Goal: Task Accomplishment & Management: Complete application form

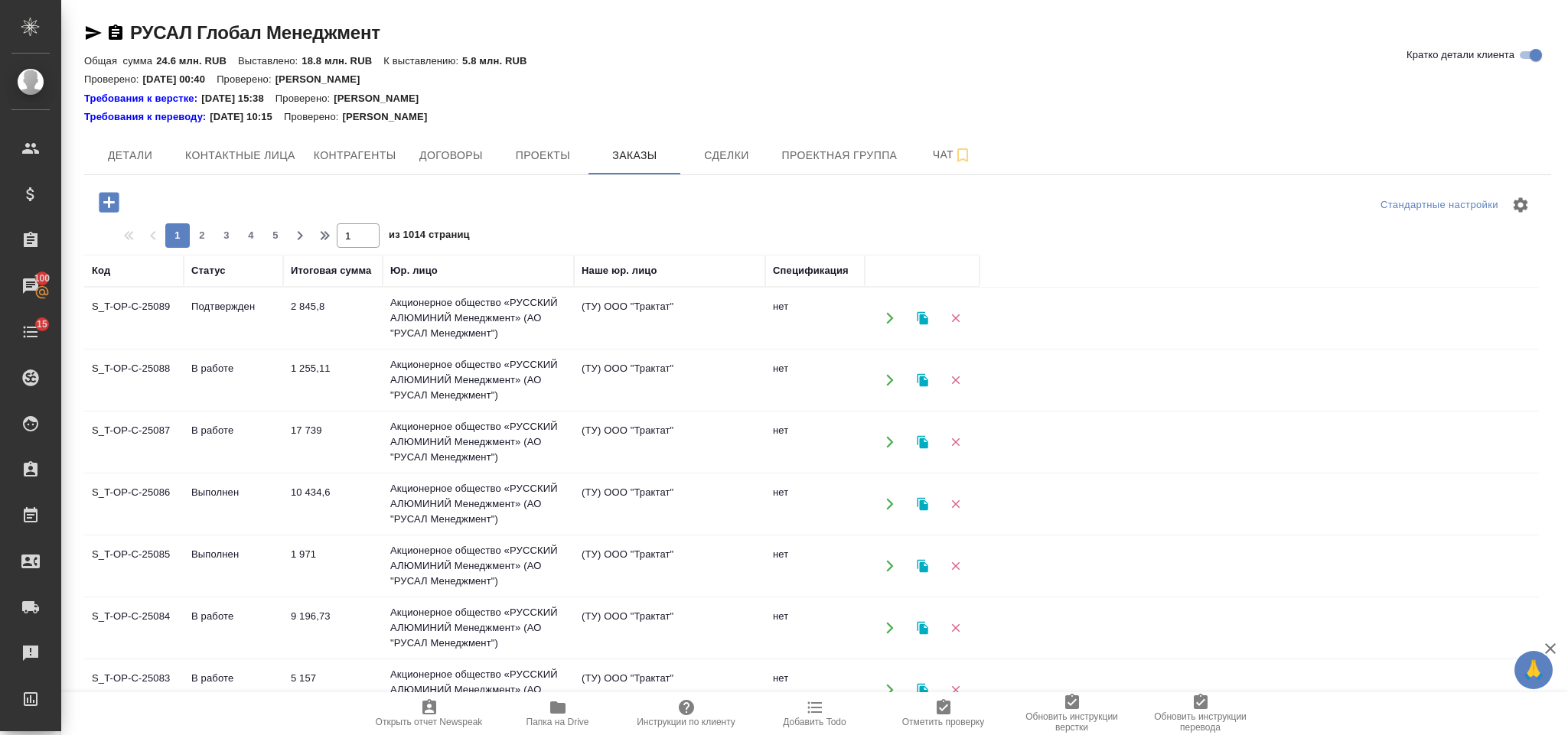
click at [104, 212] on icon "button" at bounding box center [109, 202] width 20 height 20
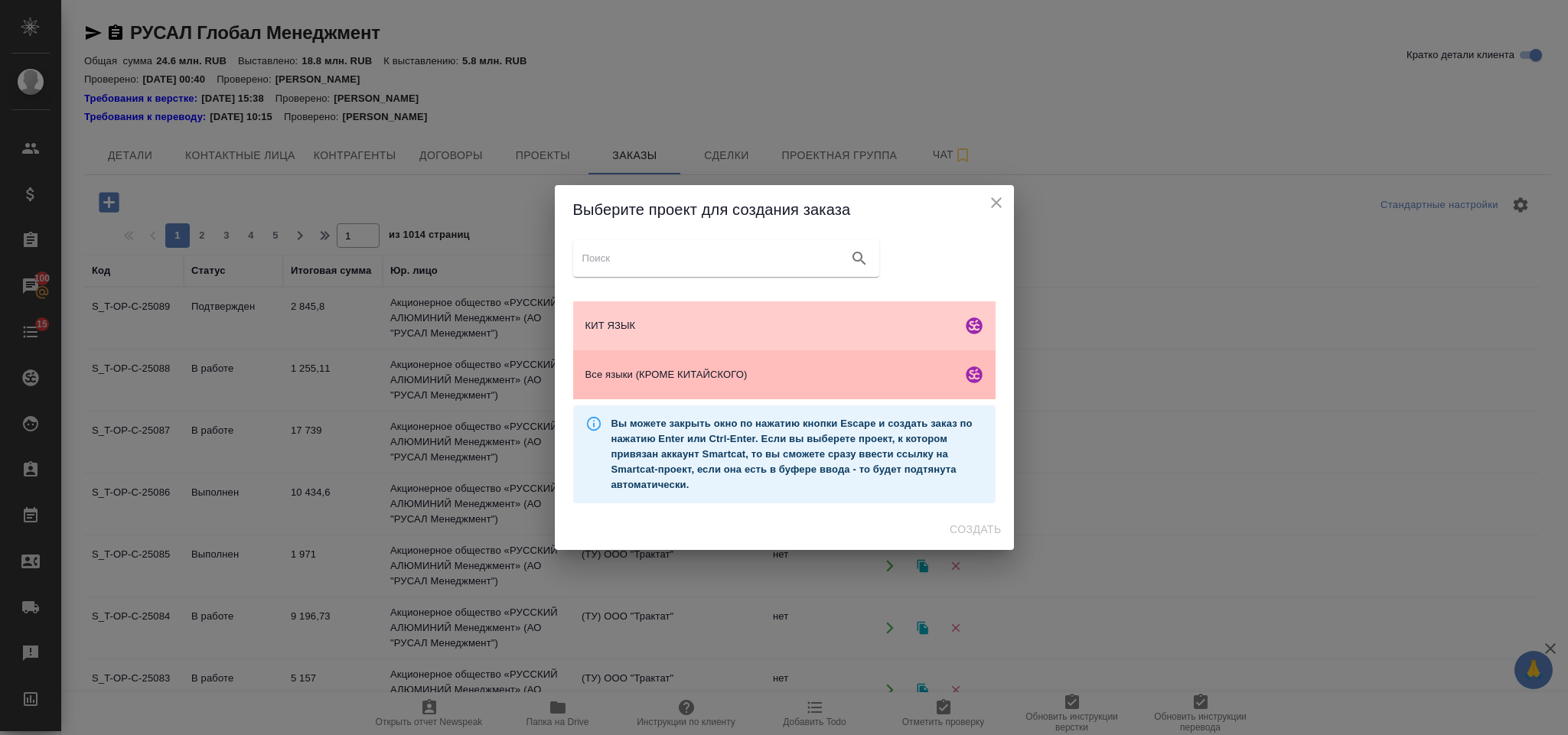
click at [774, 355] on div "Все языки (КРОМЕ КИТАЙСКОГО)" at bounding box center [784, 374] width 423 height 49
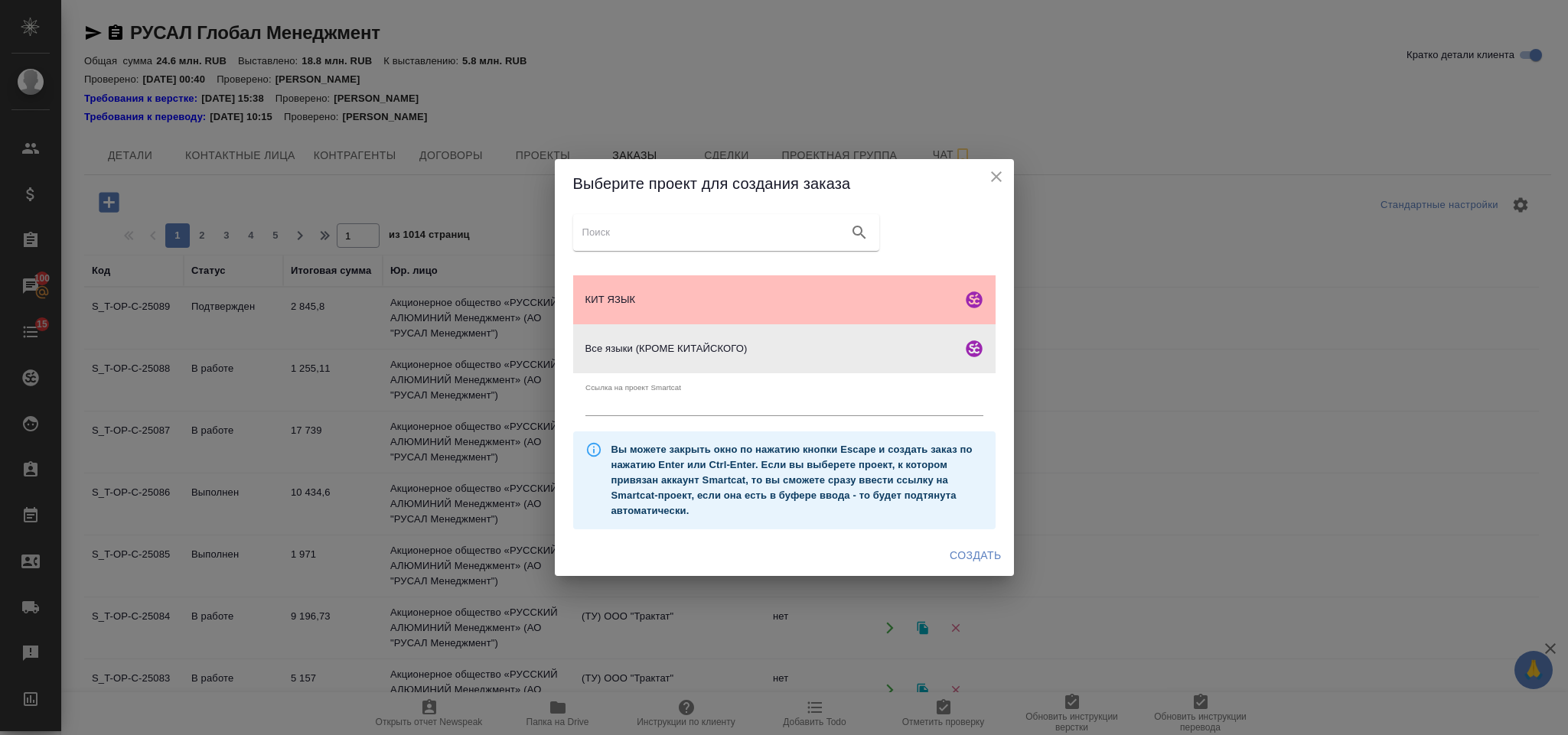
click at [900, 322] on div "КИТ ЯЗЫК" at bounding box center [784, 299] width 423 height 49
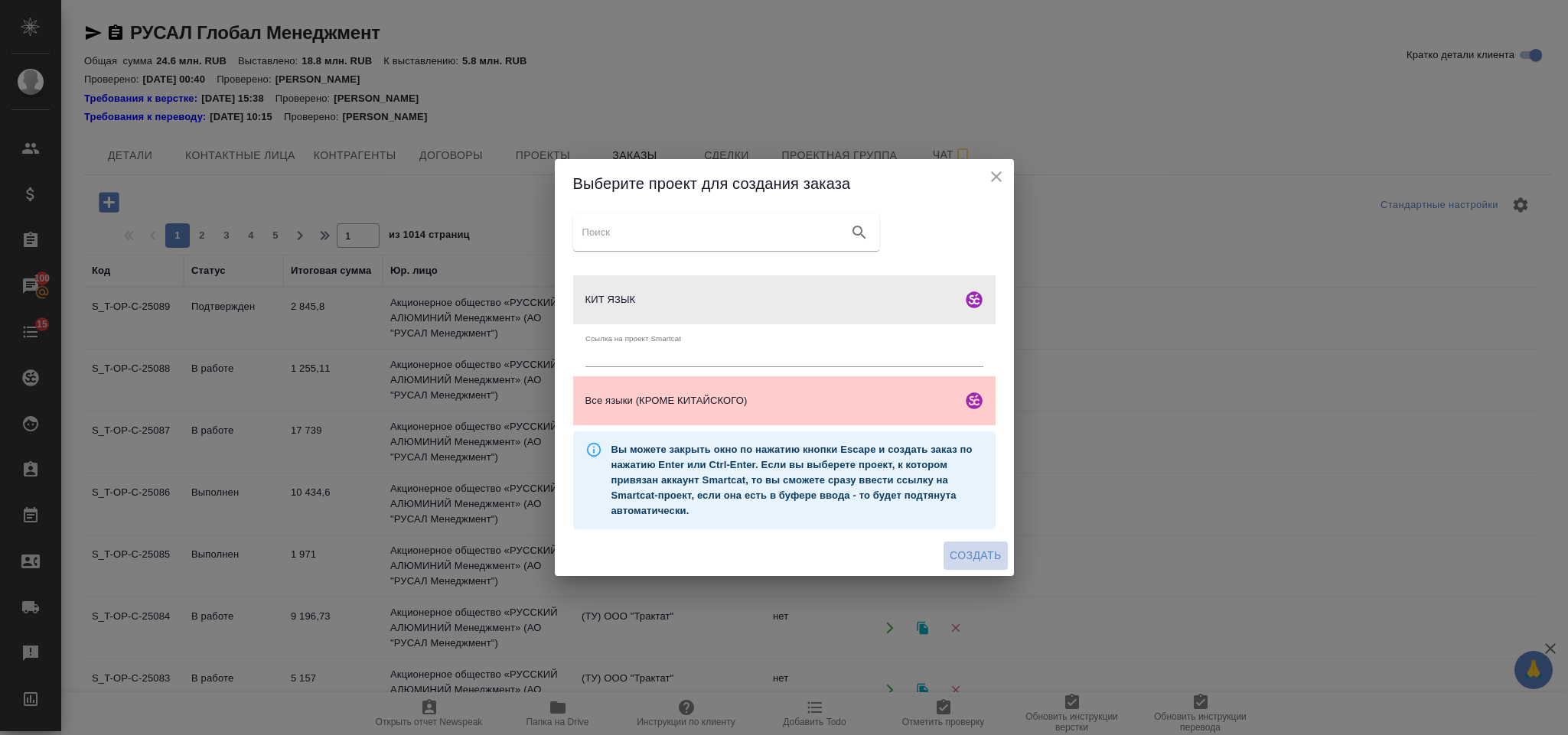
click at [977, 558] on span "Создать" at bounding box center [975, 555] width 51 height 19
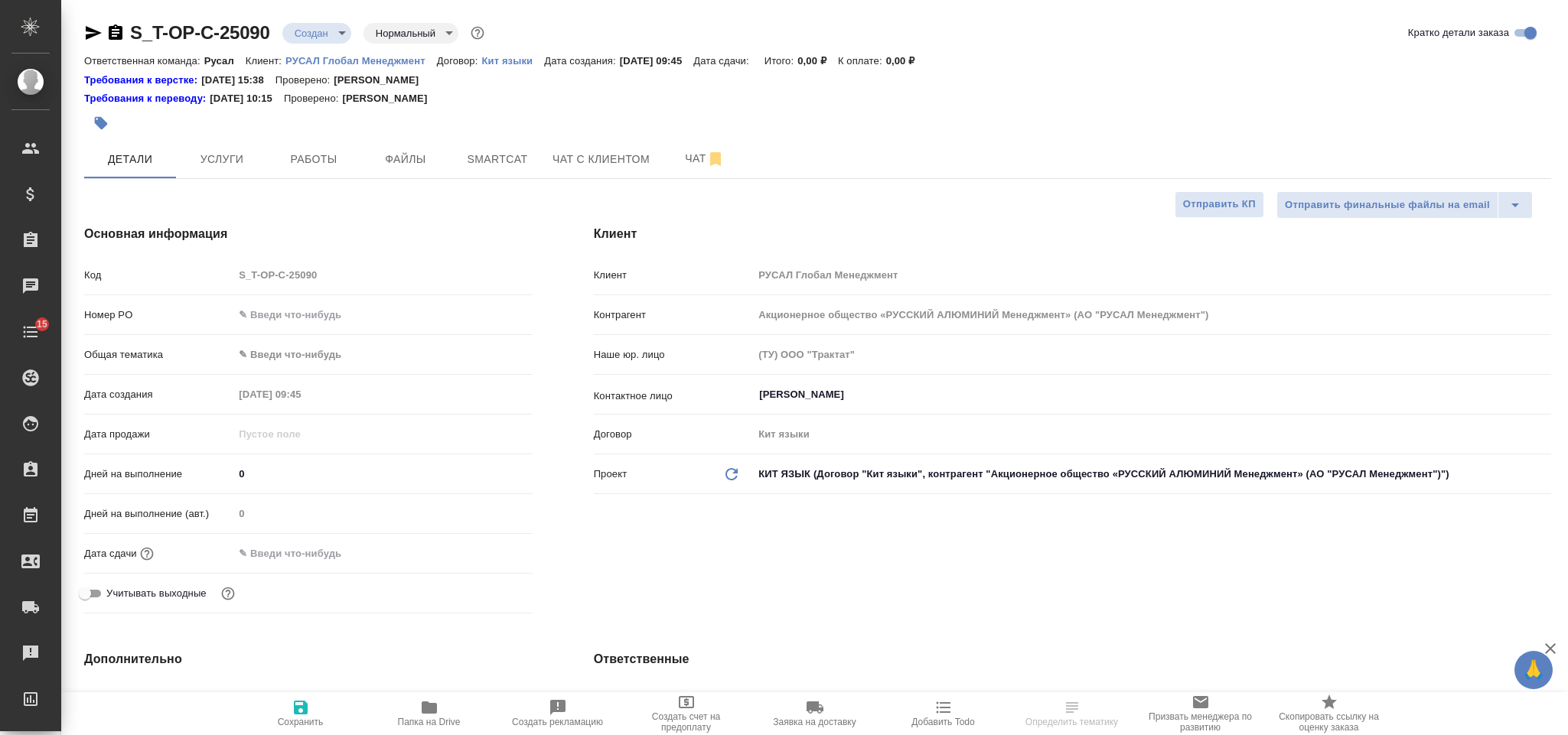
select select "RU"
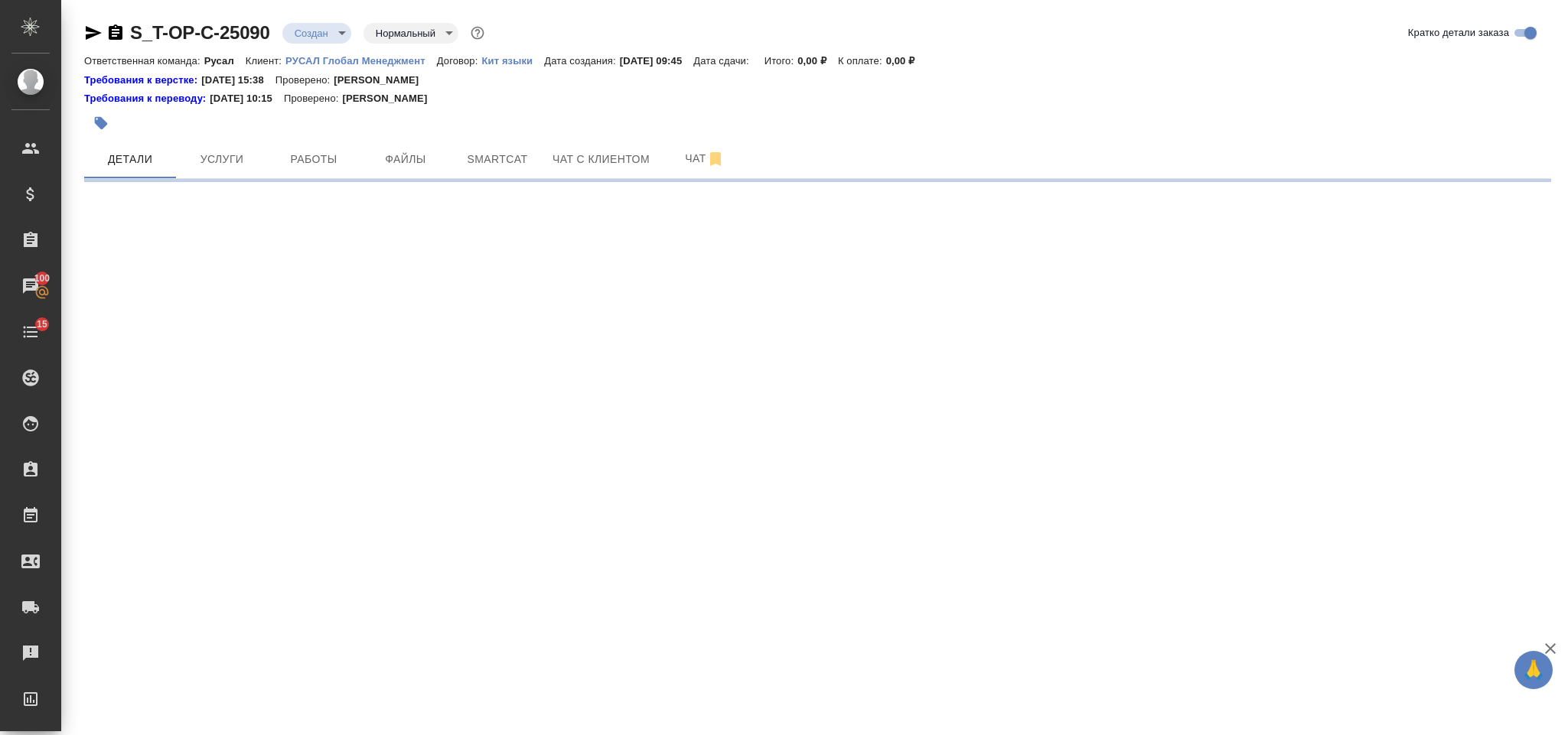
select select "RU"
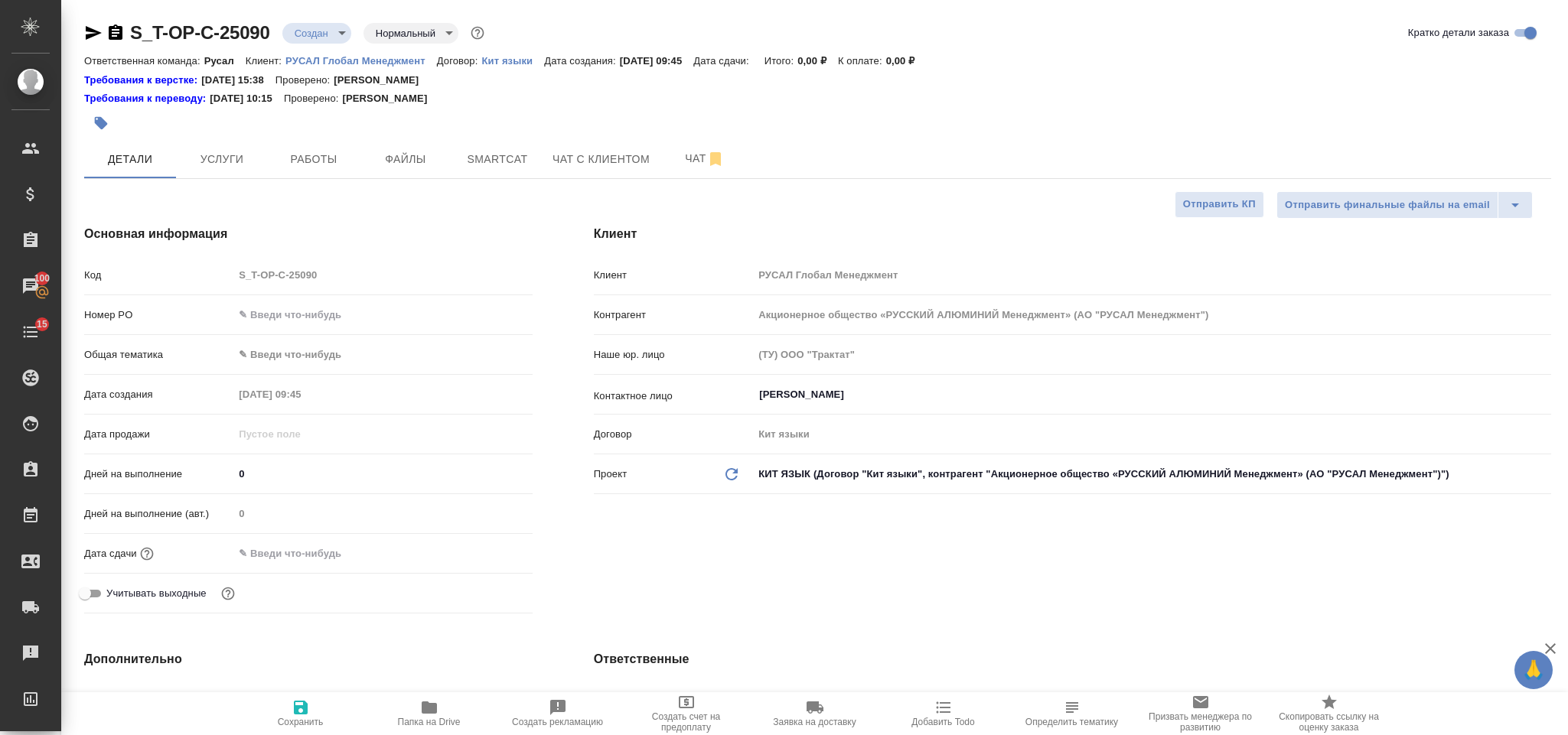
type textarea "x"
click at [308, 324] on input "text" at bounding box center [382, 314] width 298 height 23
paste input "Т-ОП-С-46709"
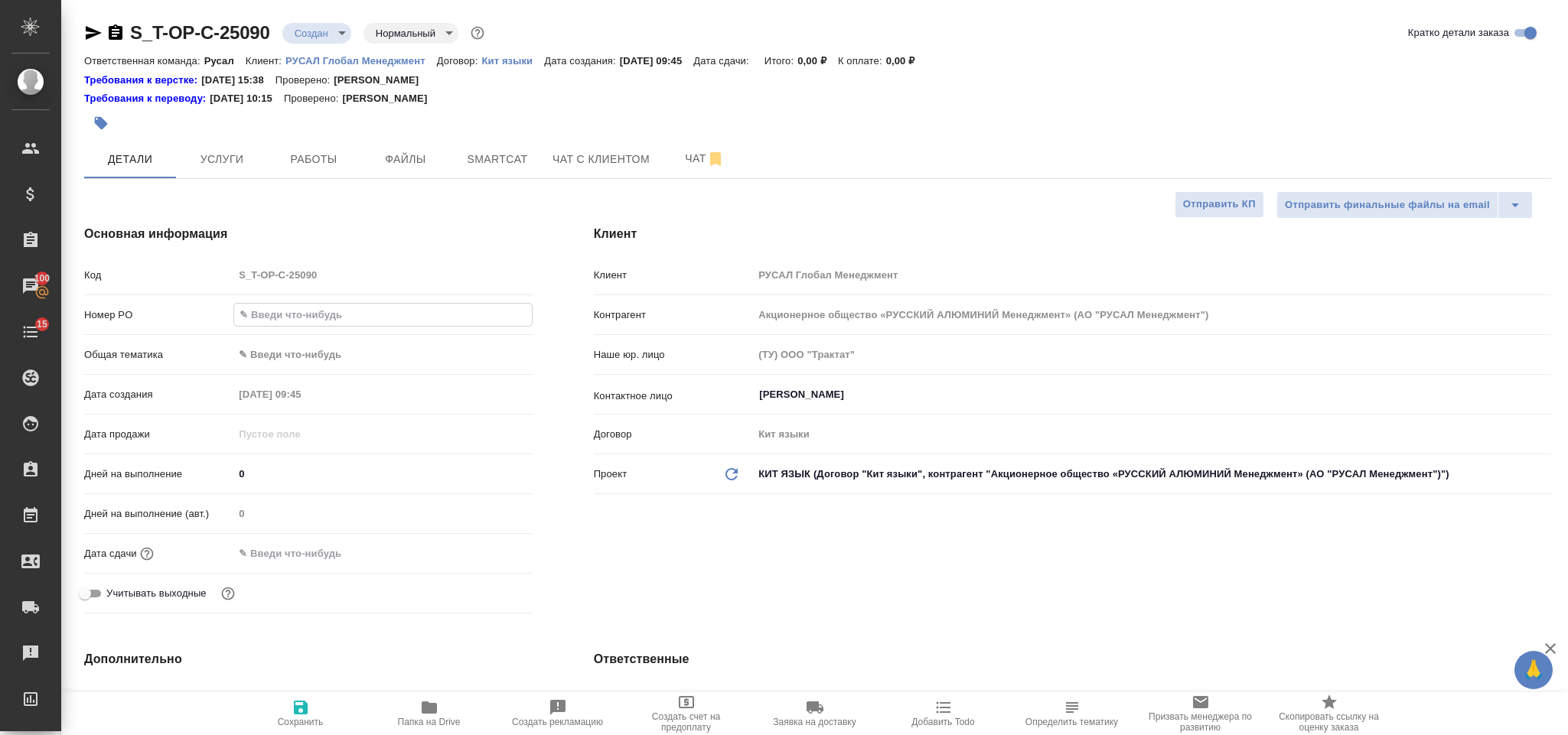
type input "Т-ОП-С-46709"
type textarea "x"
type input "Т-ОП-С-46709"
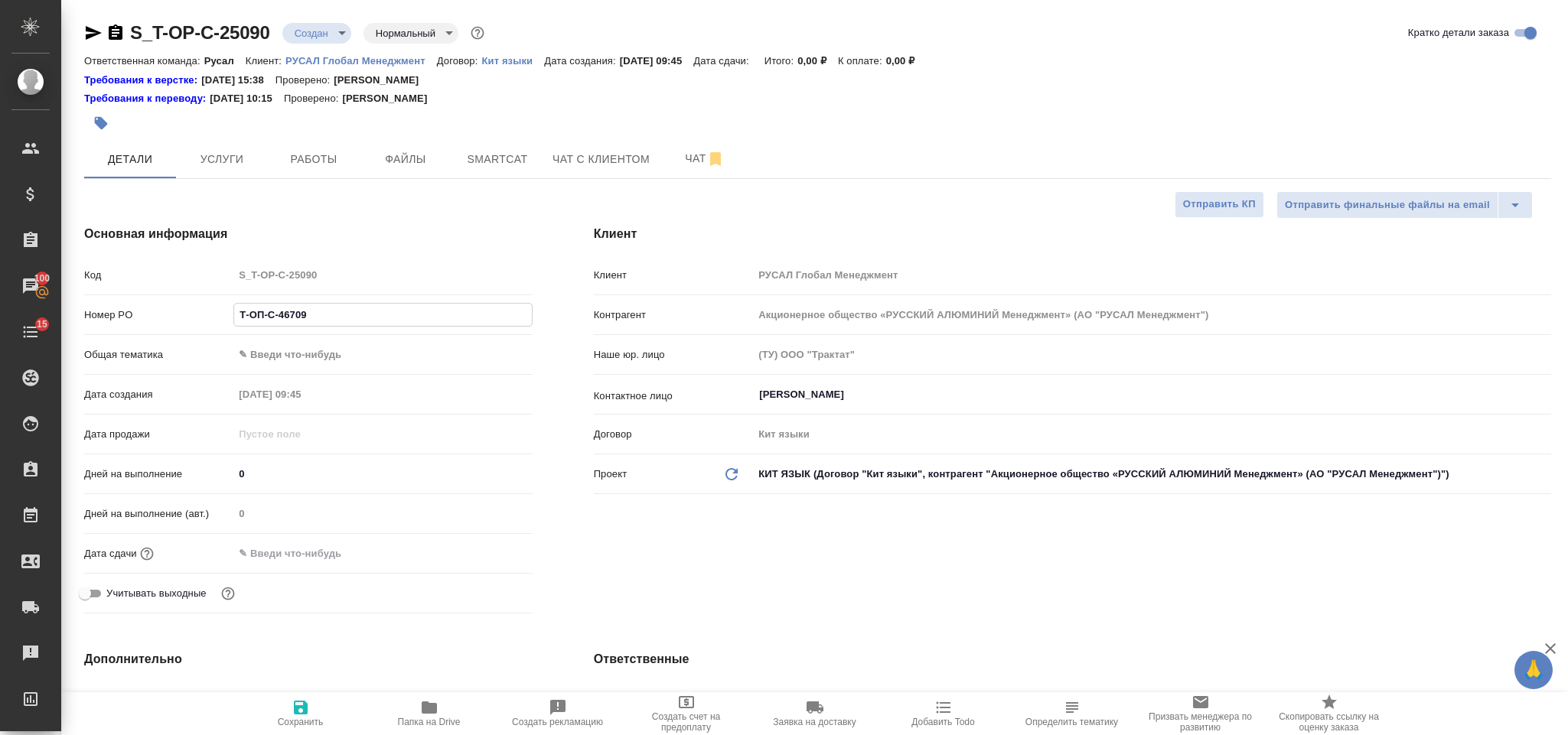
click at [295, 356] on body "🙏 .cls-1 fill:#fff; AWATERA Gorlenko Yuliua Клиенты Спецификации Заказы 100 Чат…" at bounding box center [784, 367] width 1568 height 735
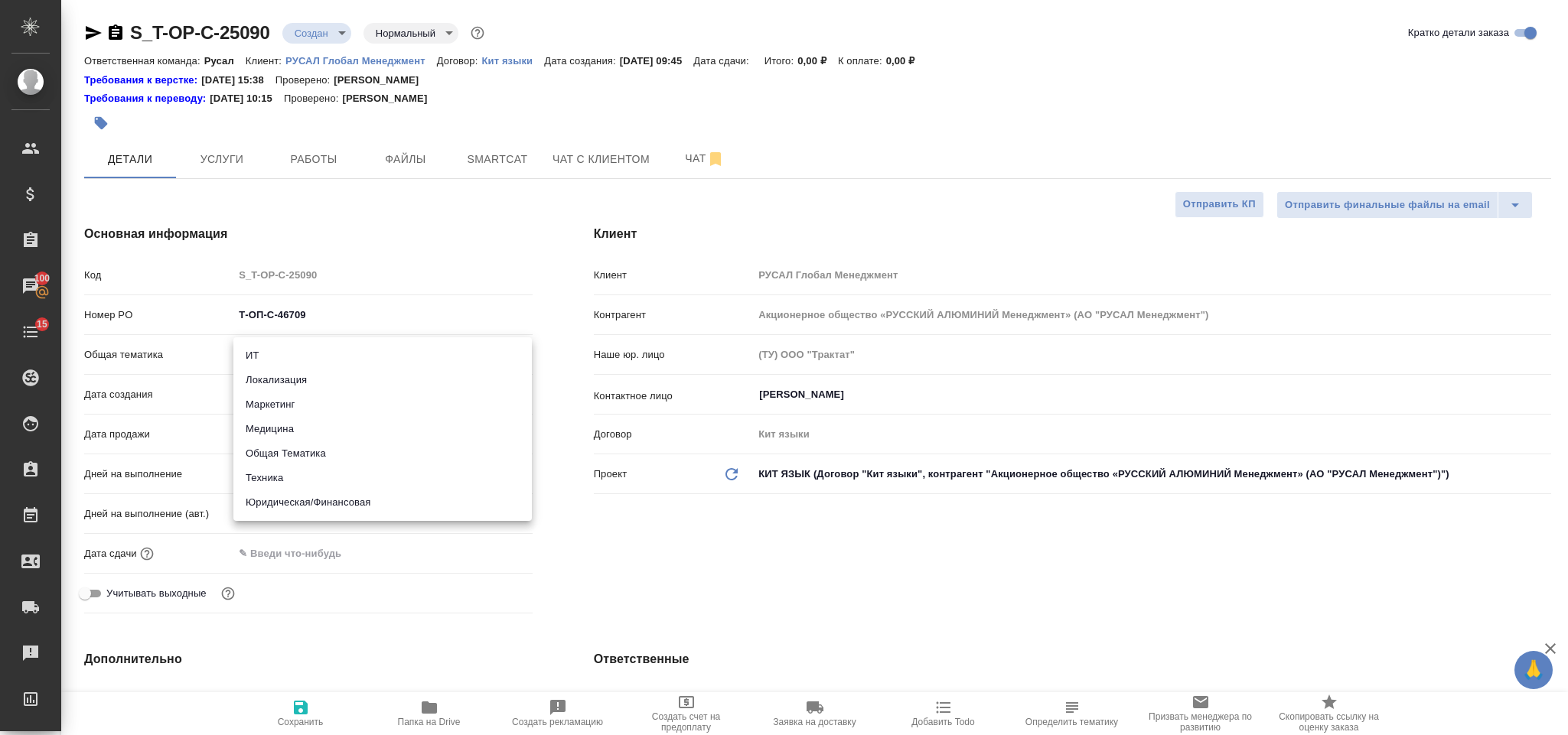
click at [300, 480] on li "Техника" at bounding box center [382, 478] width 298 height 24
type input "tech"
type textarea "x"
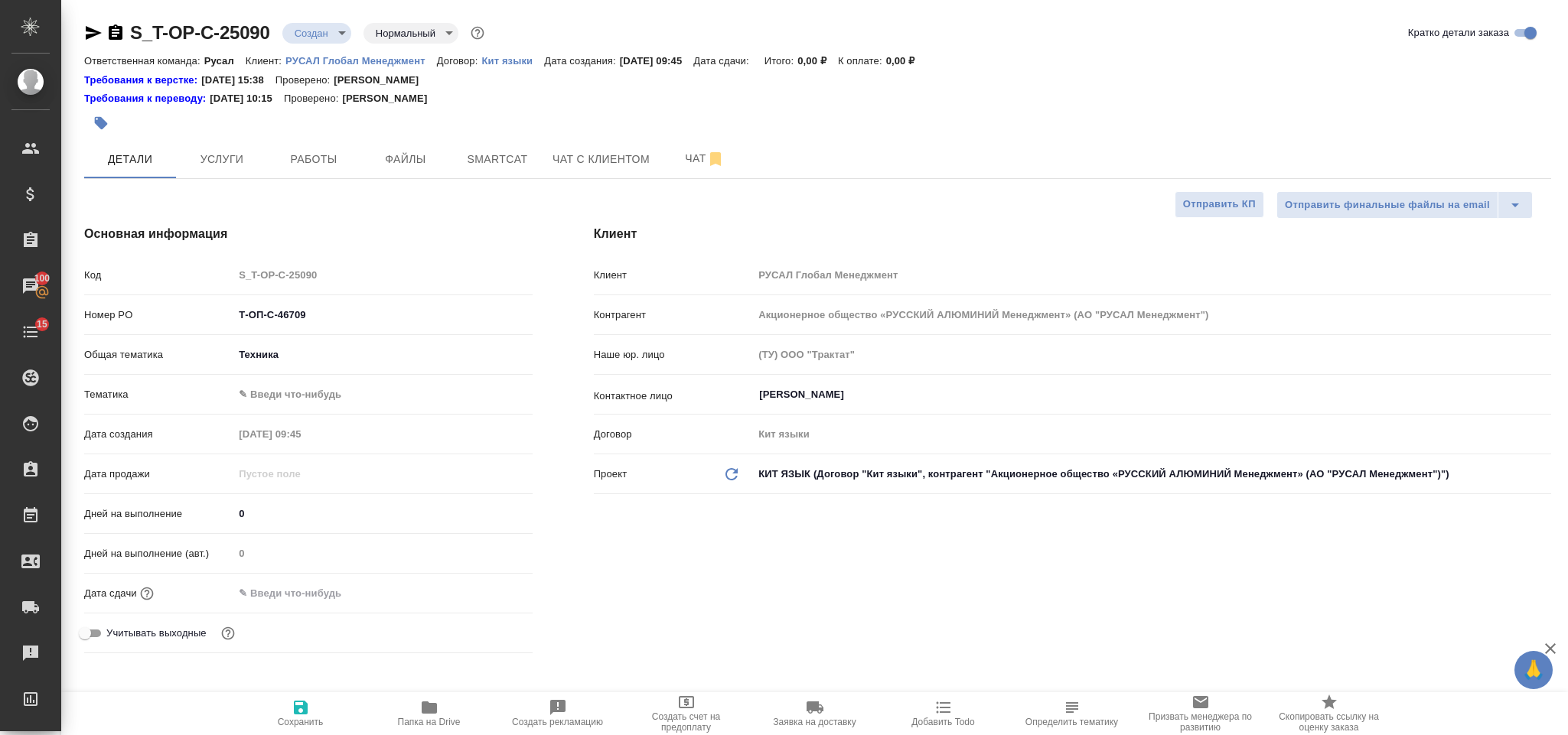
click at [306, 390] on body "🙏 .cls-1 fill:#fff; AWATERA Gorlenko Yuliua Клиенты Спецификации Заказы 100 Чат…" at bounding box center [784, 367] width 1568 height 735
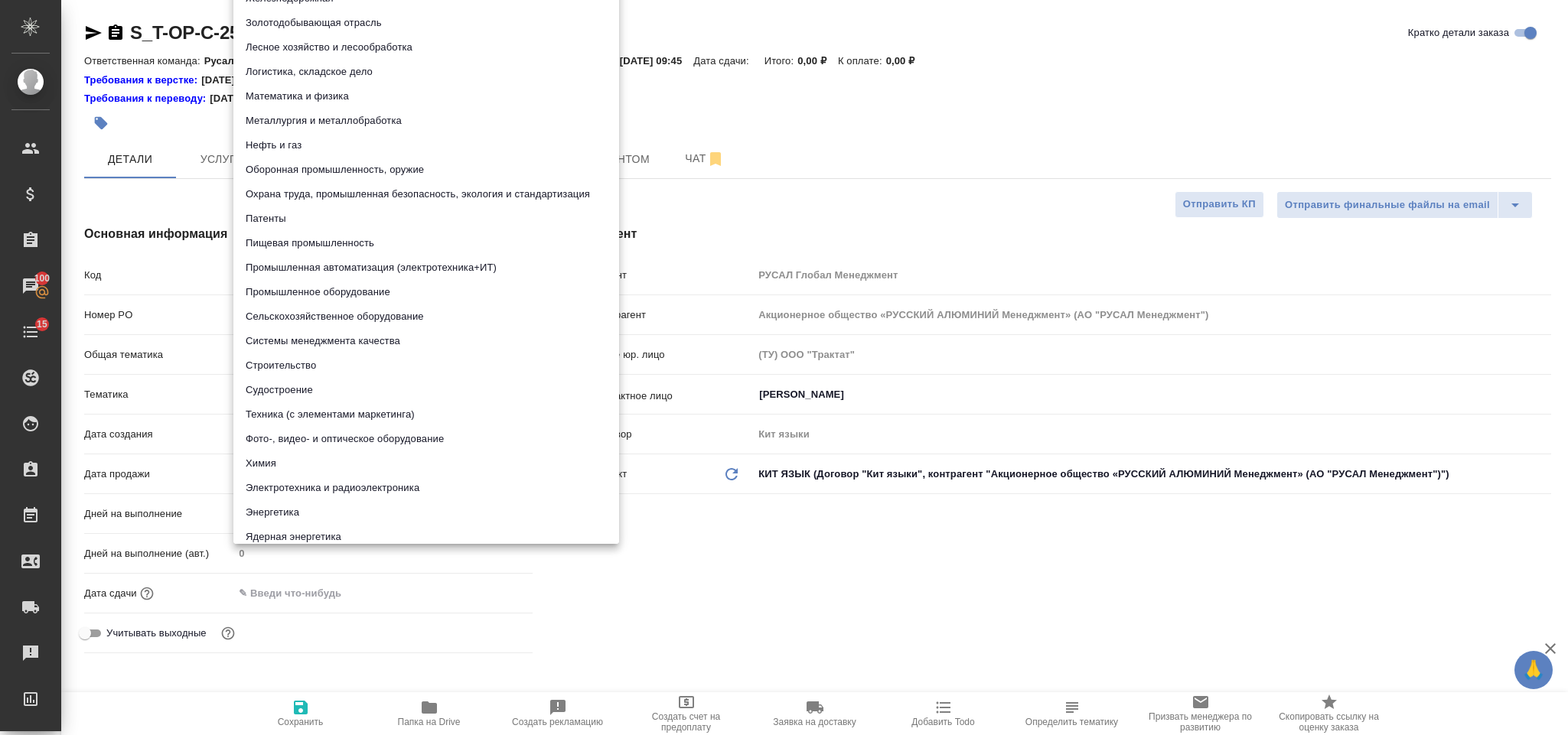
click at [331, 119] on li "Металлургия и металлобработка" at bounding box center [426, 121] width 386 height 24
type textarea "x"
type input "60014e23f7d9dc5f480a3cf8"
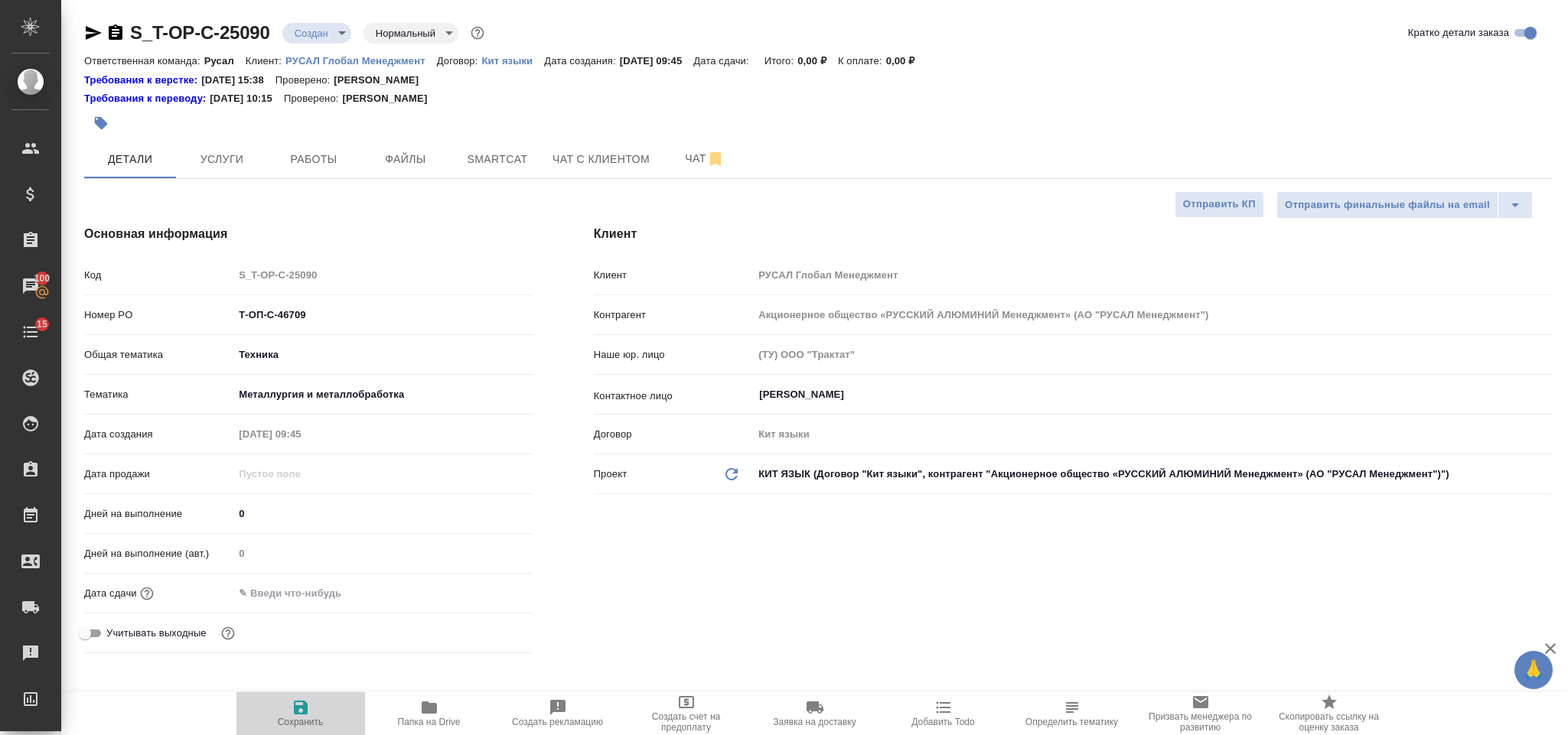
click at [294, 695] on button "Сохранить" at bounding box center [300, 713] width 128 height 43
type textarea "x"
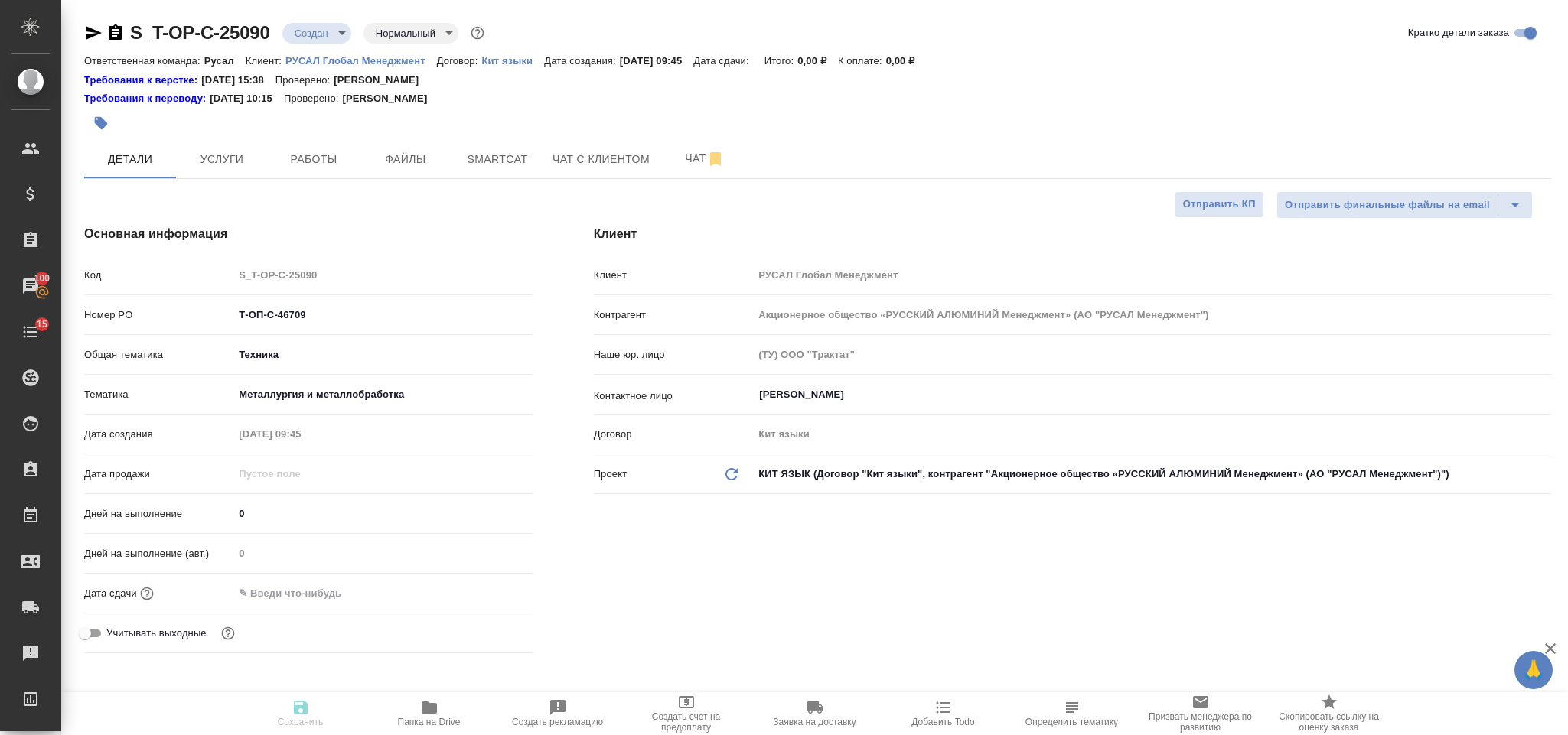
type textarea "x"
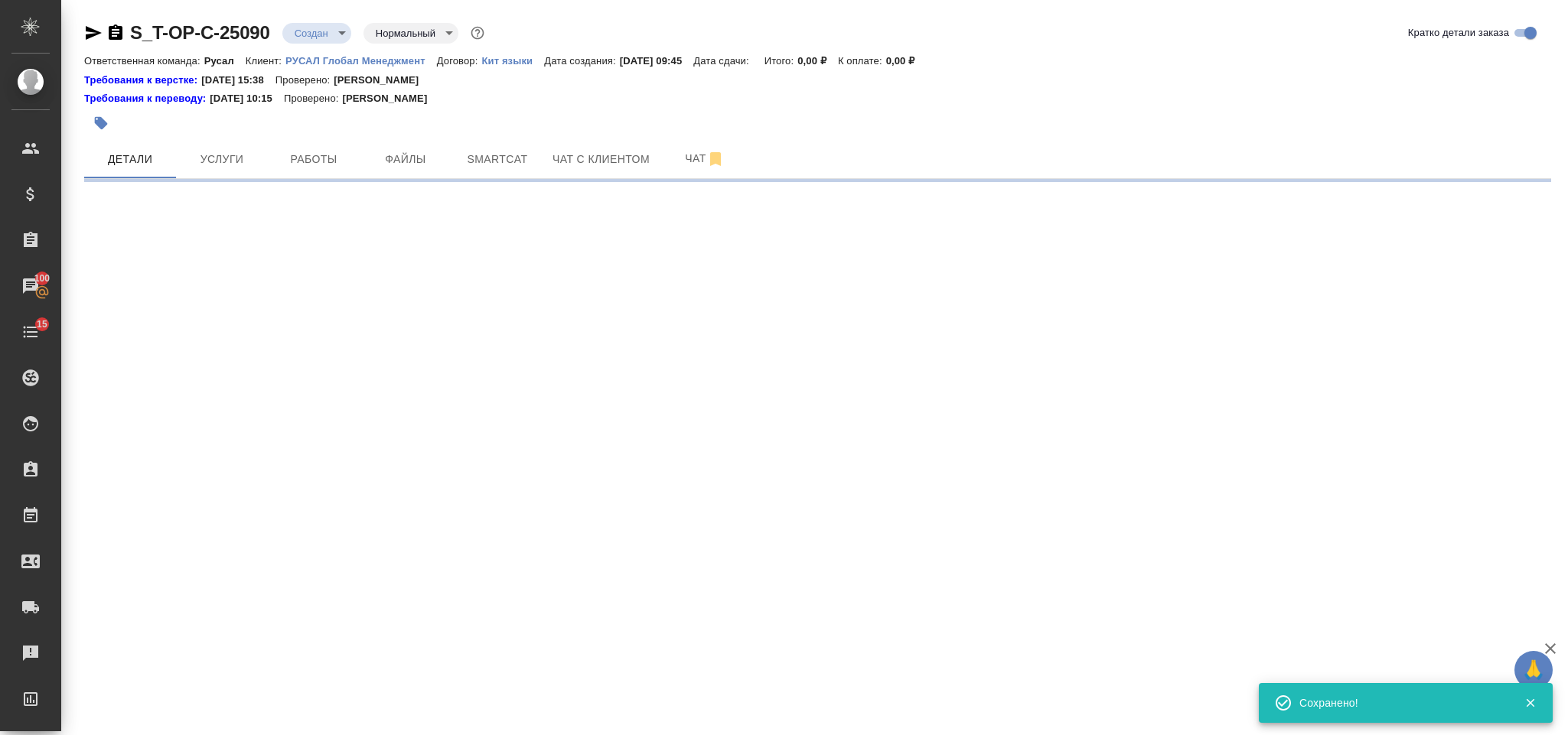
select select "RU"
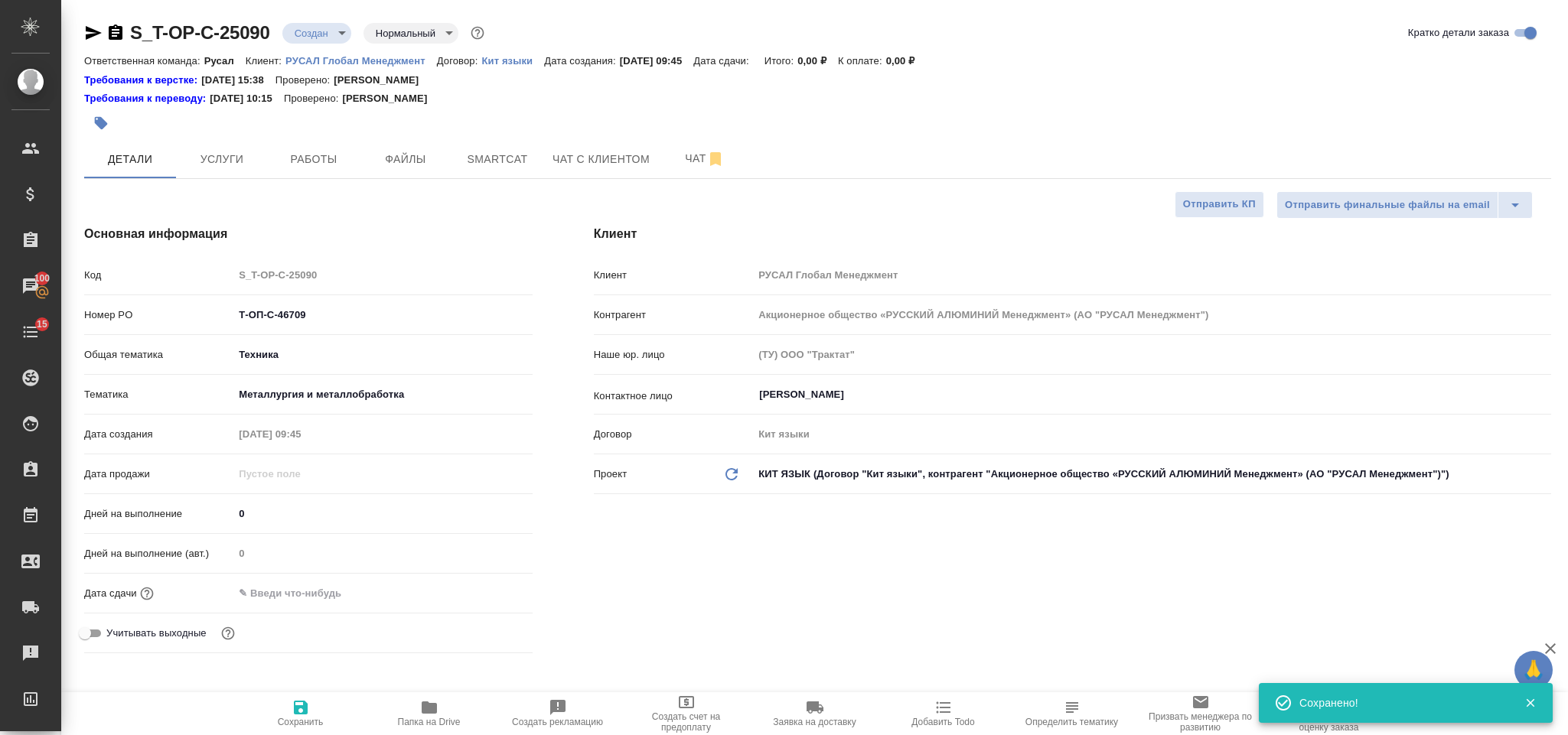
type textarea "x"
click at [341, 595] on input "text" at bounding box center [300, 593] width 134 height 23
click at [482, 597] on icon "button" at bounding box center [488, 593] width 19 height 19
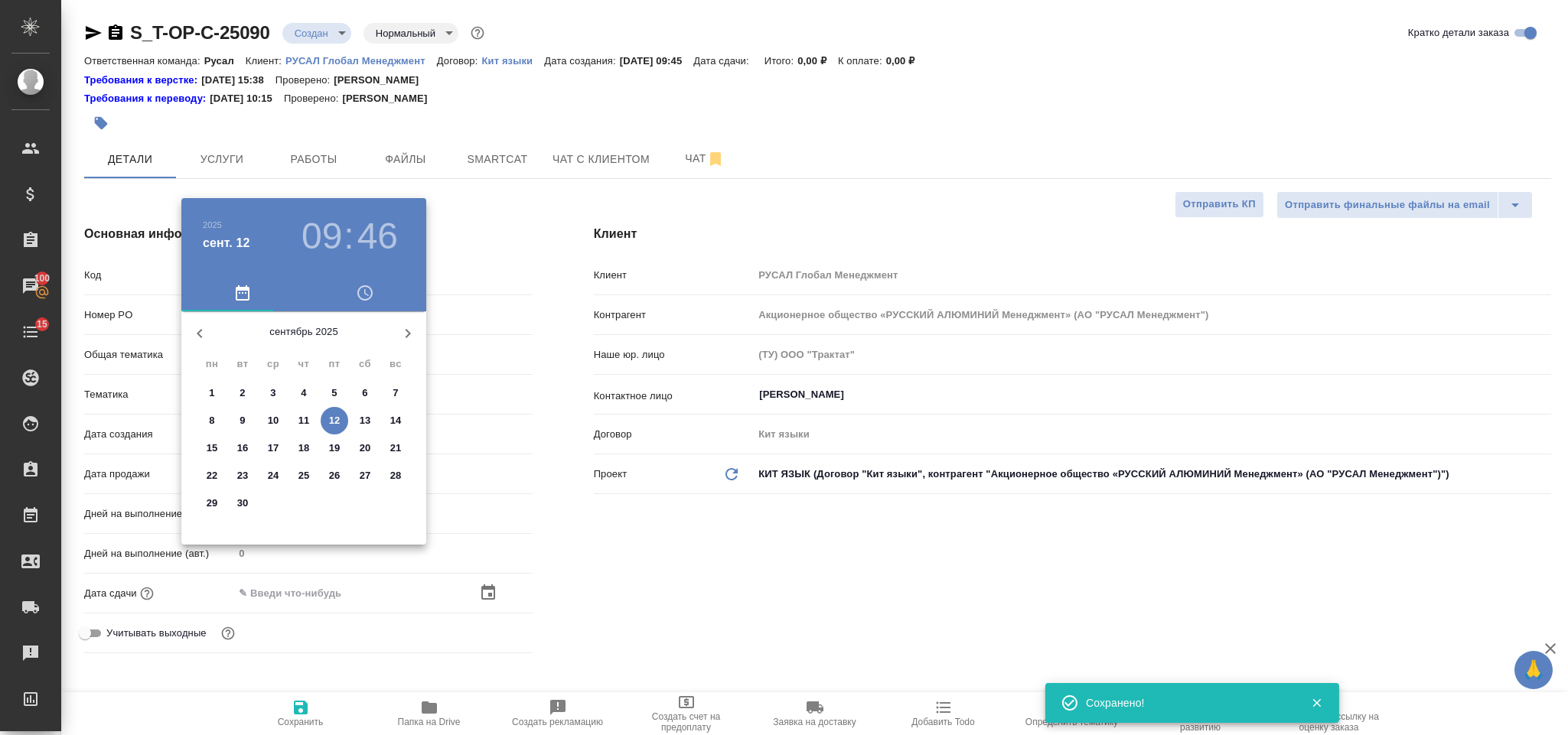
click at [338, 414] on p "12" at bounding box center [335, 421] width 12 height 16
type input "12.09.2025 09:46"
type textarea "x"
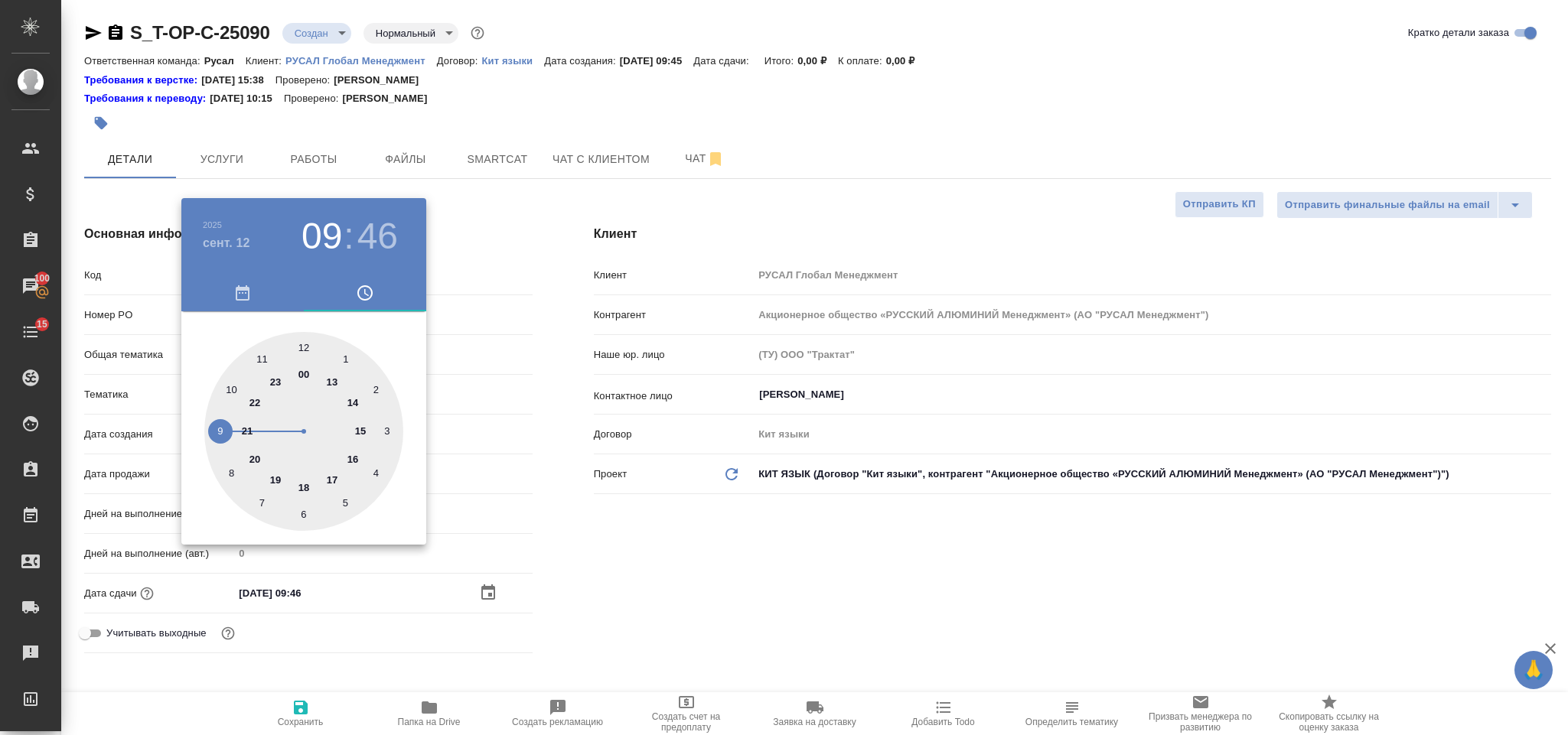
click at [354, 400] on div at bounding box center [304, 432] width 199 height 199
type input "12.09.2025 14:46"
type textarea "x"
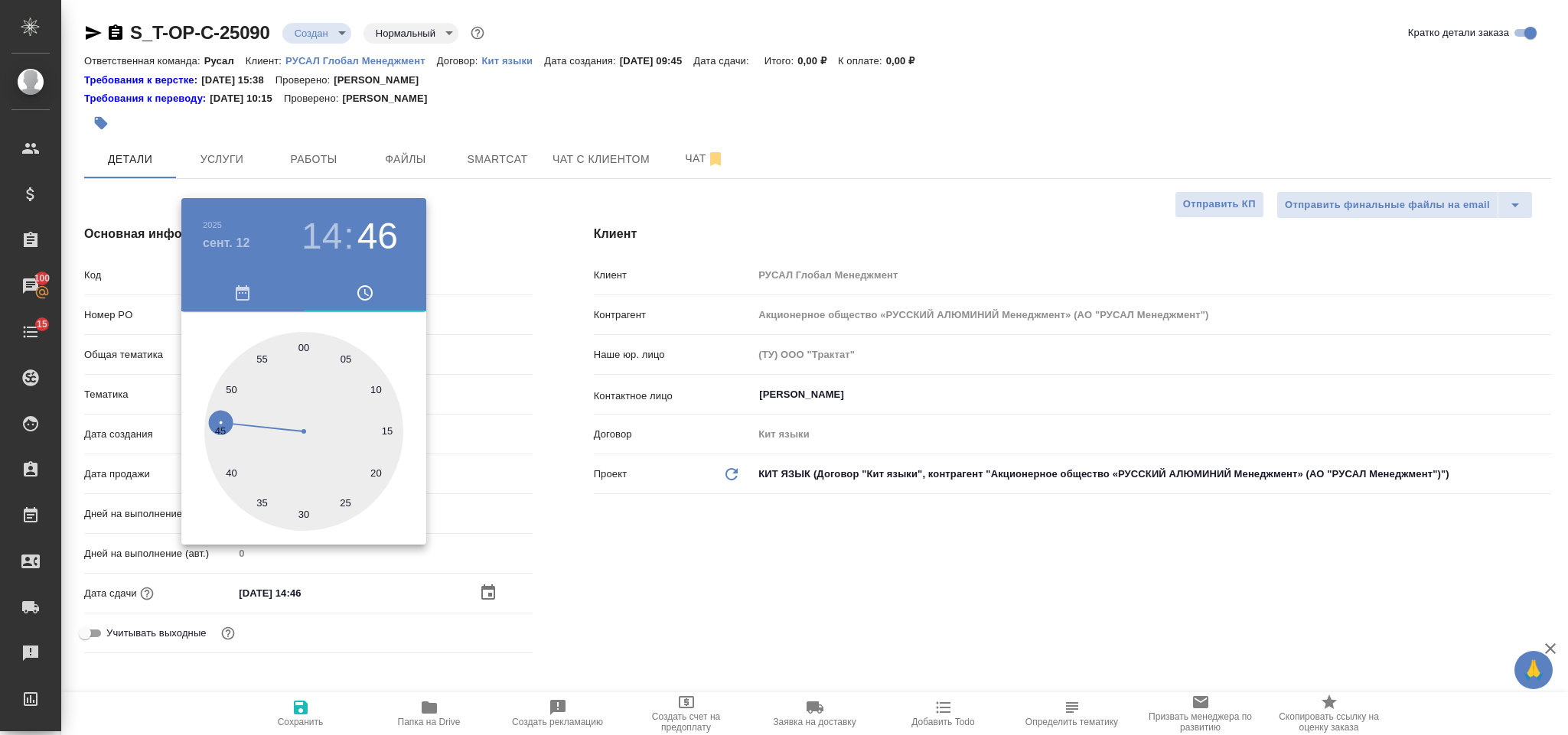
click at [303, 345] on div at bounding box center [304, 432] width 199 height 199
type input "12.09.2025 14:00"
type textarea "x"
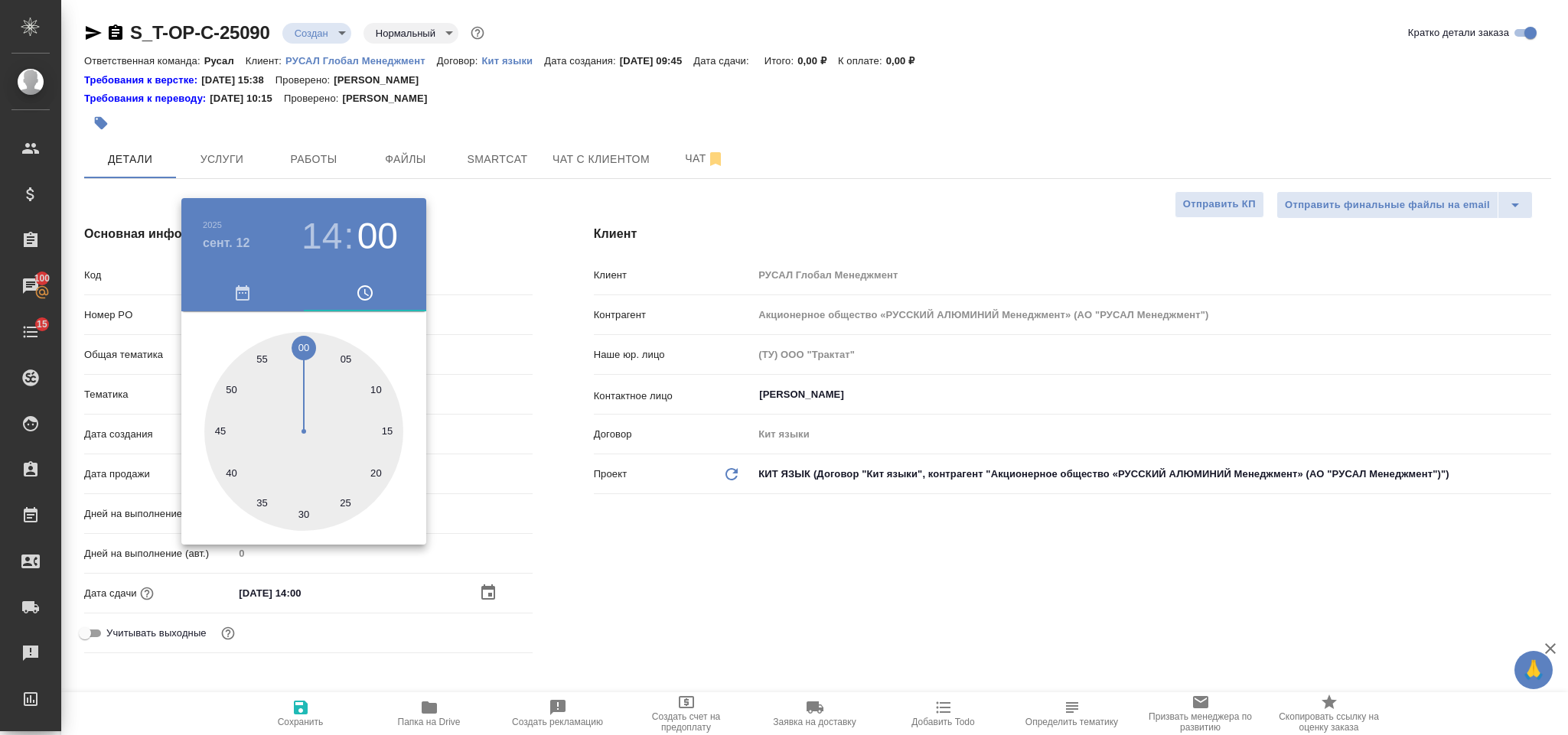
click at [923, 602] on div at bounding box center [784, 367] width 1568 height 735
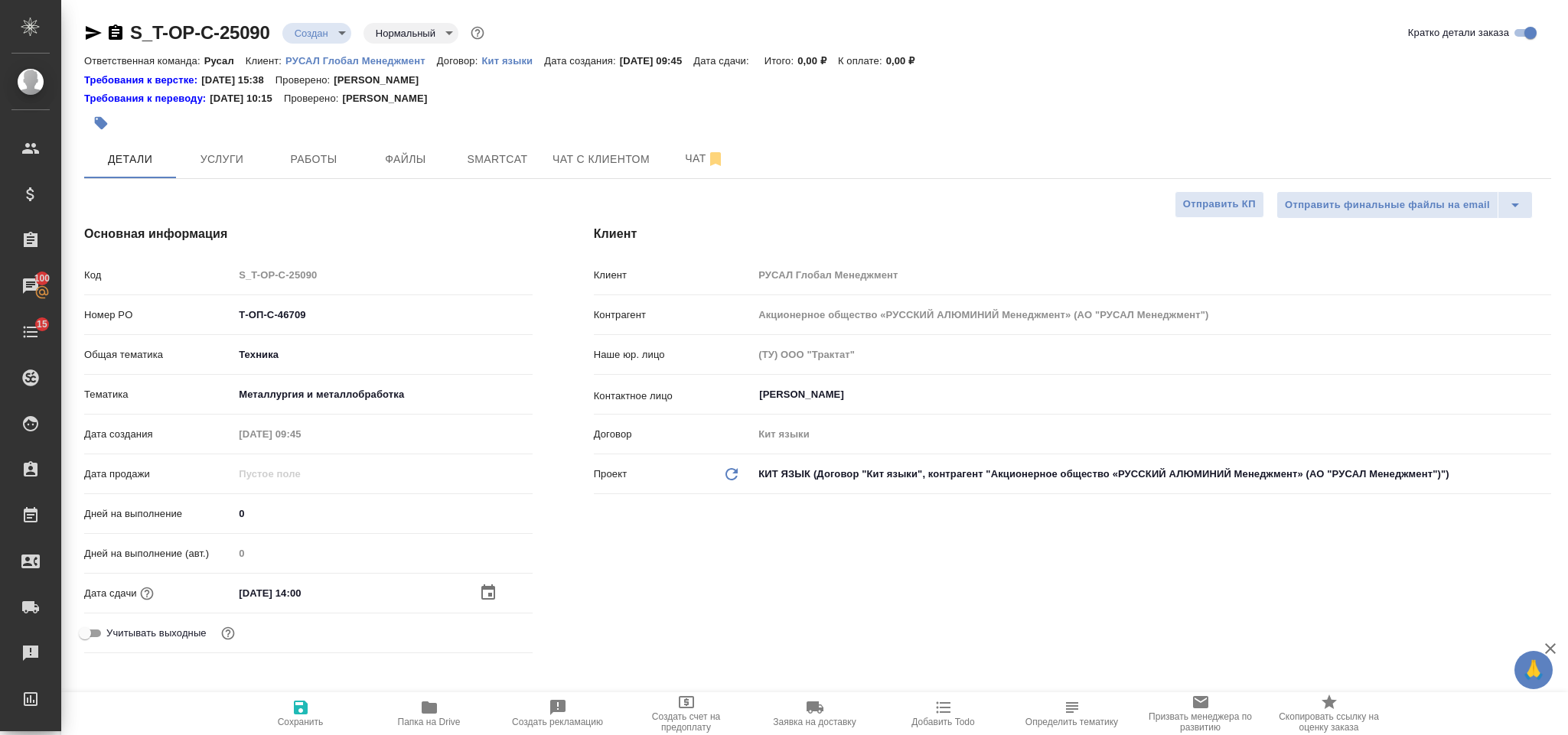
click at [293, 698] on icon "button" at bounding box center [301, 708] width 19 height 19
type textarea "x"
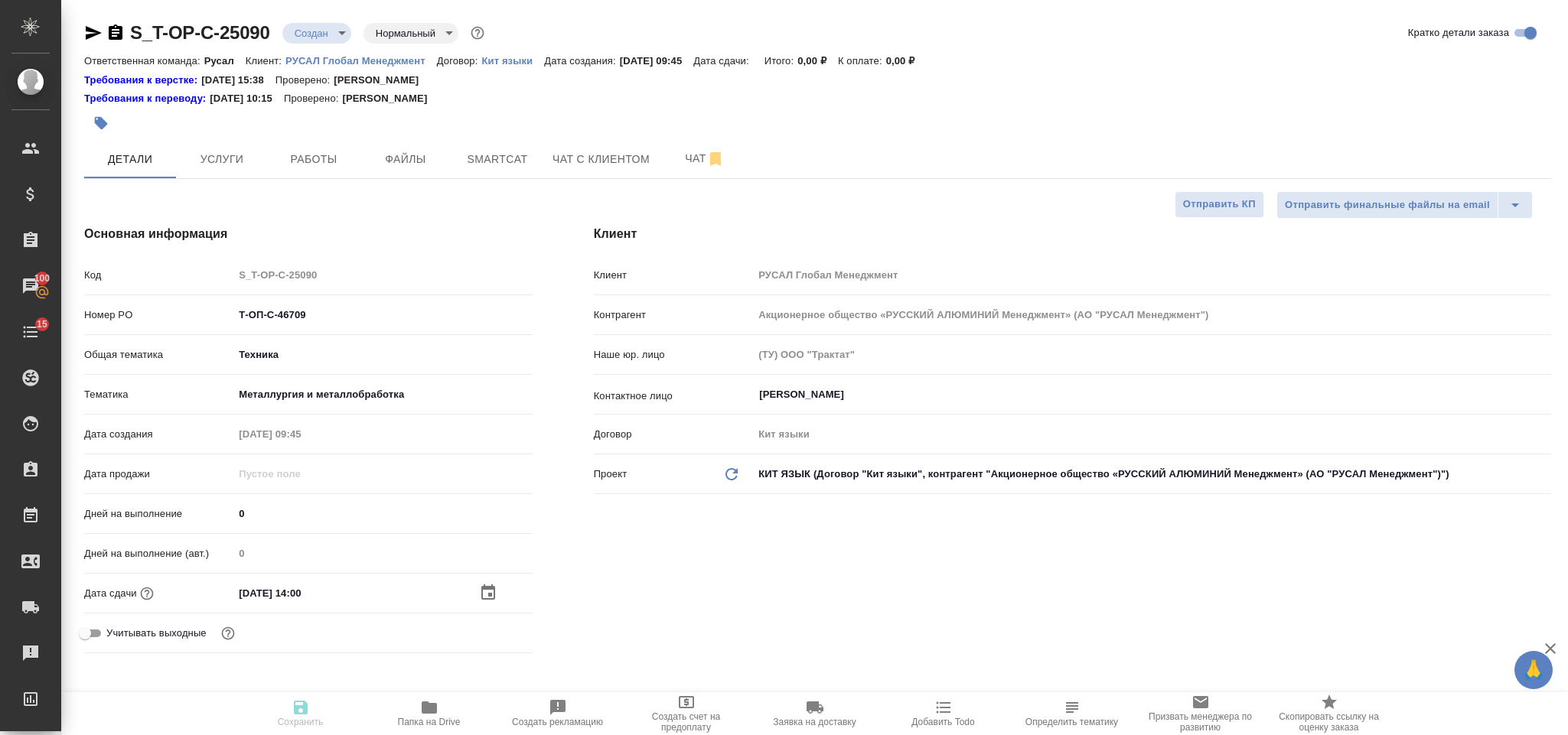
type textarea "x"
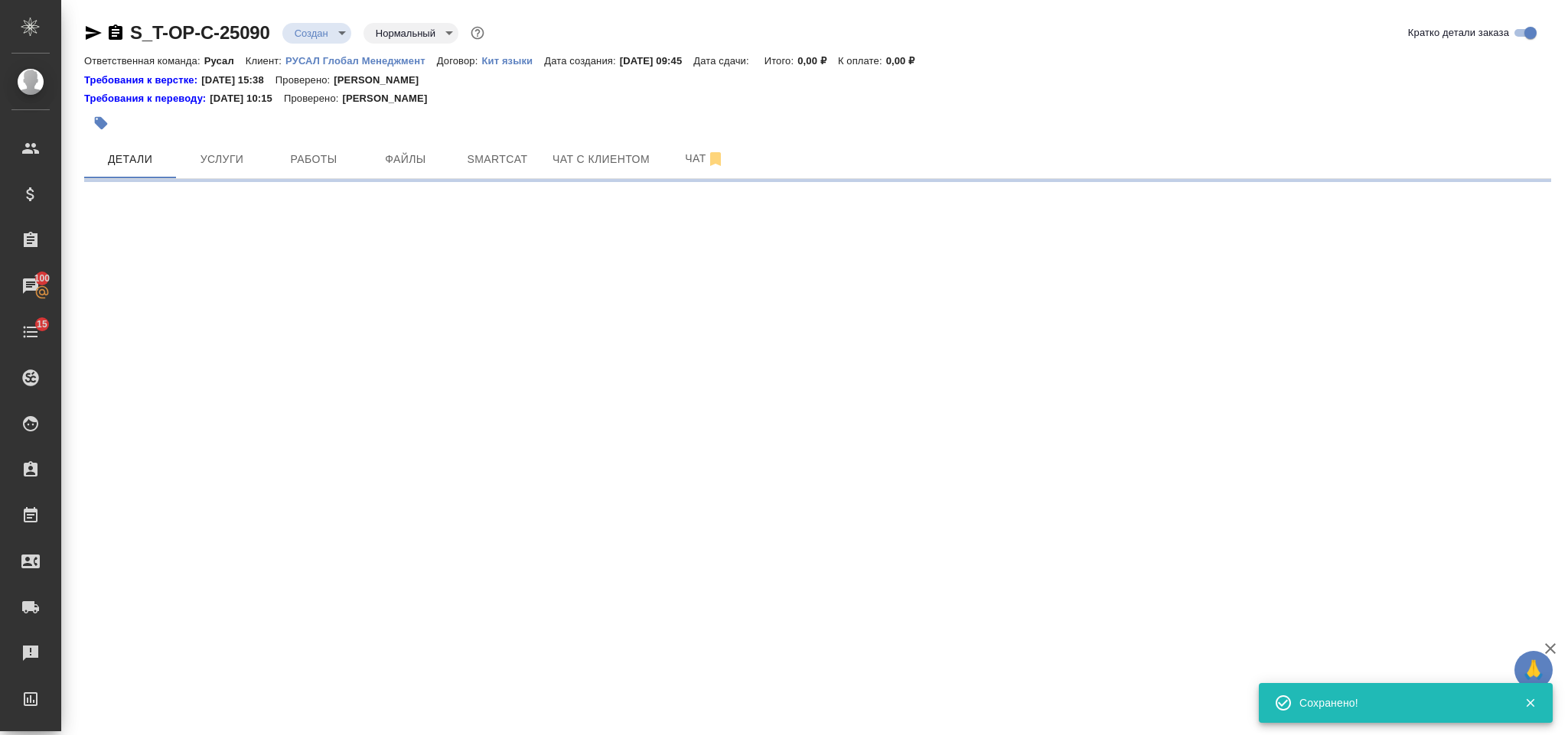
select select "RU"
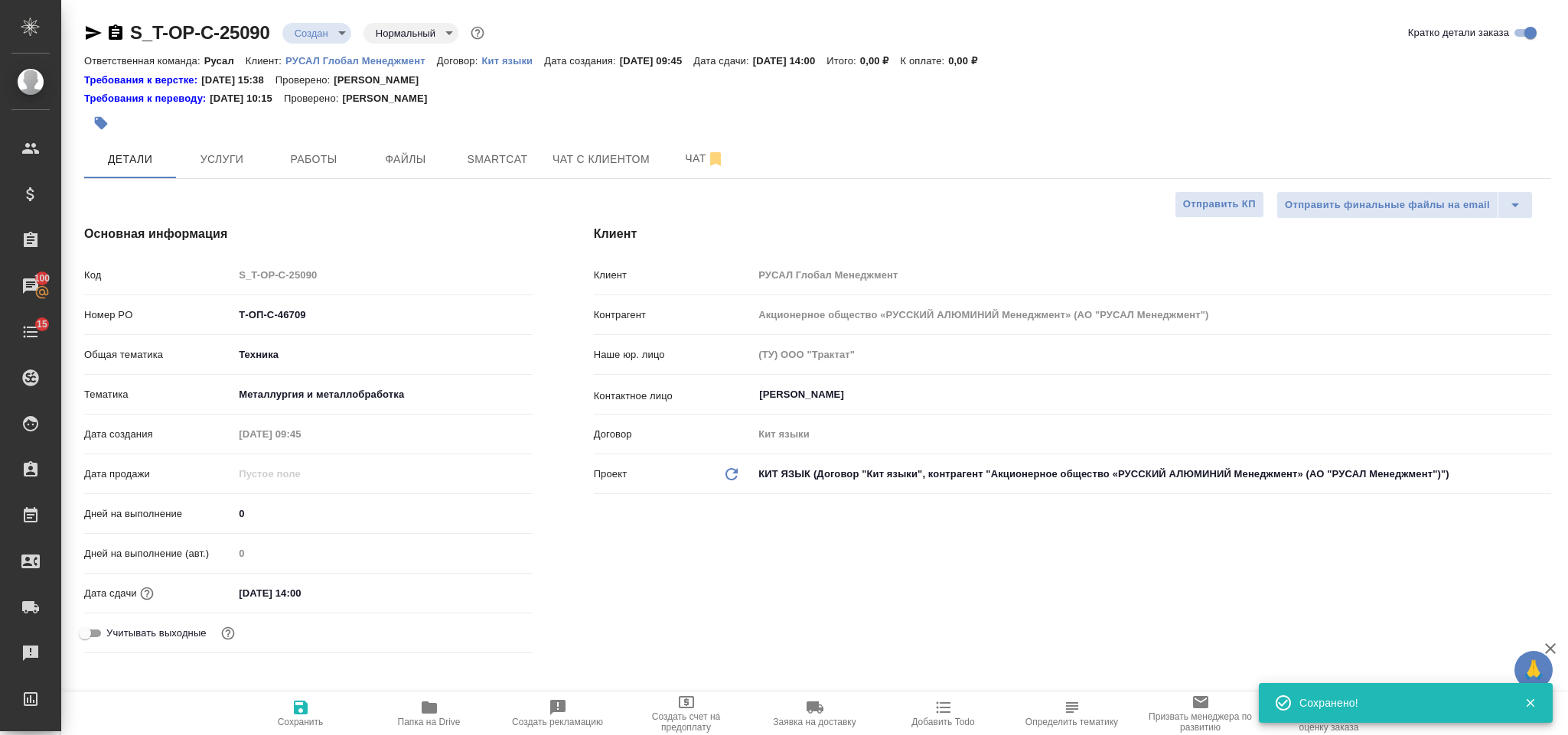
type textarea "x"
click at [420, 163] on span "Файлы" at bounding box center [405, 159] width 73 height 19
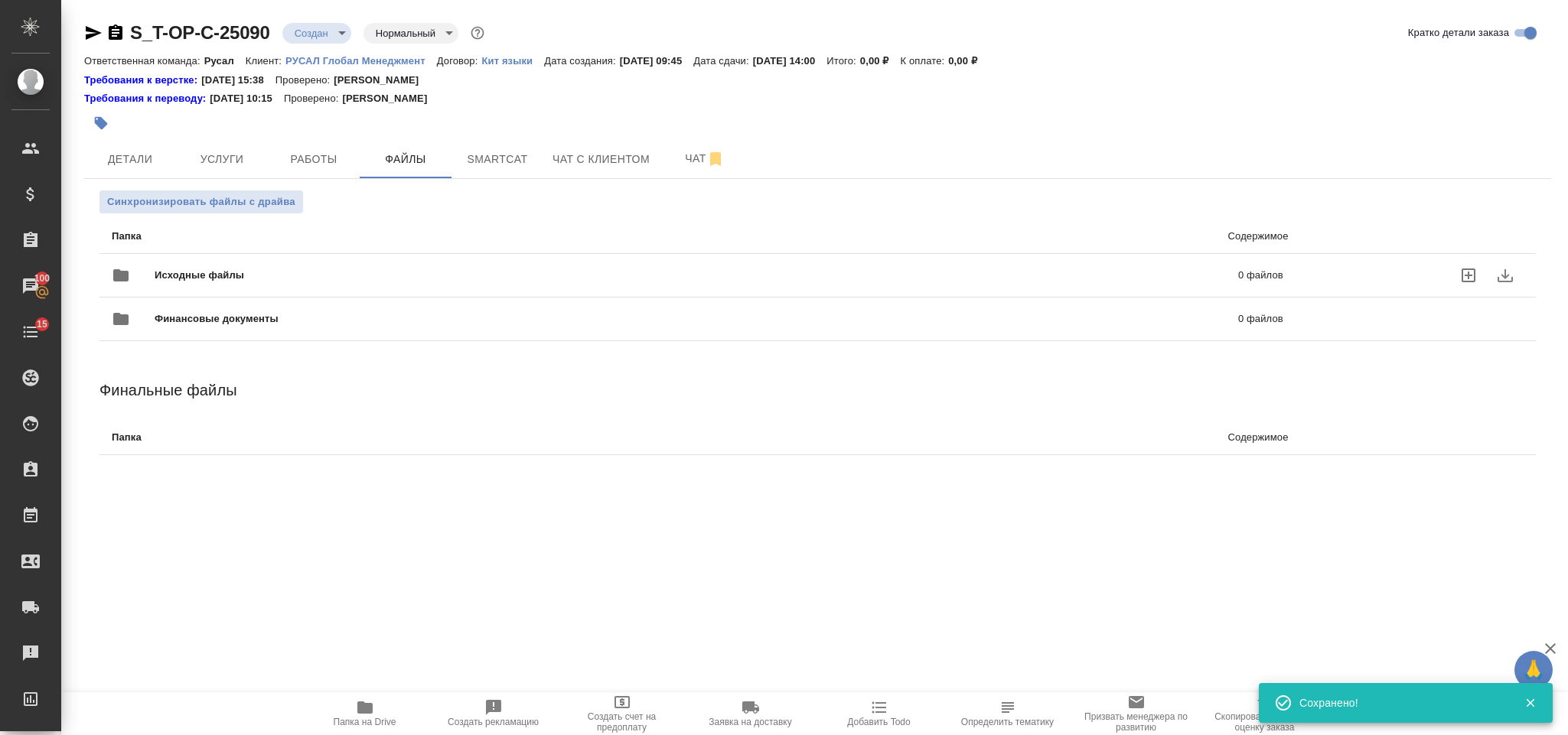
click at [321, 285] on div "Исходные файлы 0 файлов" at bounding box center [697, 275] width 1171 height 37
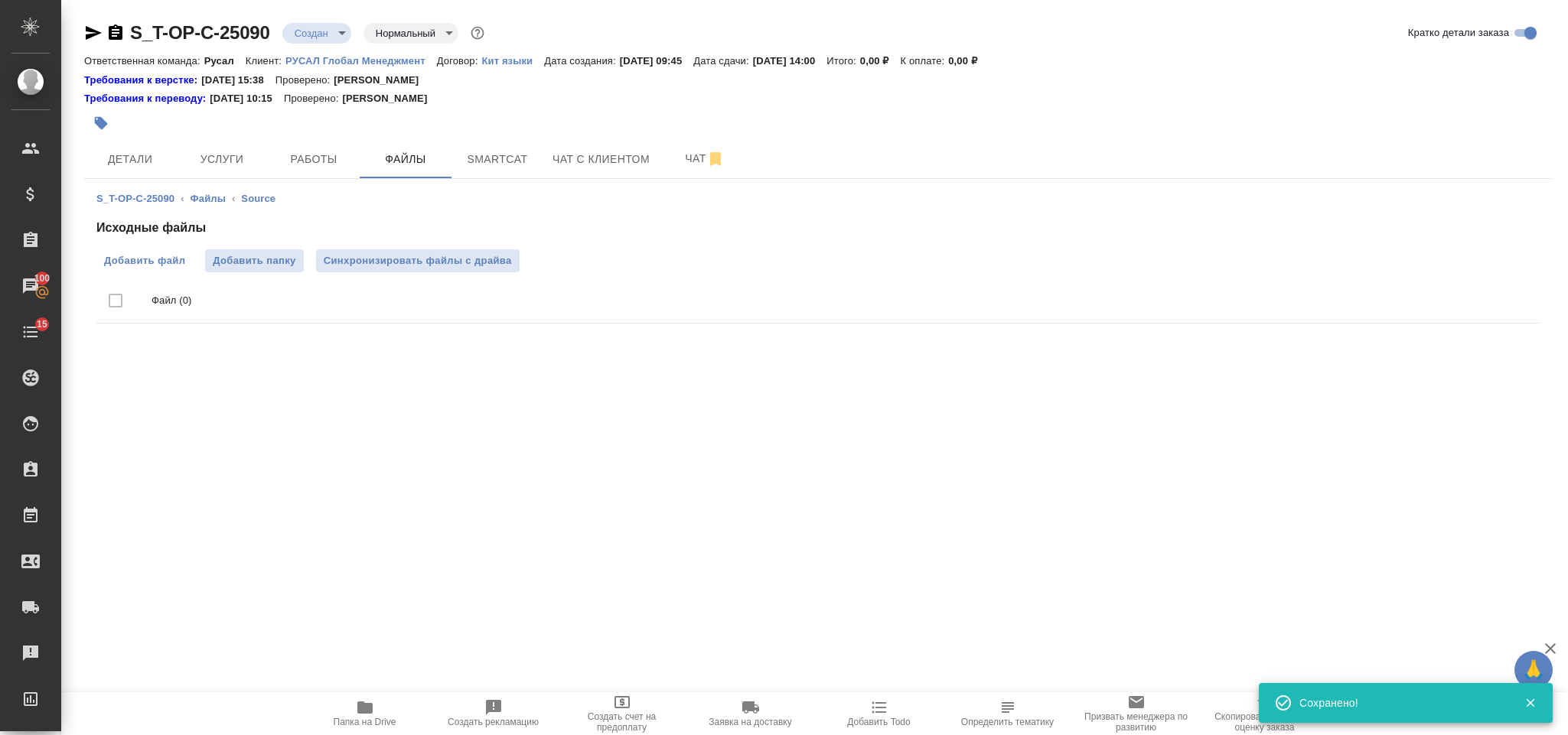
click at [133, 269] on label "Добавить файл" at bounding box center [145, 261] width 96 height 23
click at [0, 0] on input "Добавить файл" at bounding box center [0, 0] width 0 height 0
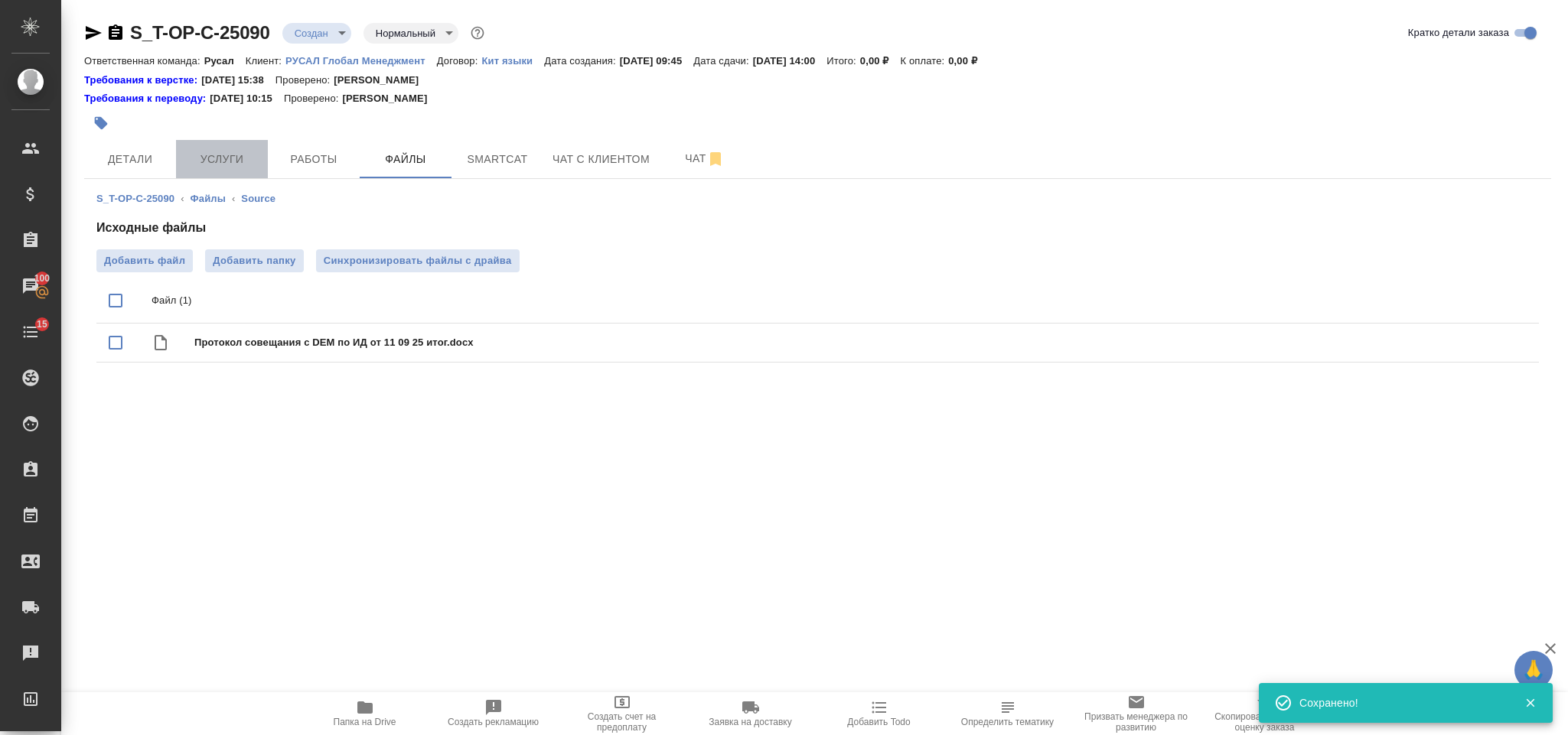
click at [223, 166] on span "Услуги" at bounding box center [222, 159] width 73 height 19
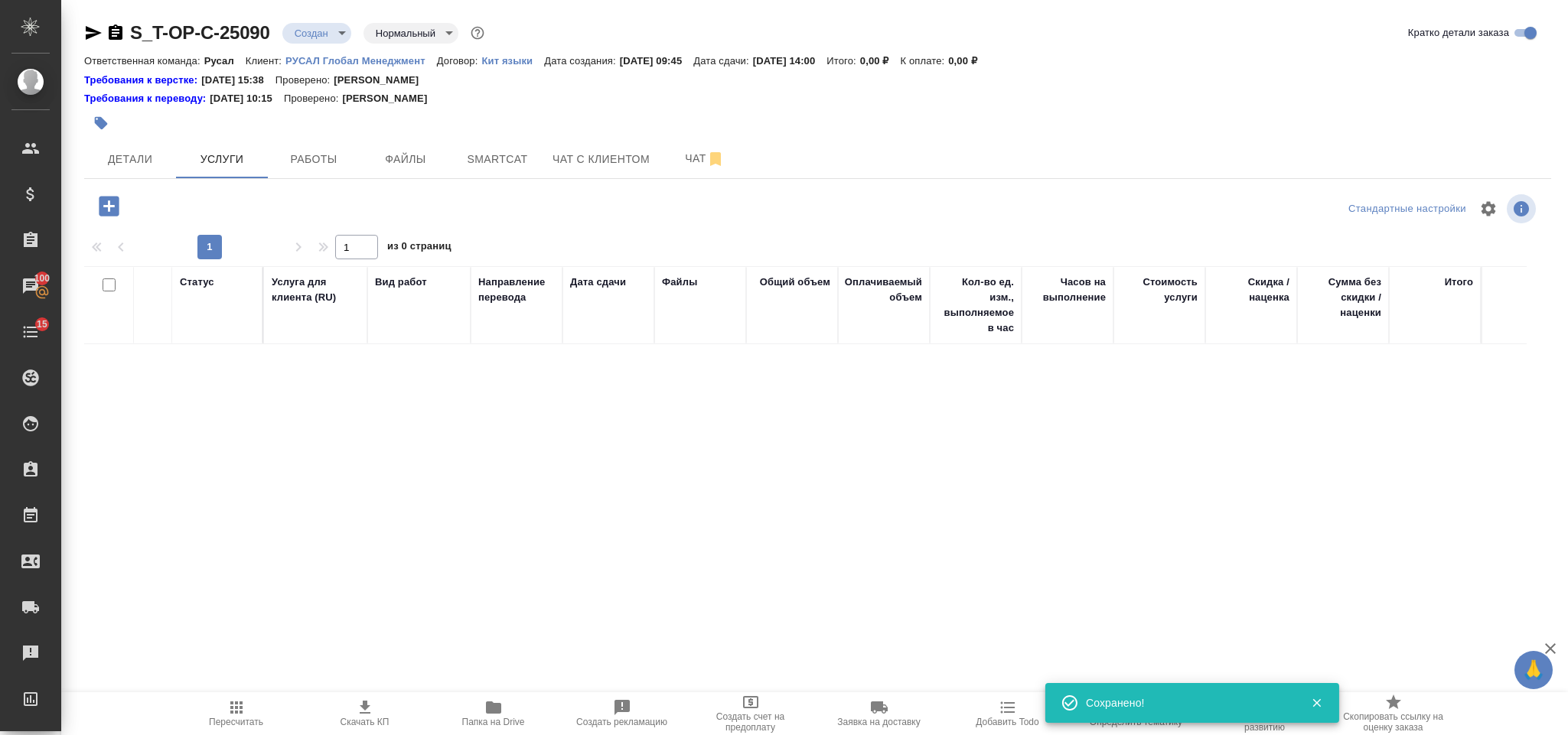
click at [111, 206] on icon "button" at bounding box center [109, 206] width 26 height 26
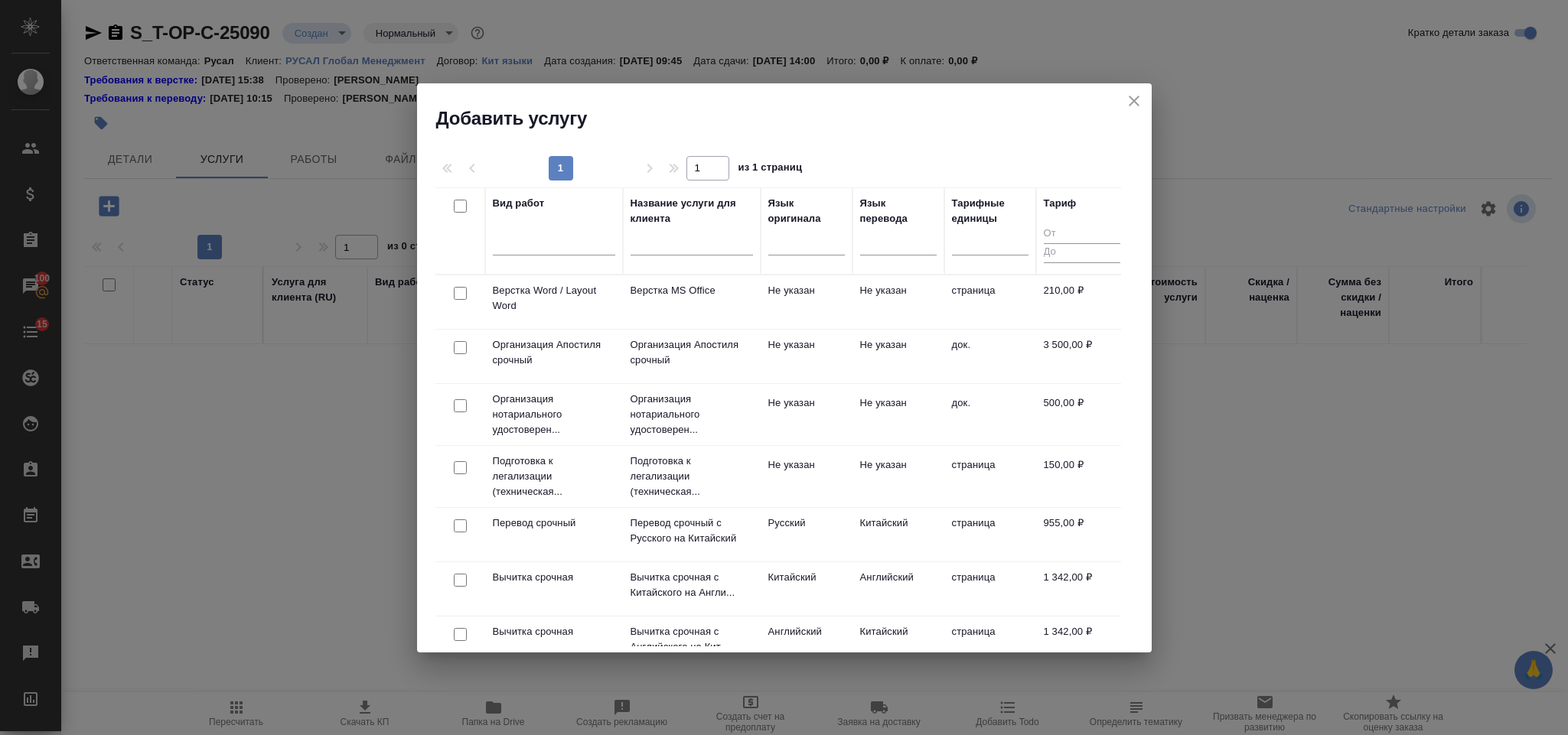
click at [813, 243] on div at bounding box center [806, 240] width 76 height 23
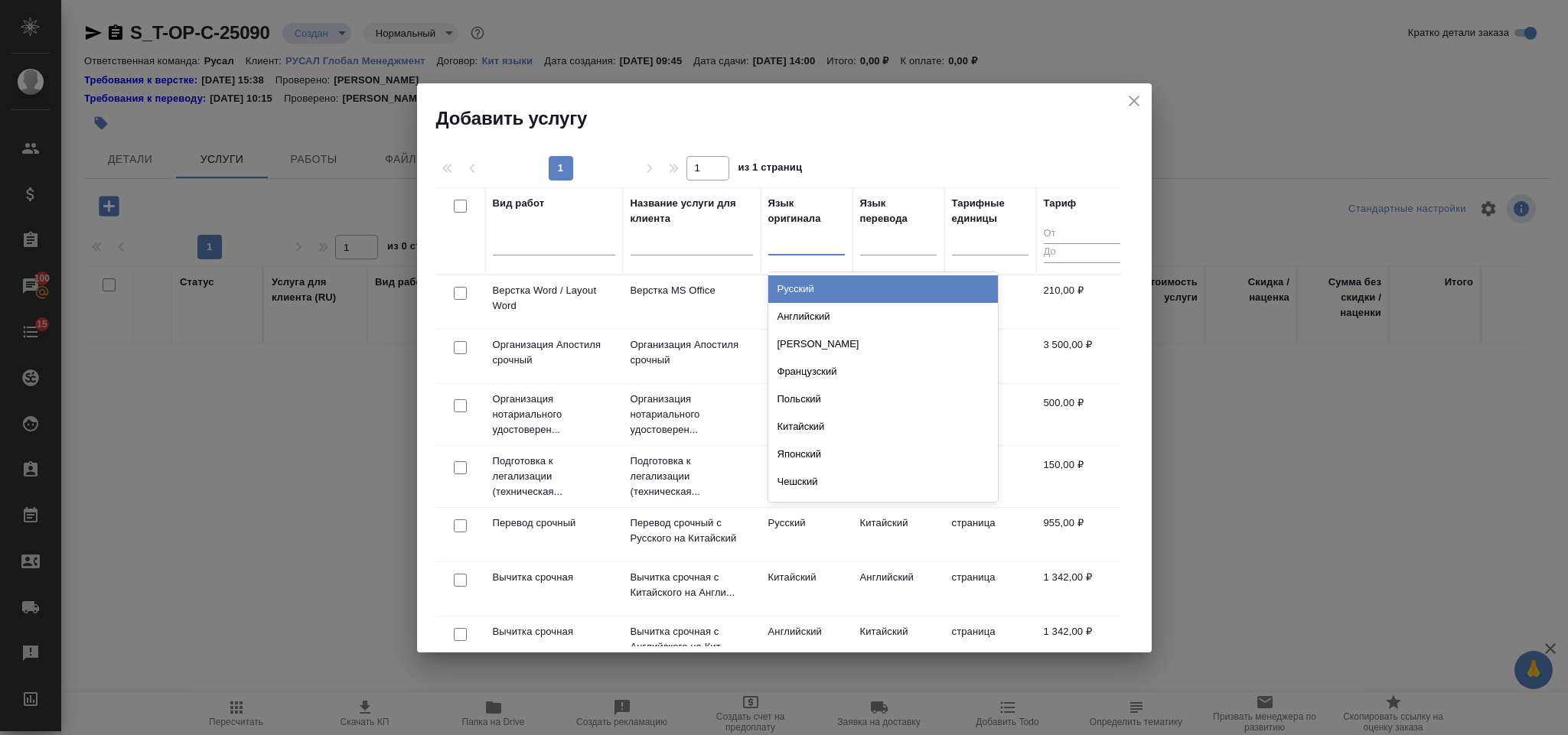
click at [818, 280] on div "Русский" at bounding box center [882, 289] width 230 height 27
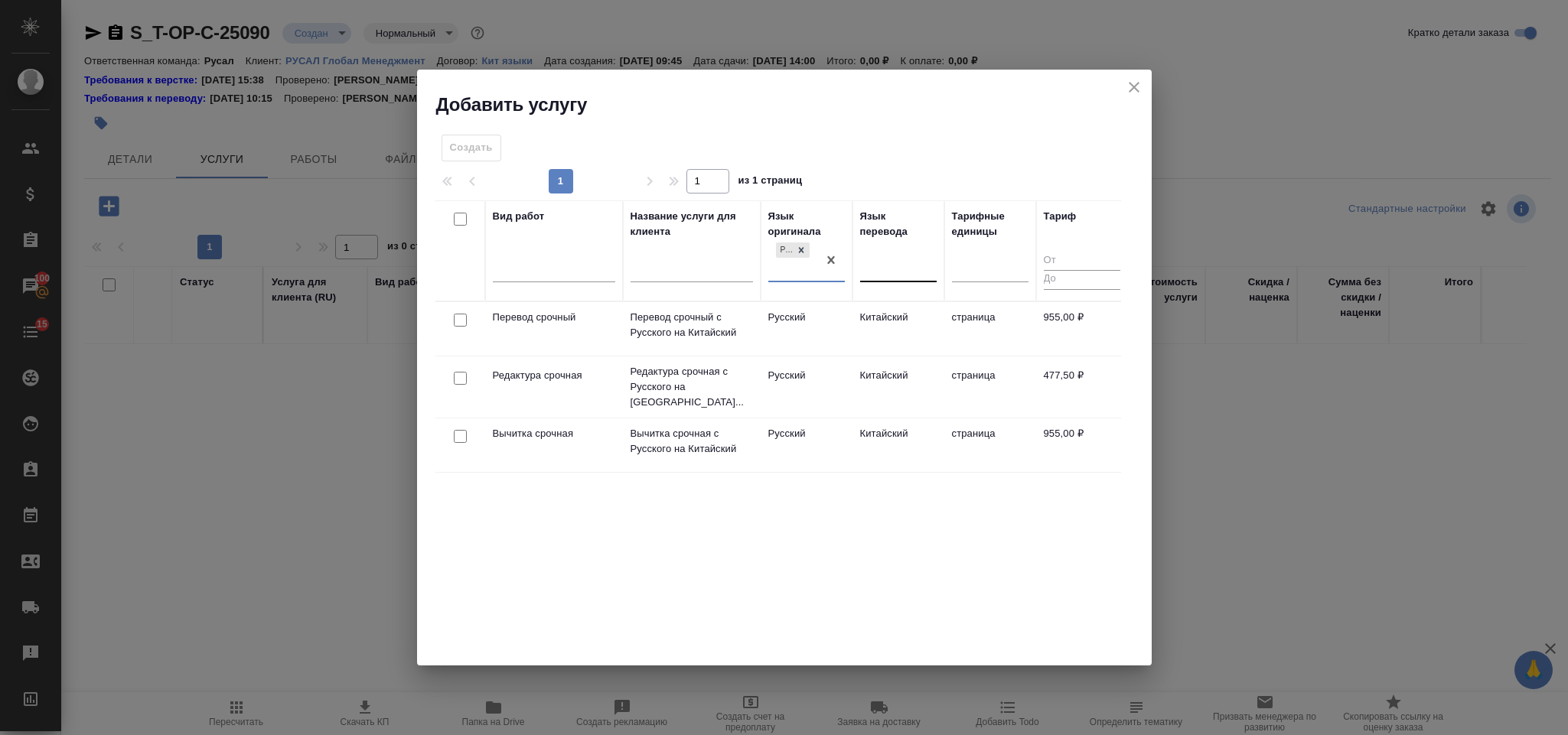
click at [893, 269] on div at bounding box center [898, 266] width 76 height 23
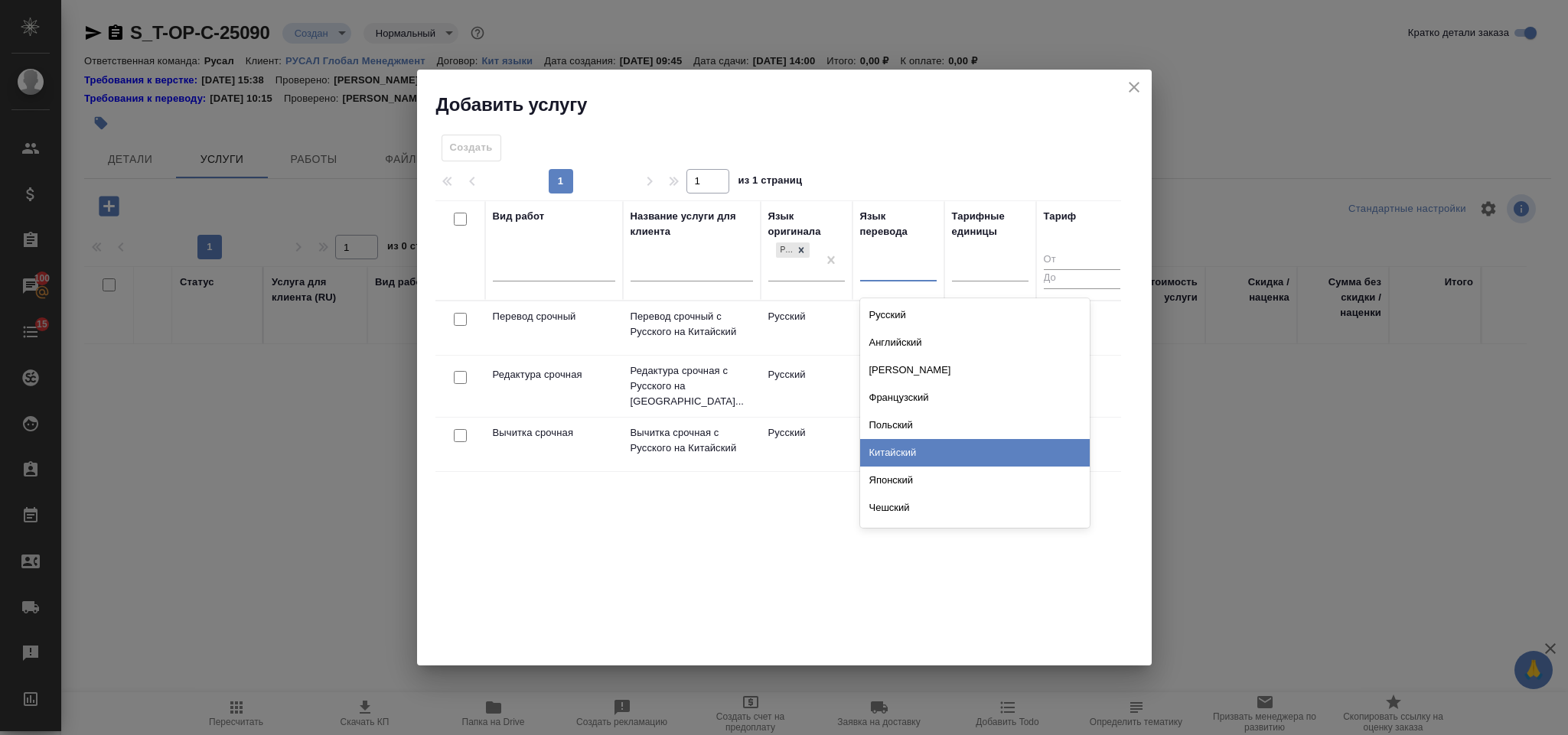
click at [919, 450] on div "Китайский" at bounding box center [974, 452] width 230 height 27
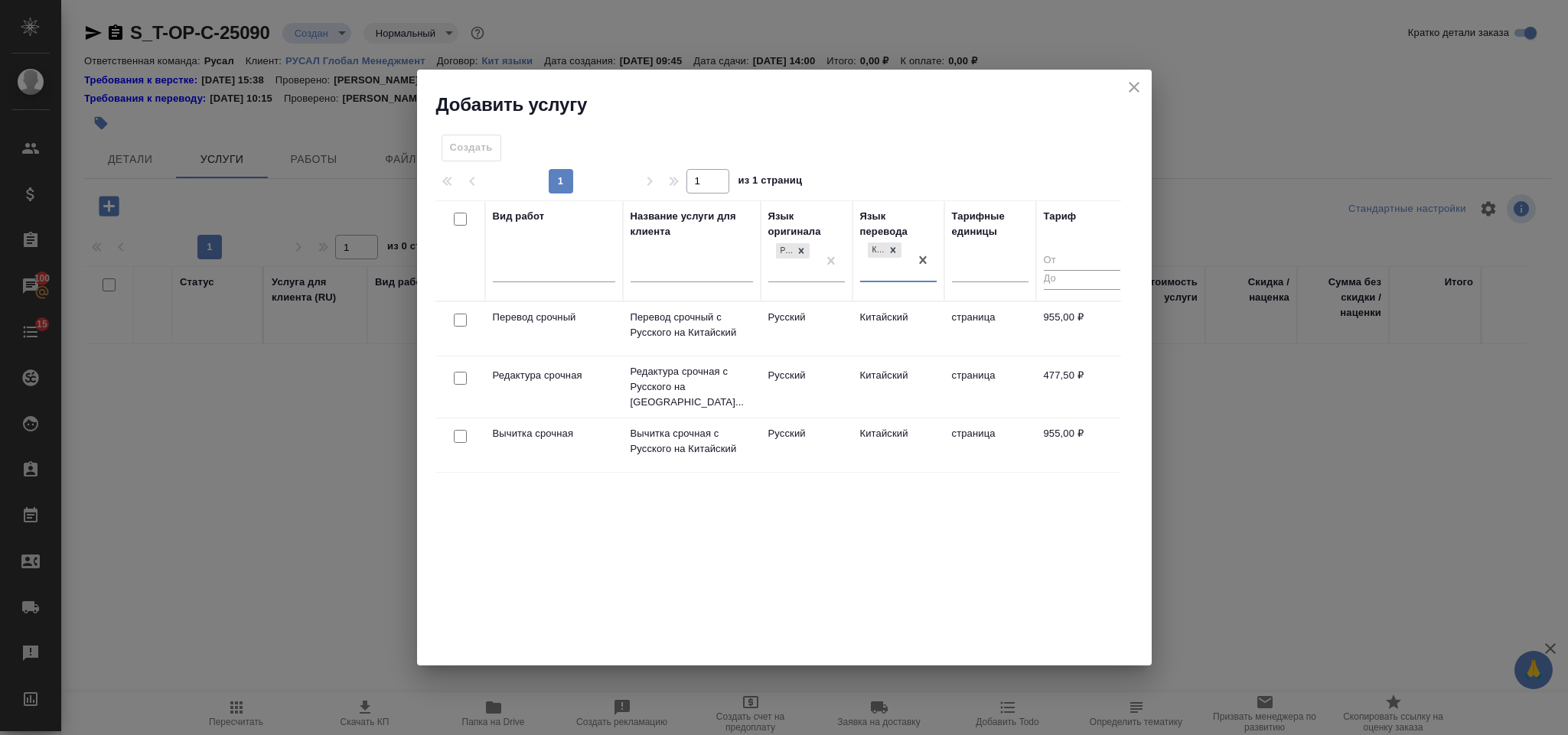
click at [454, 321] on input "checkbox" at bounding box center [460, 320] width 13 height 13
checkbox input "true"
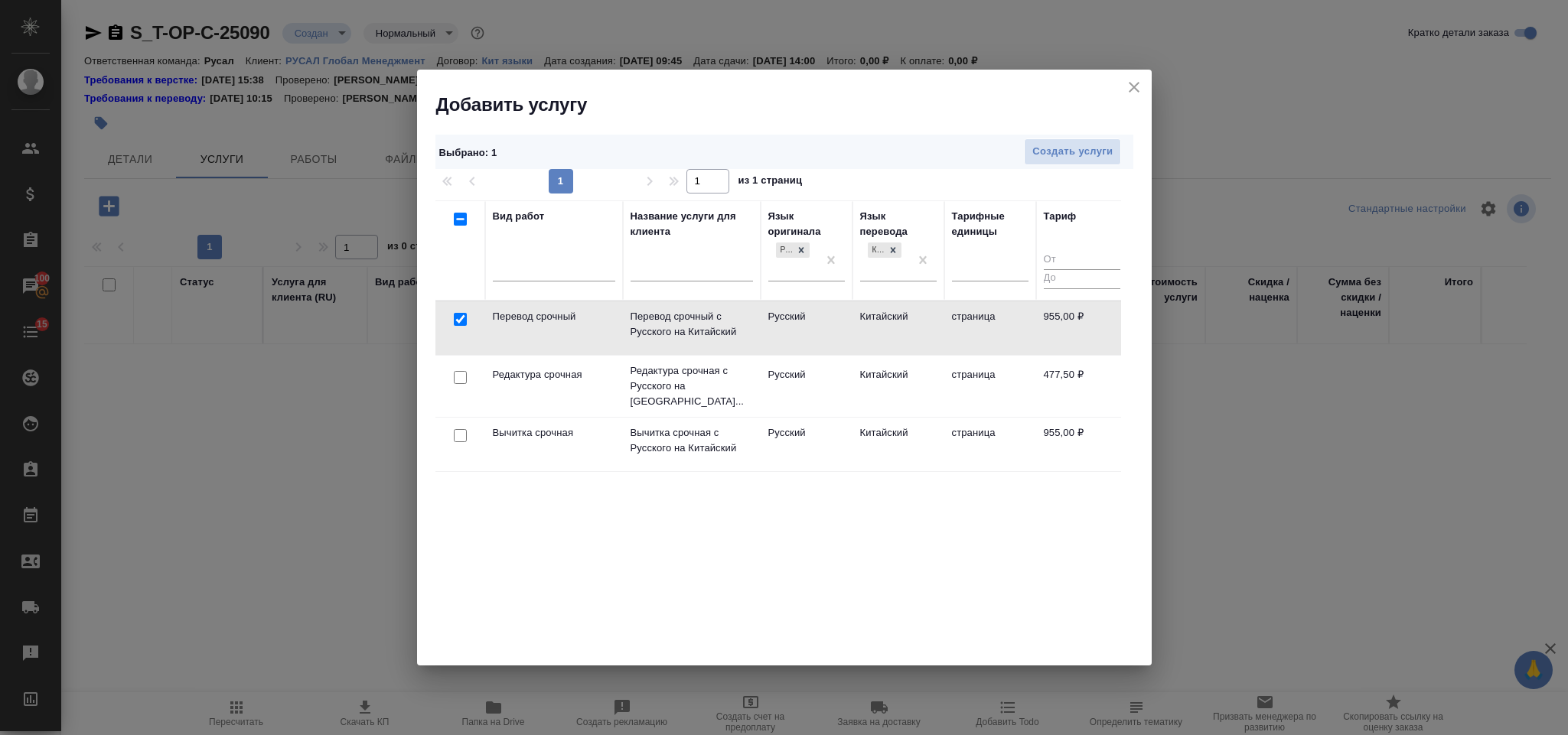
click at [454, 377] on input "checkbox" at bounding box center [460, 377] width 13 height 13
checkbox input "true"
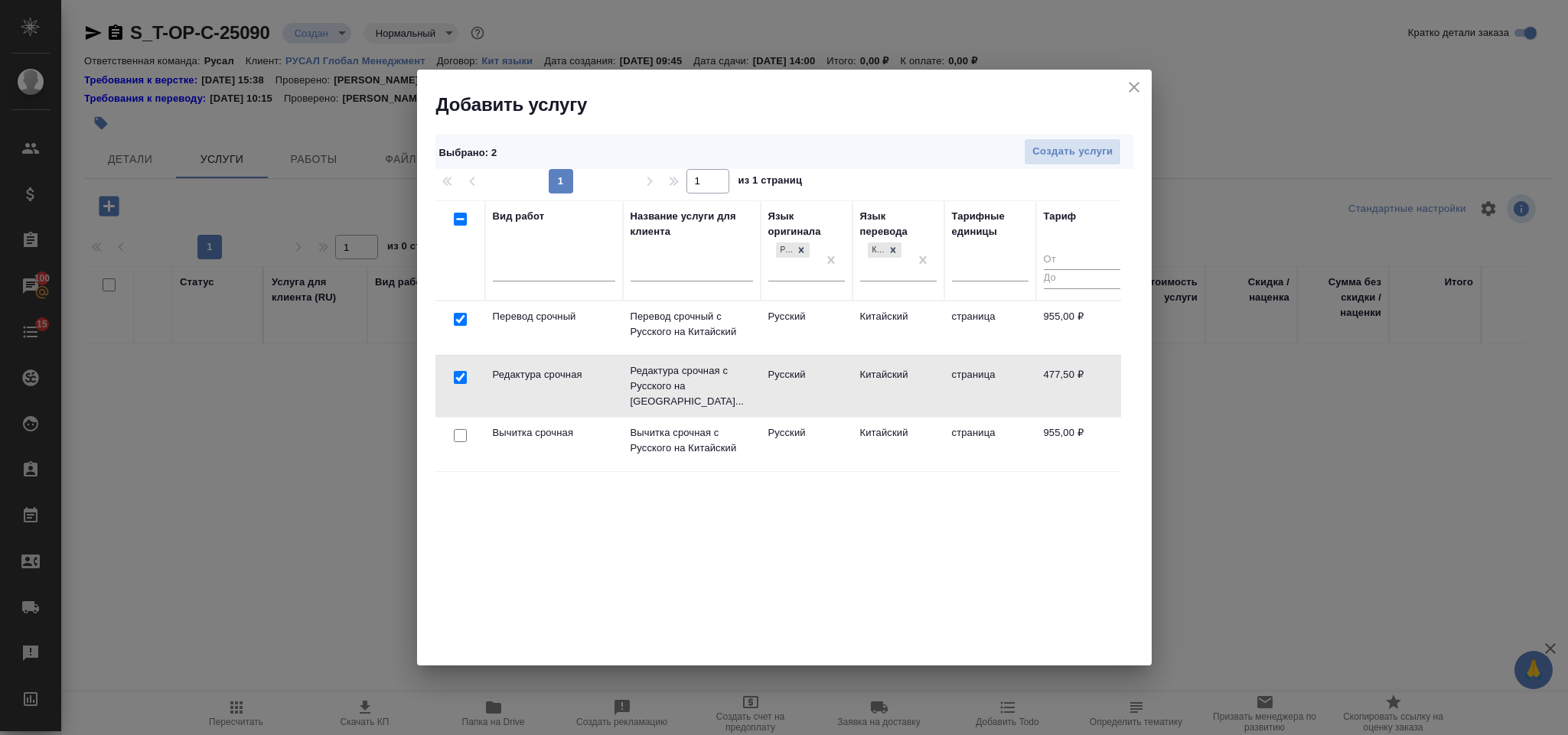
click at [461, 429] on input "checkbox" at bounding box center [460, 436] width 13 height 13
checkbox input "true"
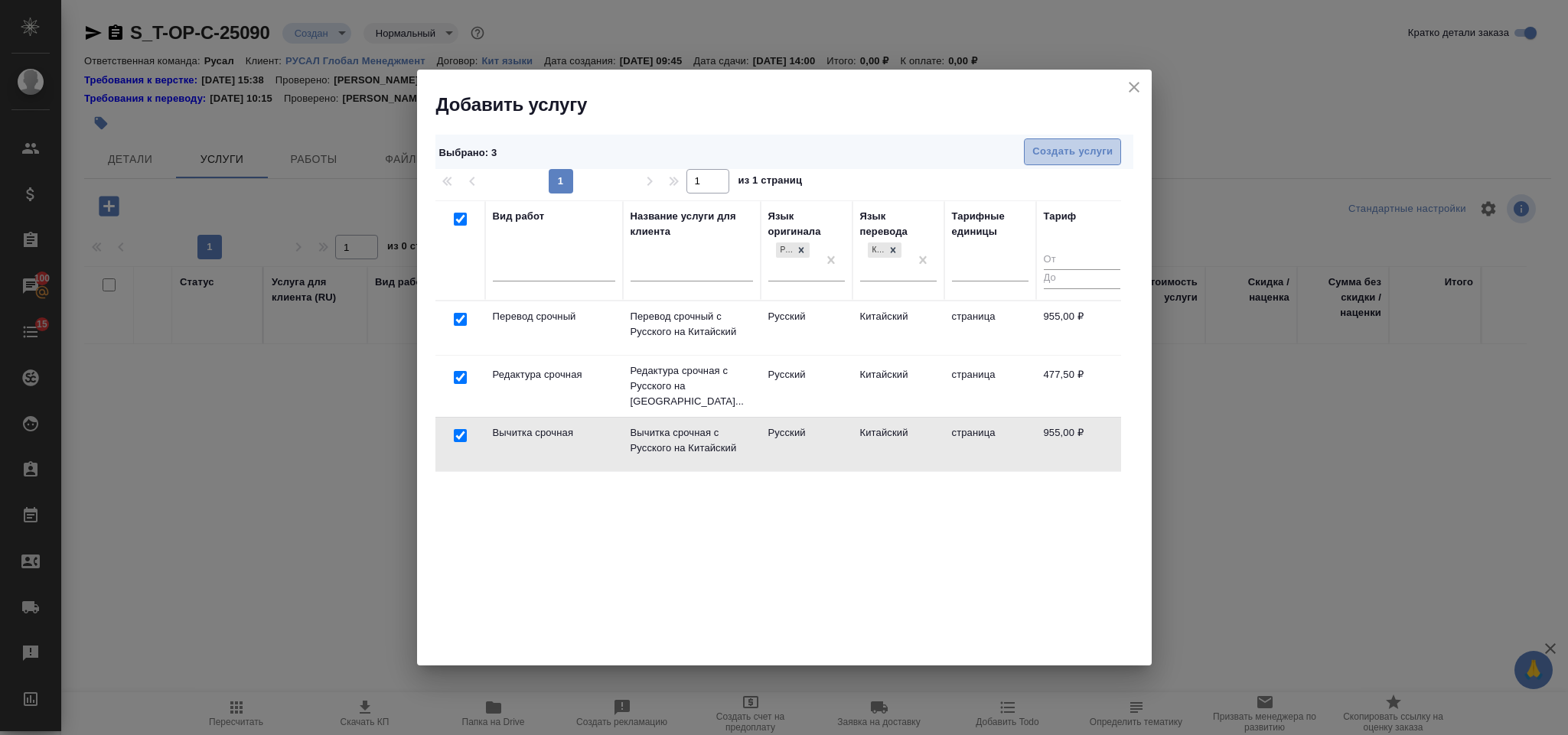
click at [1100, 155] on span "Создать услуги" at bounding box center [1072, 152] width 80 height 18
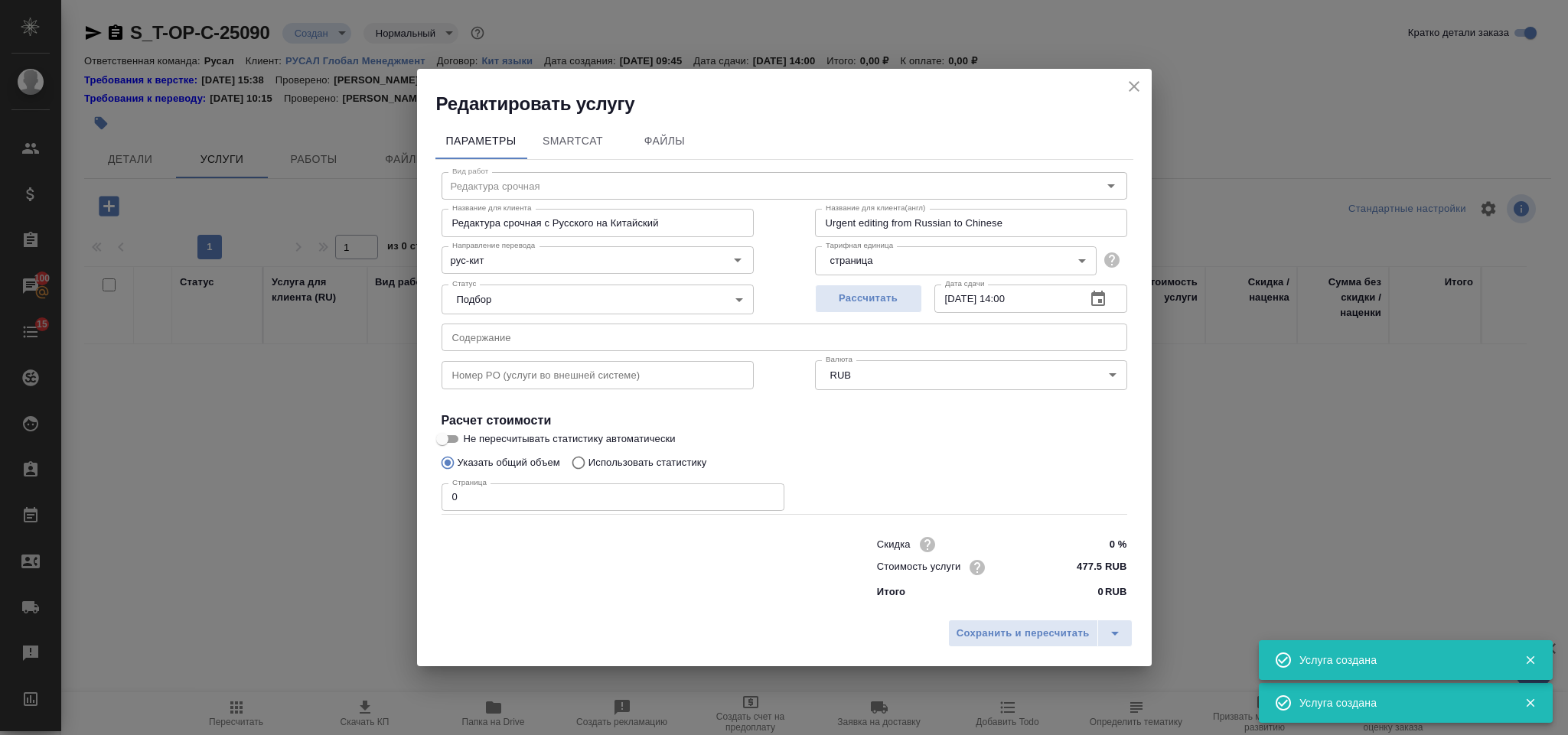
type input "Вычитка срочная"
type input "Вычитка срочная с Русского на Китайский"
type input "Urgent proofreading from Russian to Chinese"
type input "955 RUB"
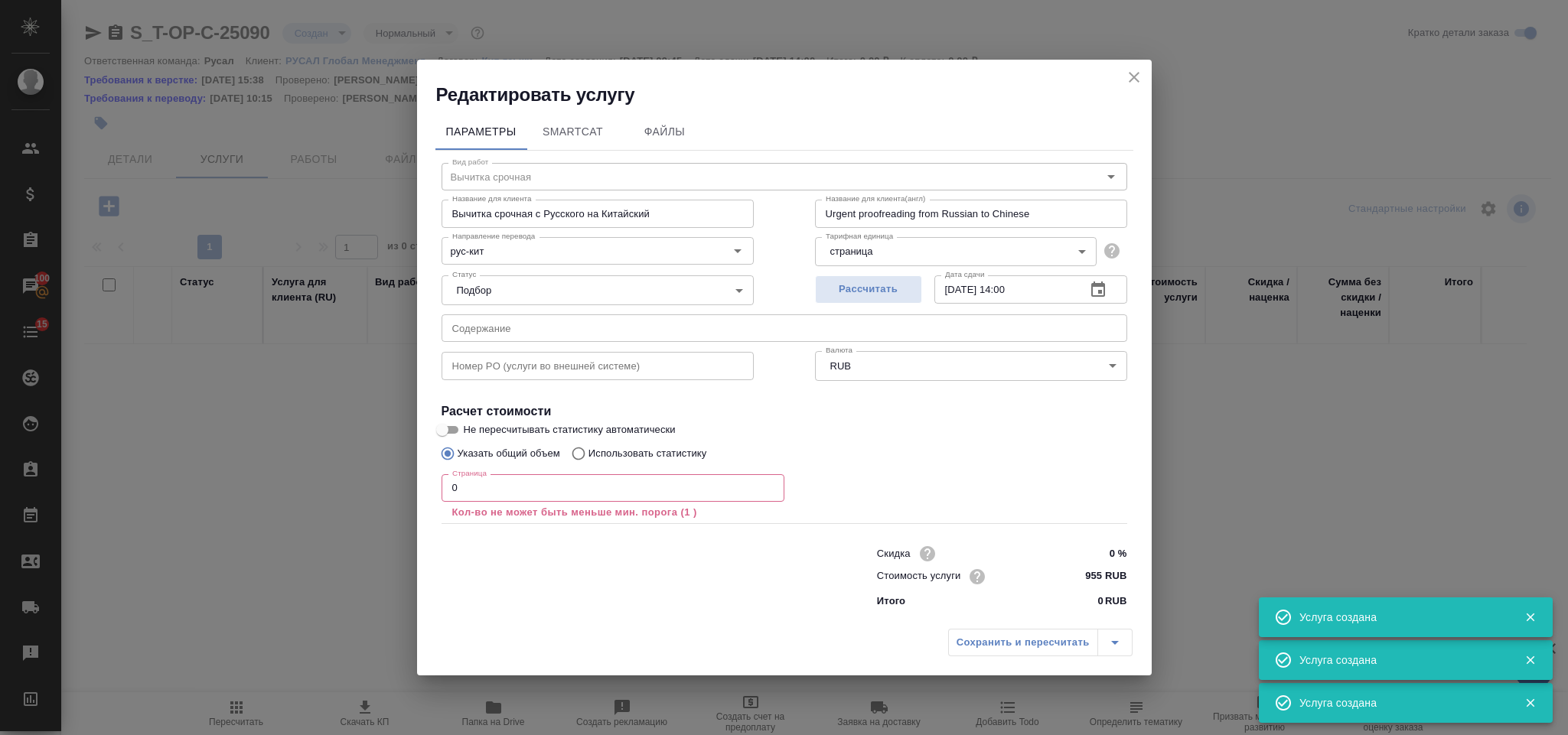
click at [625, 331] on input "text" at bounding box center [784, 327] width 686 height 27
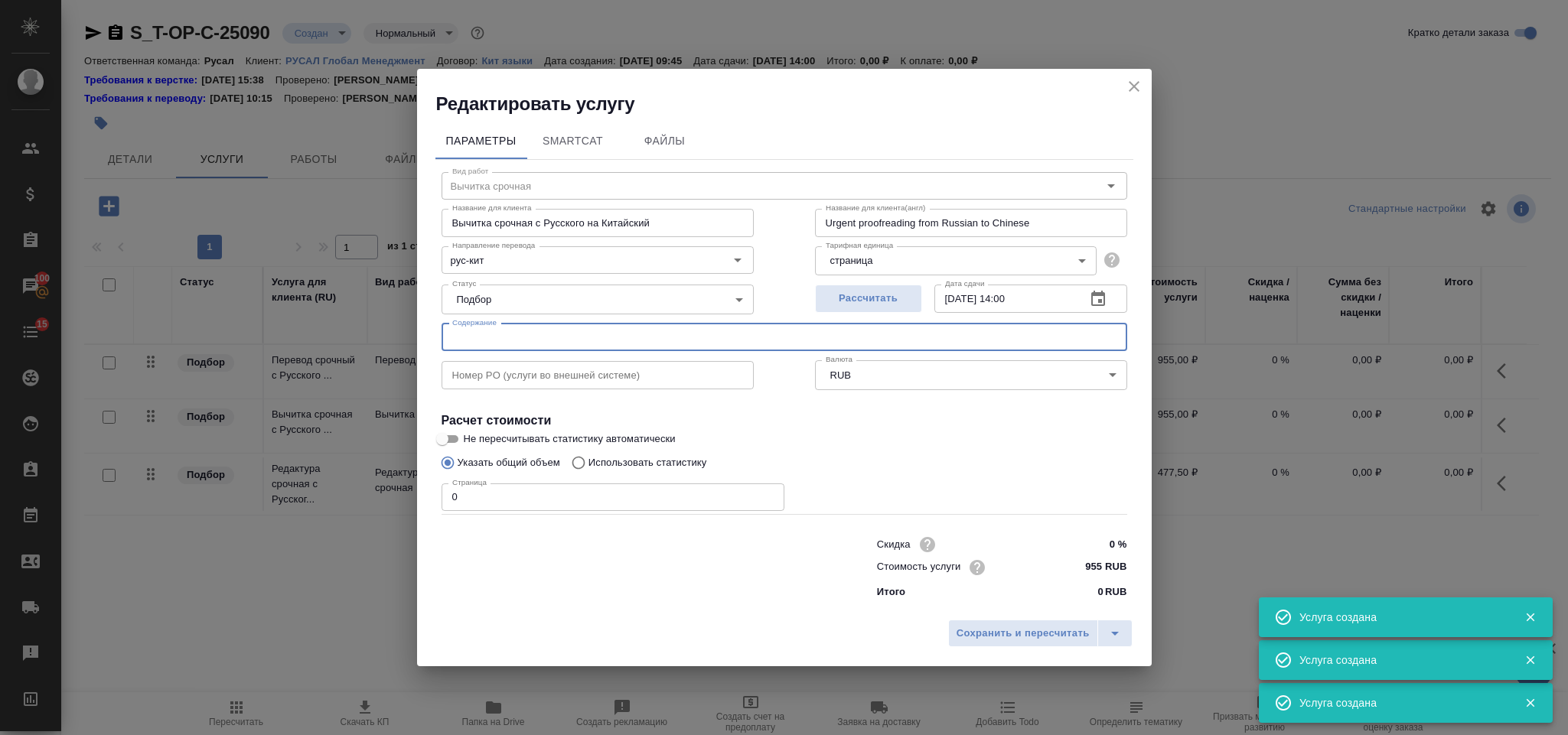
type input "Перевод срочный"
type input "Перевод срочный с Русского на Китайский"
type input "Urgent translation from Russian to Chinese"
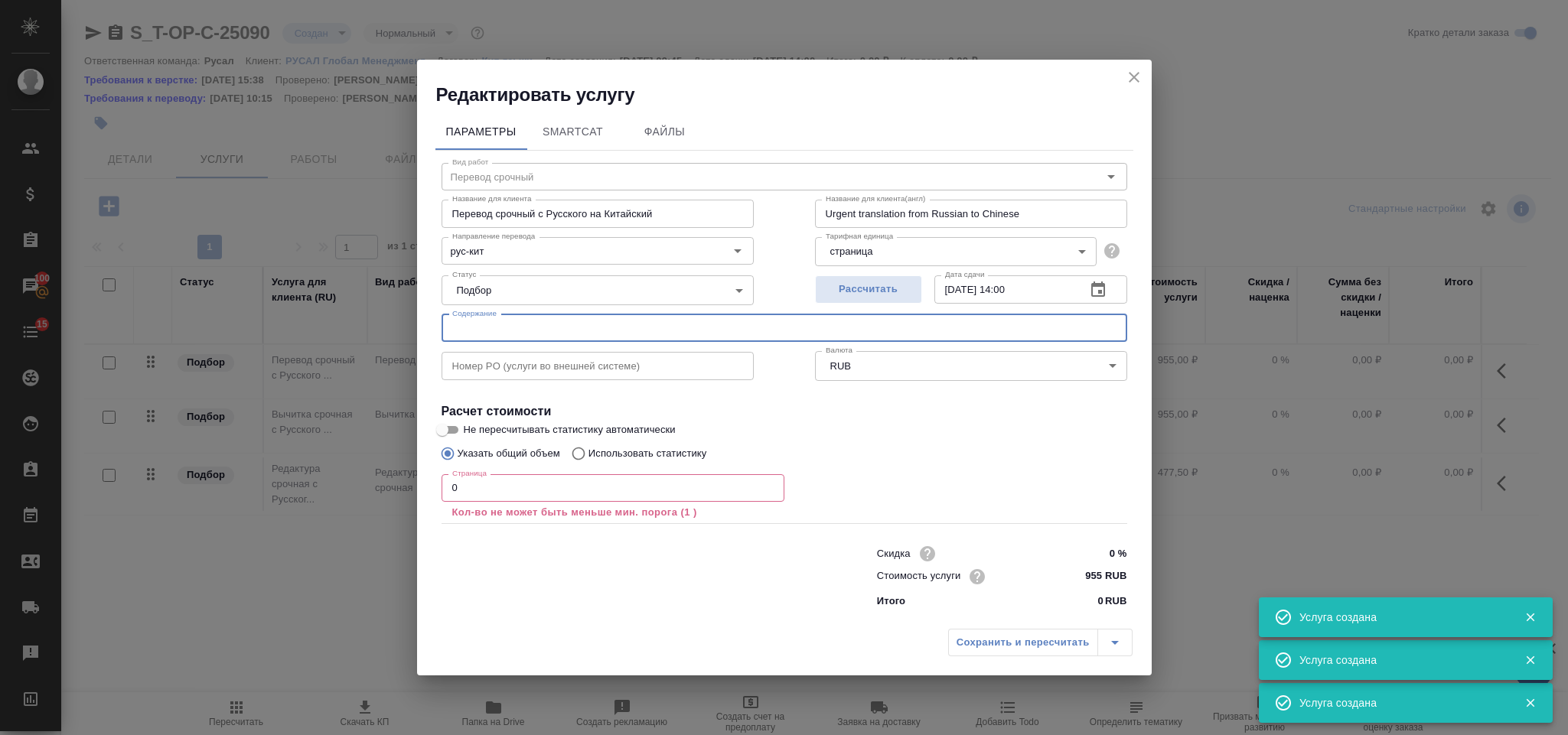
paste input "Протокол совещания с DEM по ИД от 11 09 25 итог"
type input "Протокол совещания с DEM по ИД от 11 09 25 итог"
click at [476, 508] on p "Кол-во не может быть меньше мин. порога (1 )" at bounding box center [612, 513] width 321 height 16
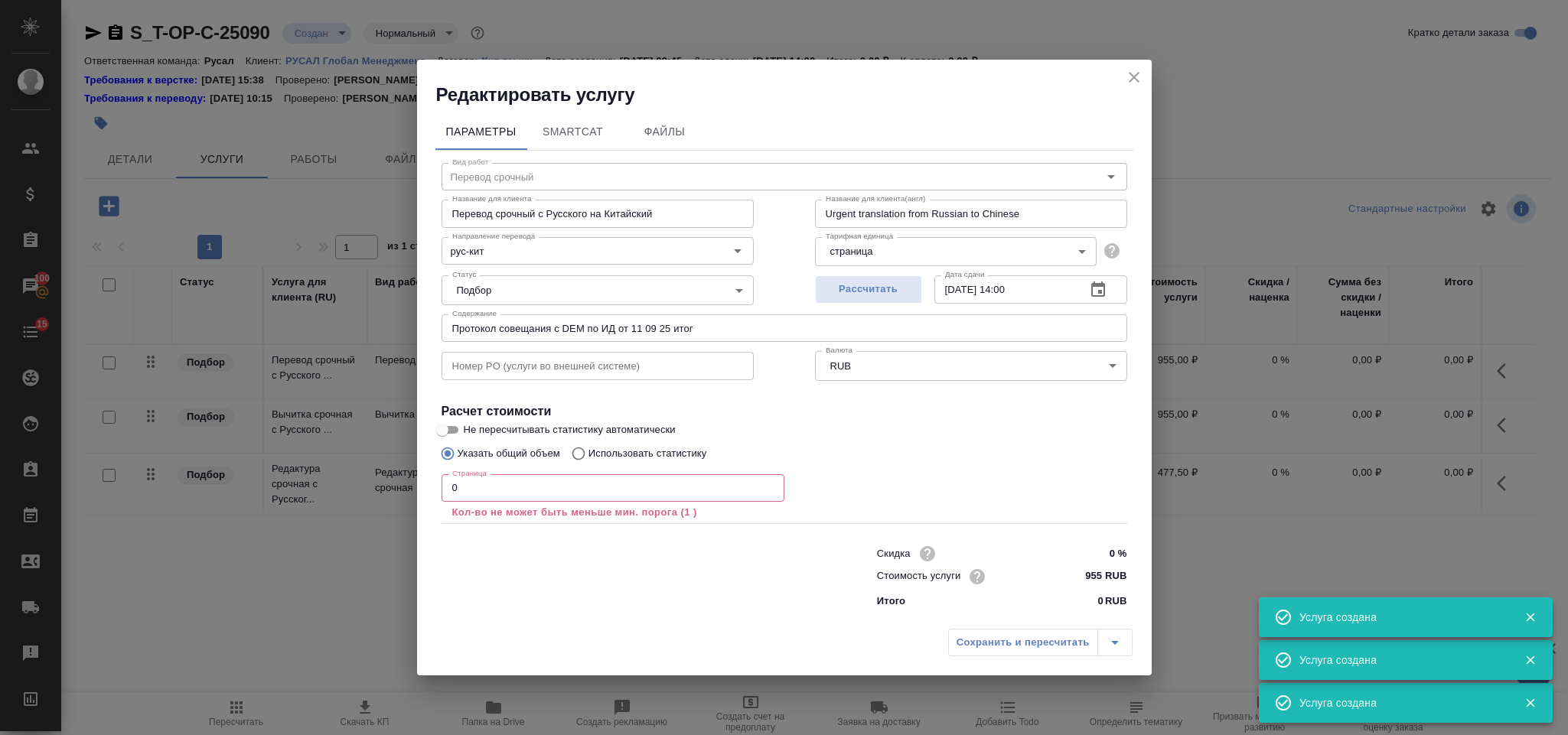
click at [472, 493] on input "0" at bounding box center [612, 488] width 342 height 27
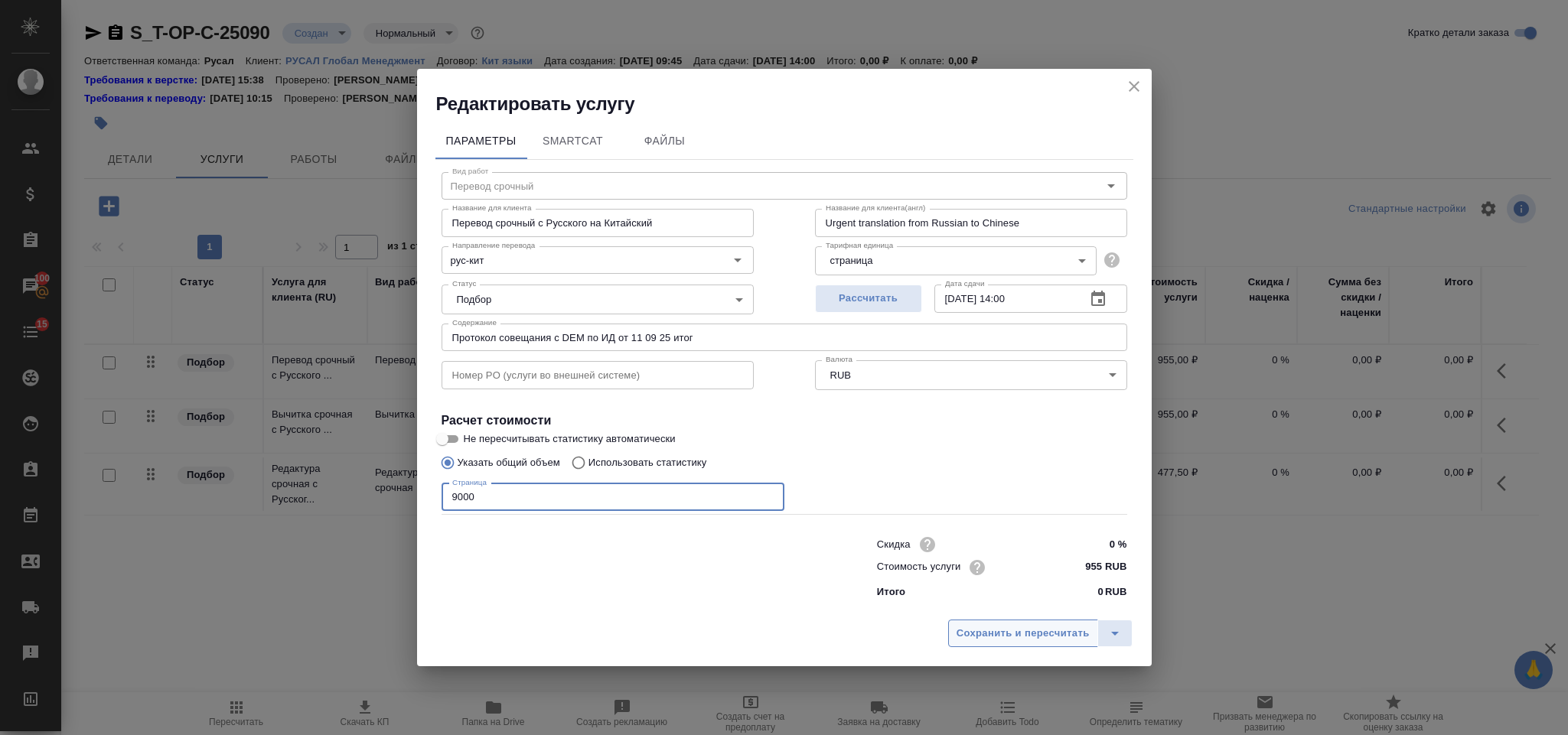
type input "9000"
click at [1026, 636] on span "Сохранить и пересчитать" at bounding box center [1023, 633] width 133 height 18
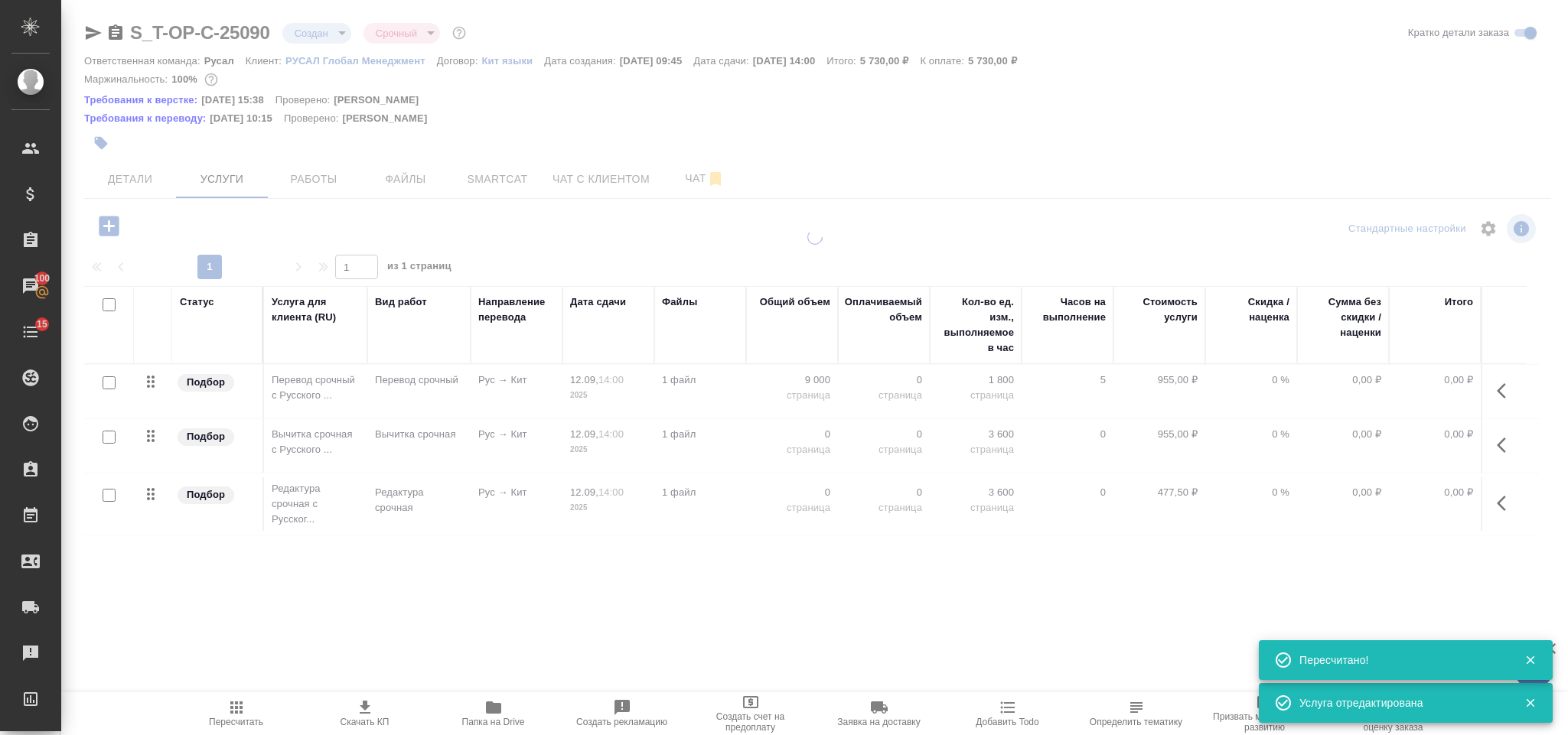
type input "urgent"
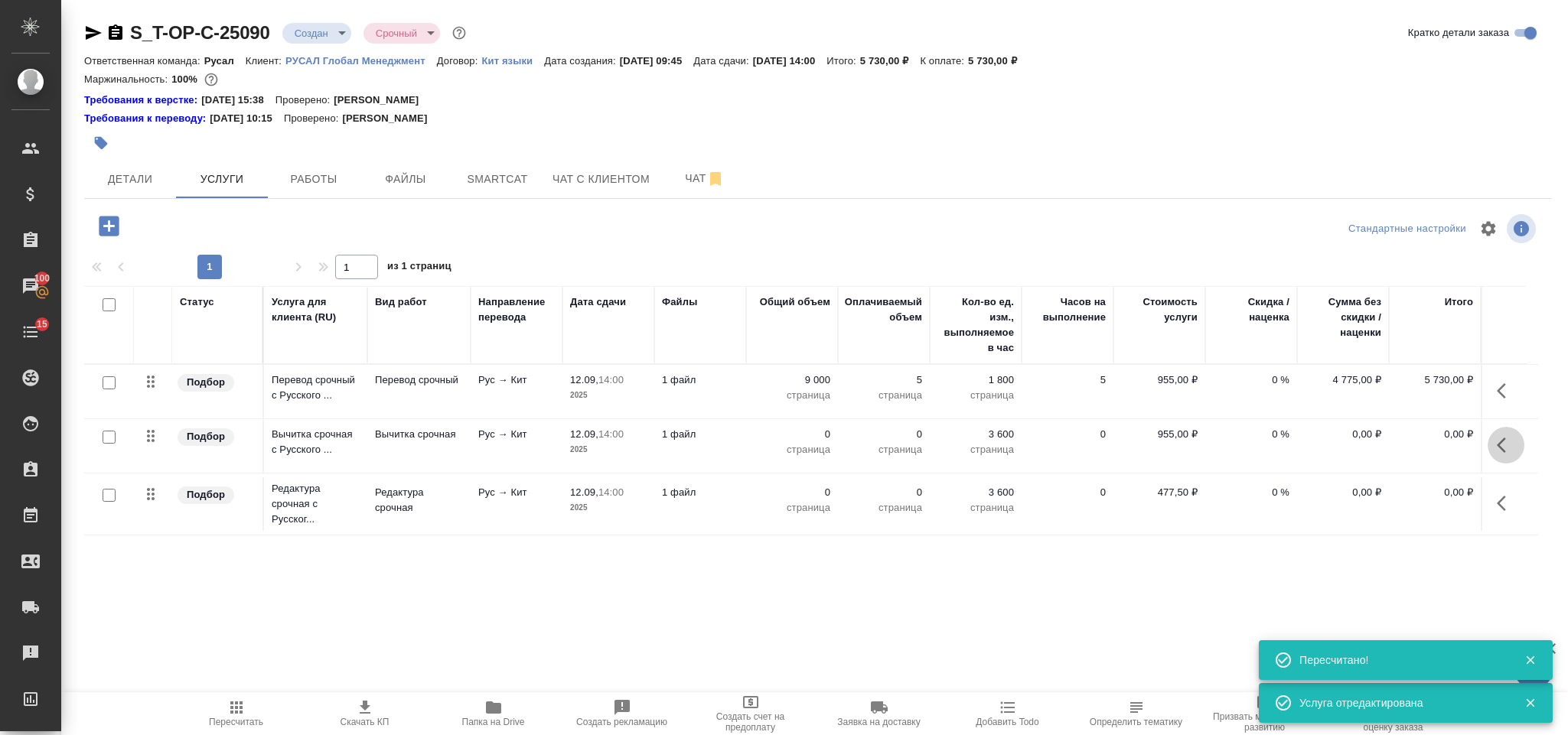
click at [1501, 452] on icon "button" at bounding box center [1501, 445] width 9 height 16
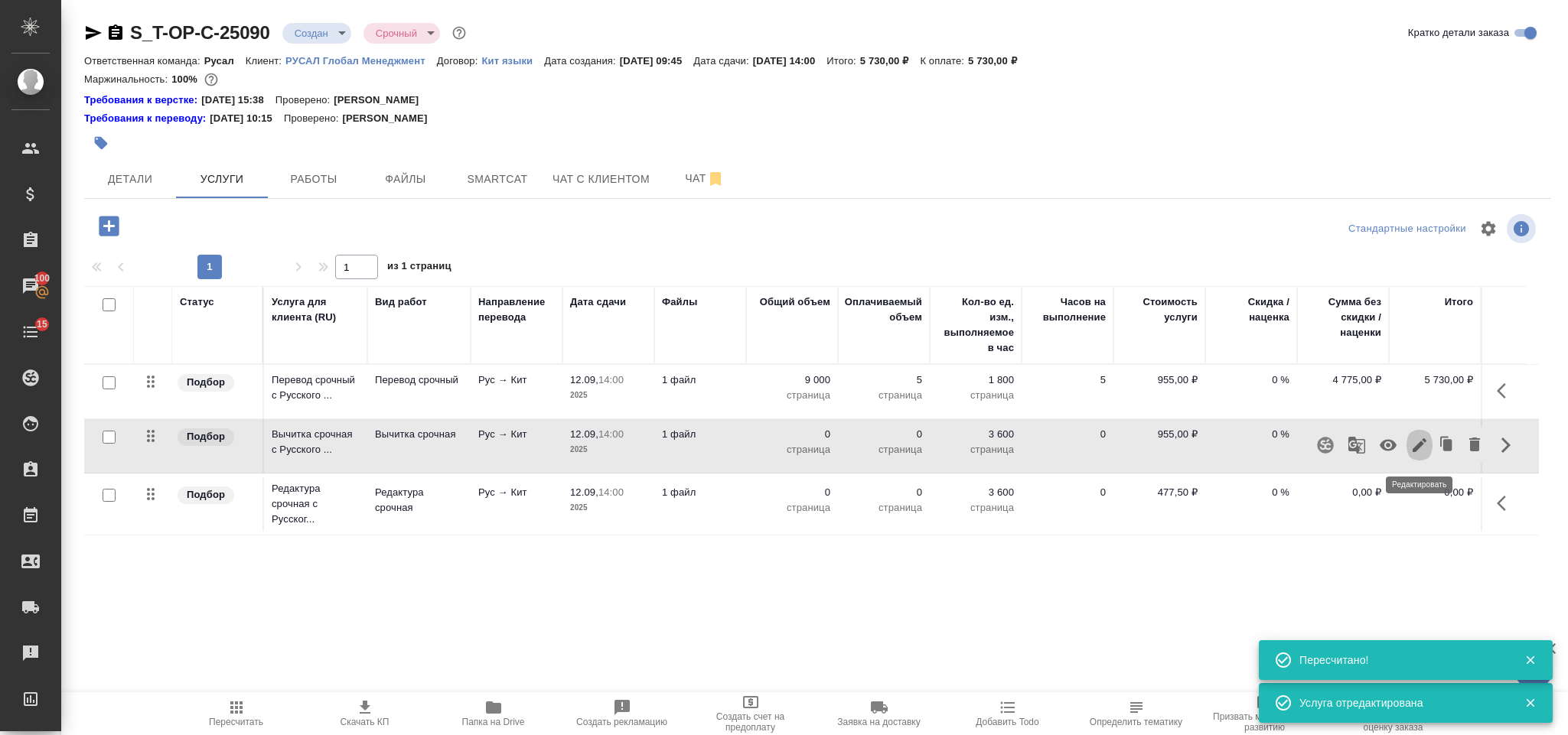
click at [1424, 436] on button "button" at bounding box center [1419, 445] width 26 height 37
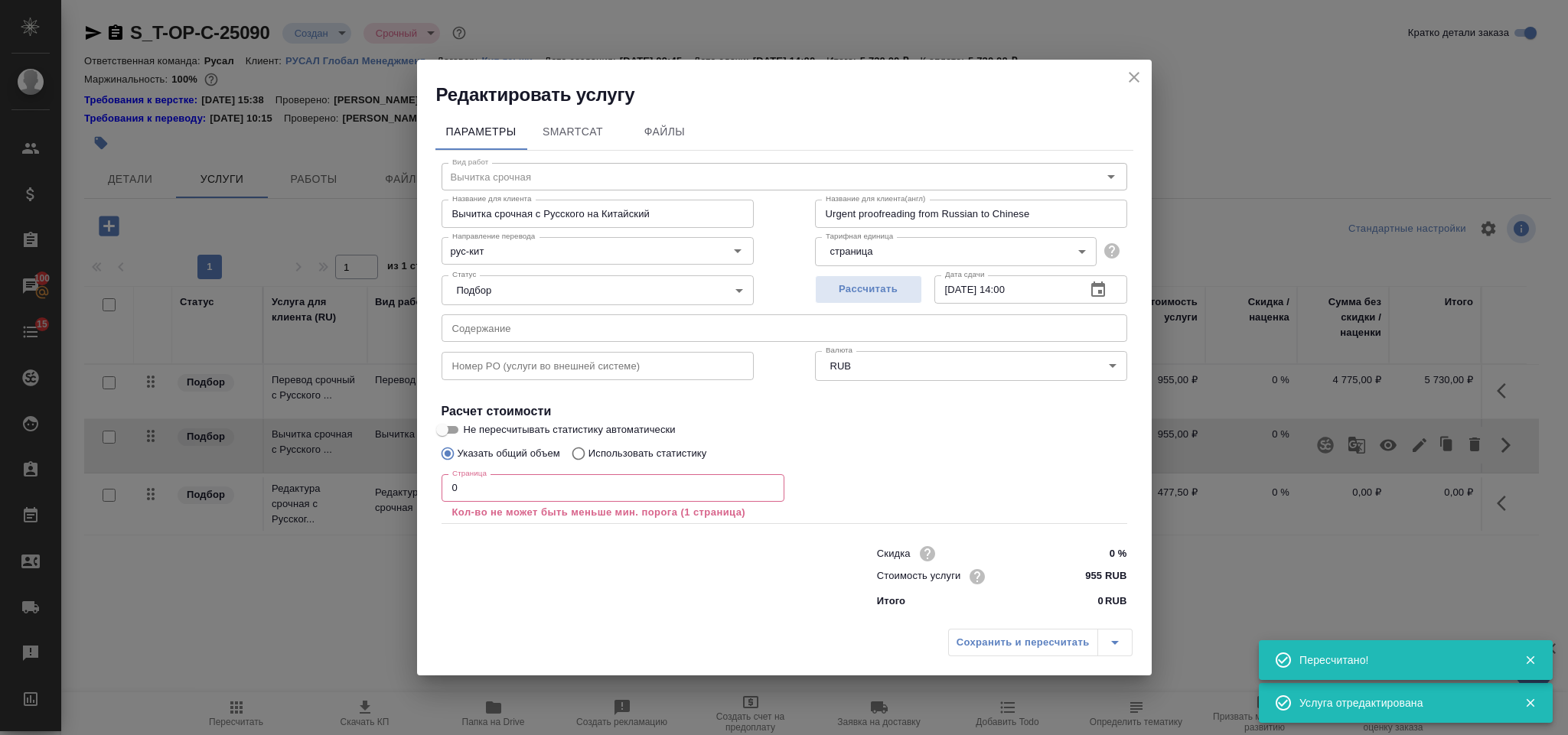
click at [612, 491] on input "0" at bounding box center [612, 488] width 342 height 27
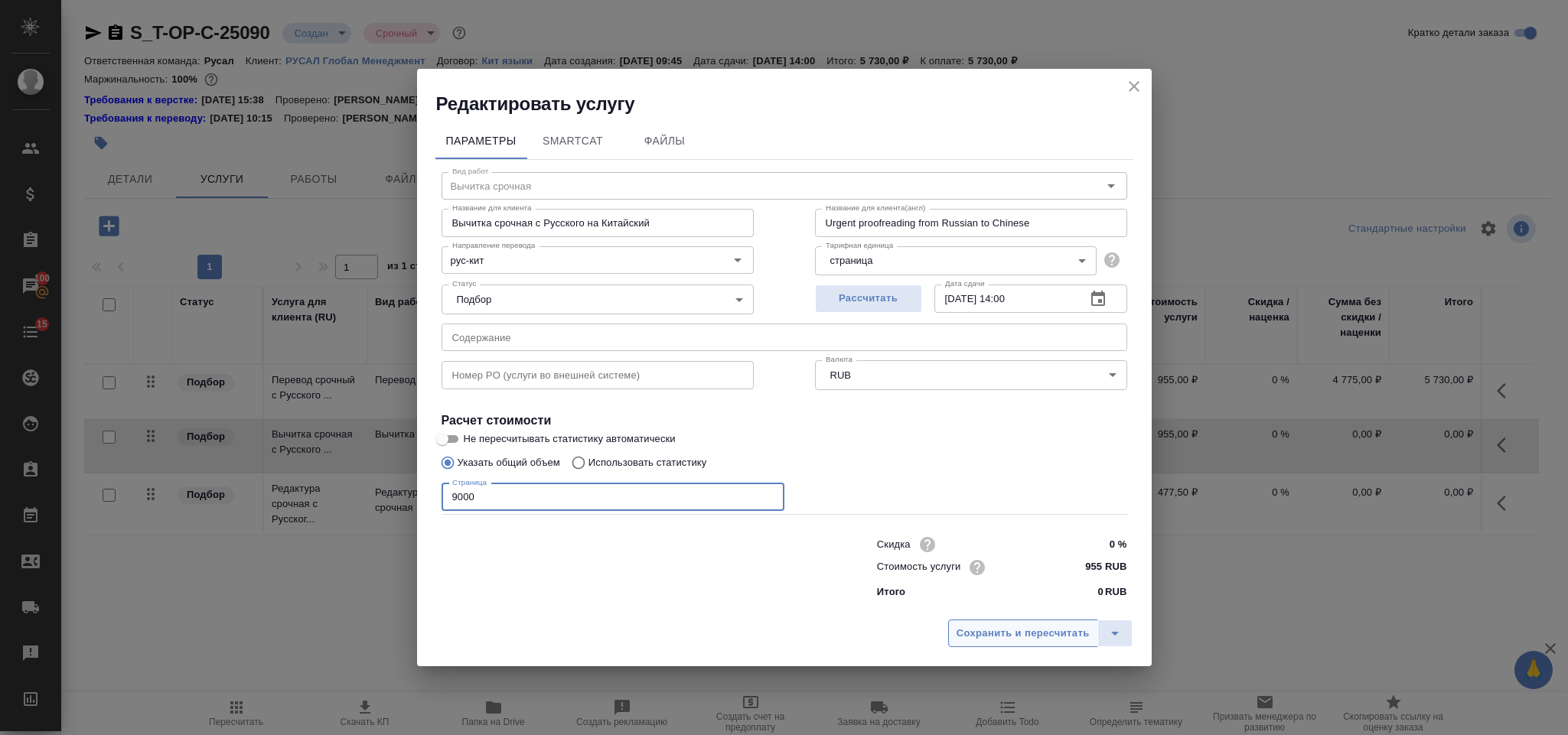
type input "9000"
click at [960, 633] on span "Сохранить и пересчитать" at bounding box center [1023, 633] width 133 height 18
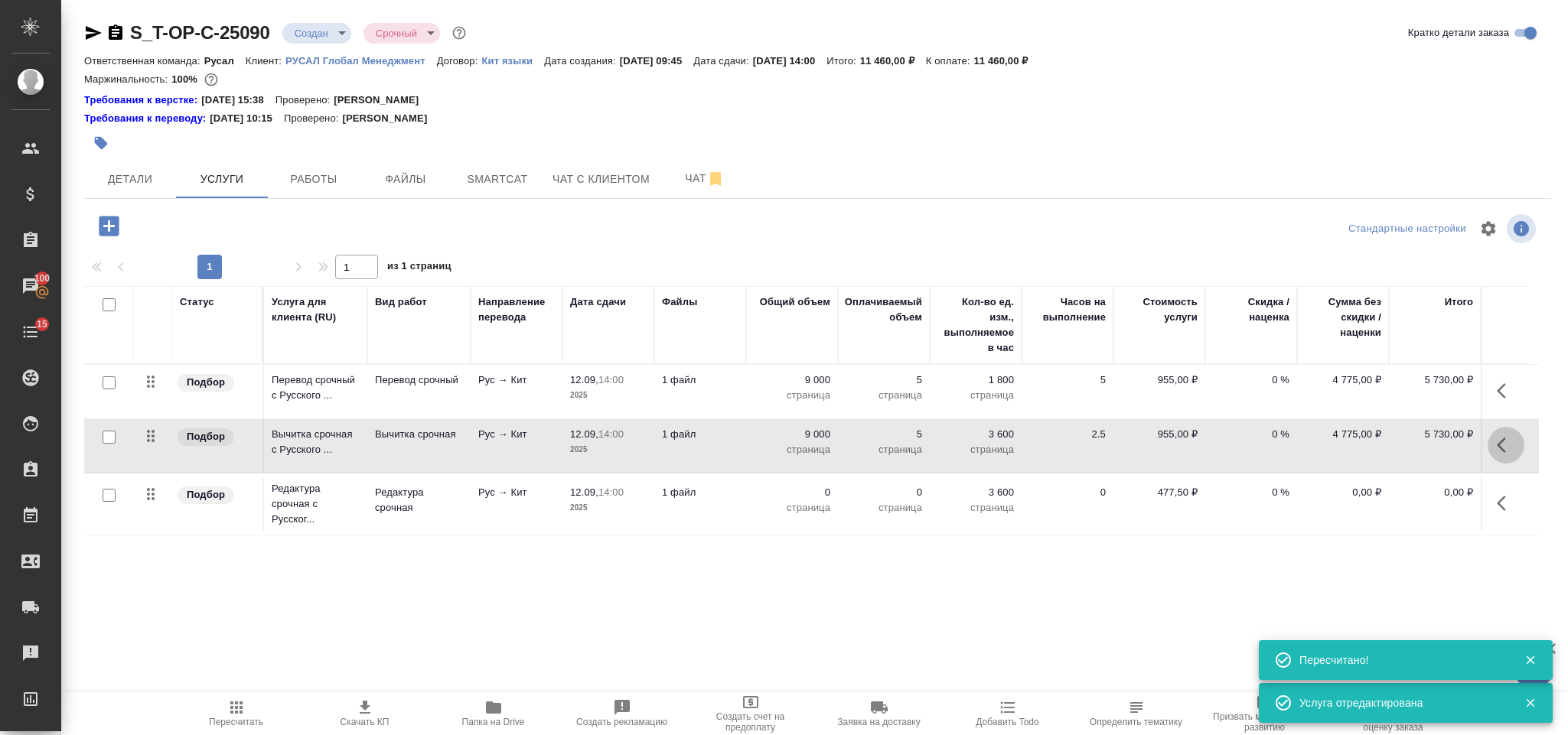
click at [1500, 450] on icon "button" at bounding box center [1501, 445] width 9 height 16
click at [1472, 451] on icon "button" at bounding box center [1475, 444] width 11 height 14
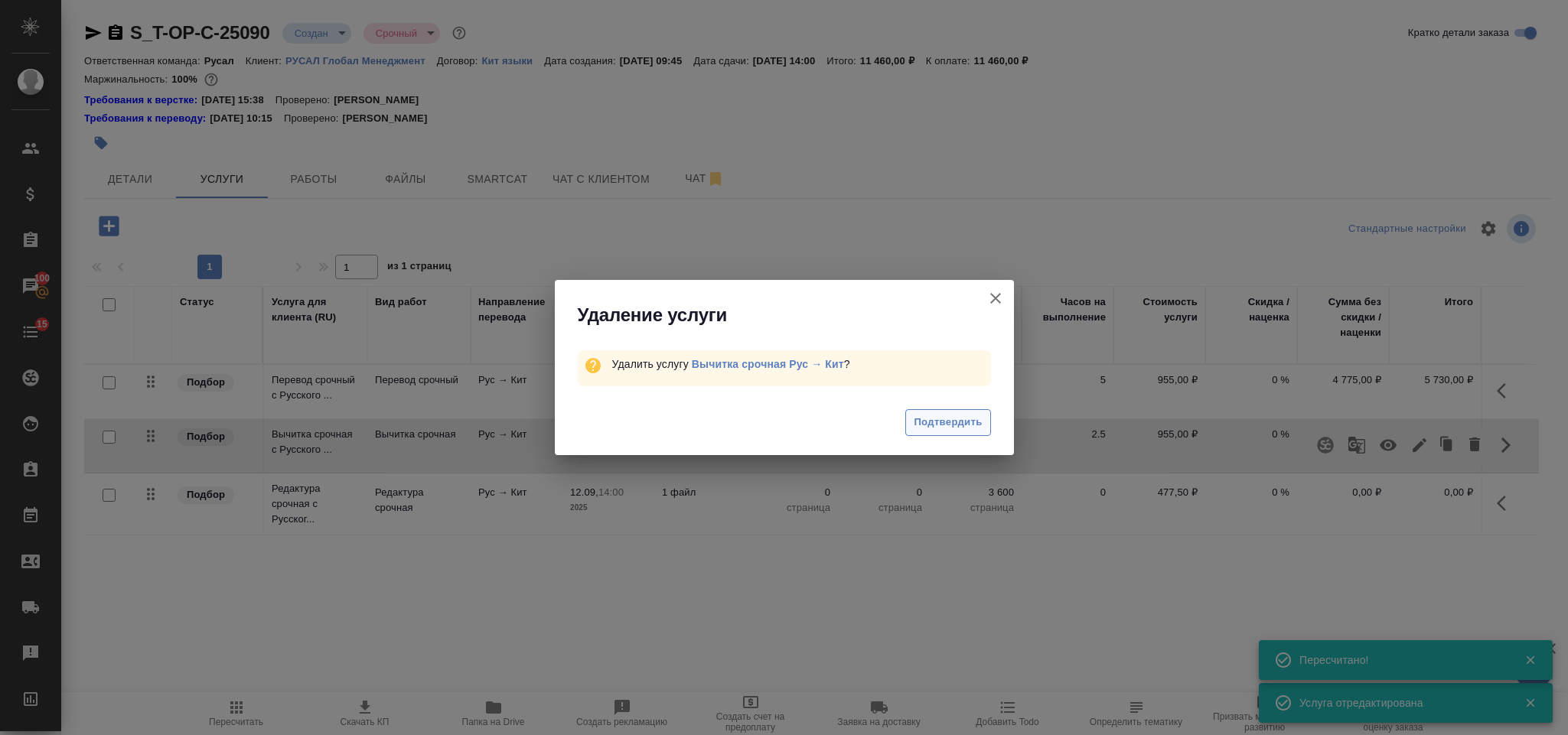
click at [946, 415] on span "Подтвердить" at bounding box center [948, 422] width 68 height 18
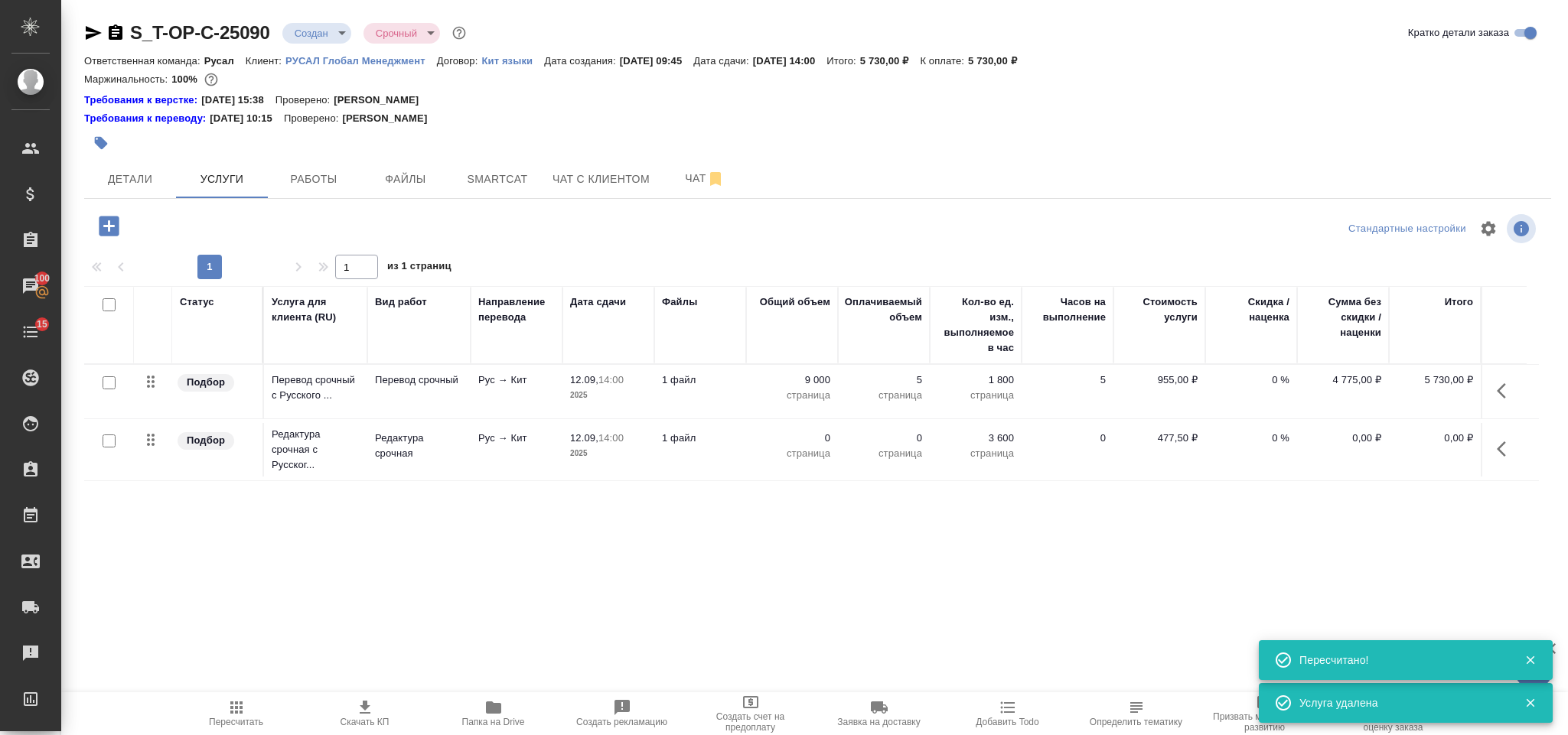
click at [1503, 461] on button "button" at bounding box center [1505, 449] width 37 height 37
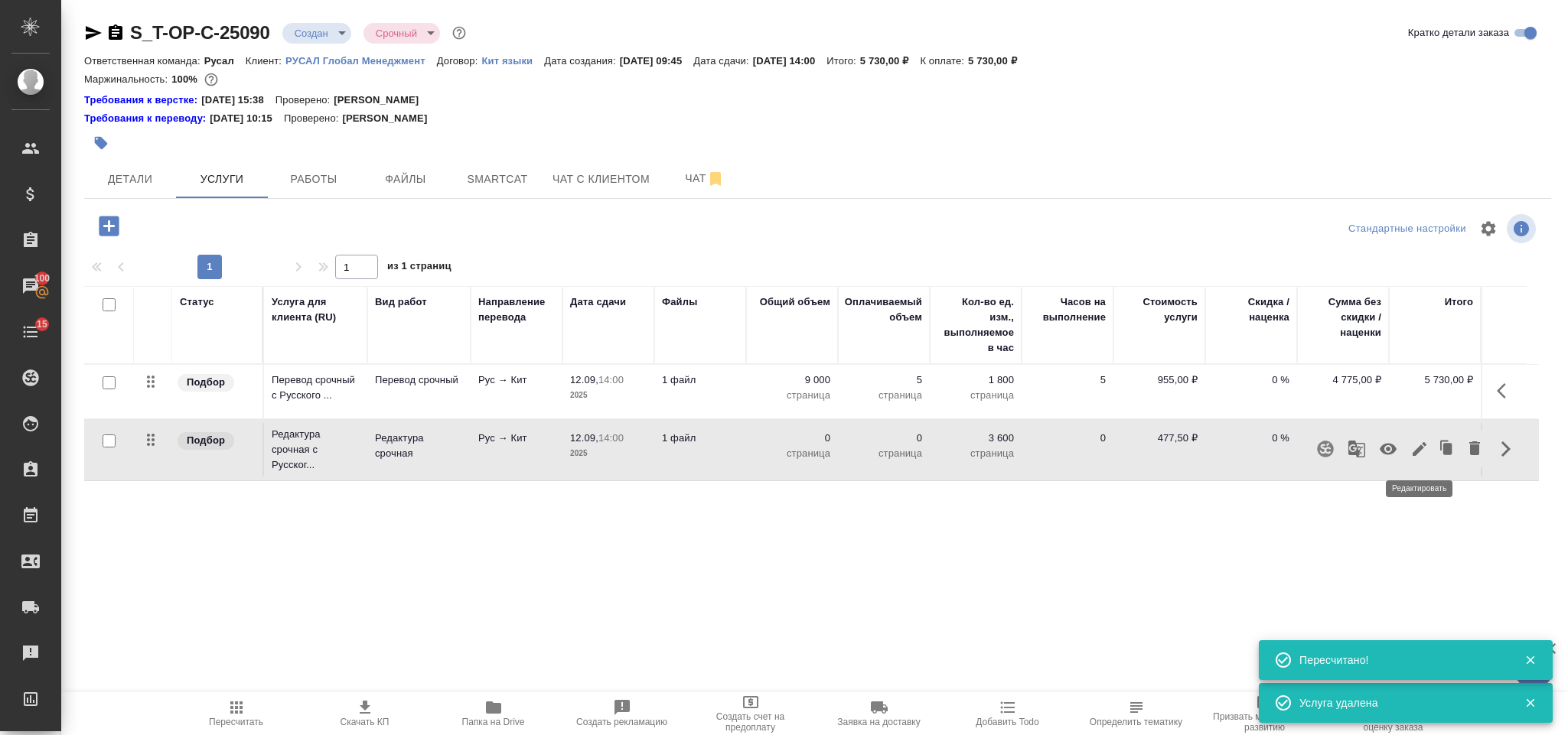
click at [1422, 447] on icon "button" at bounding box center [1419, 449] width 19 height 19
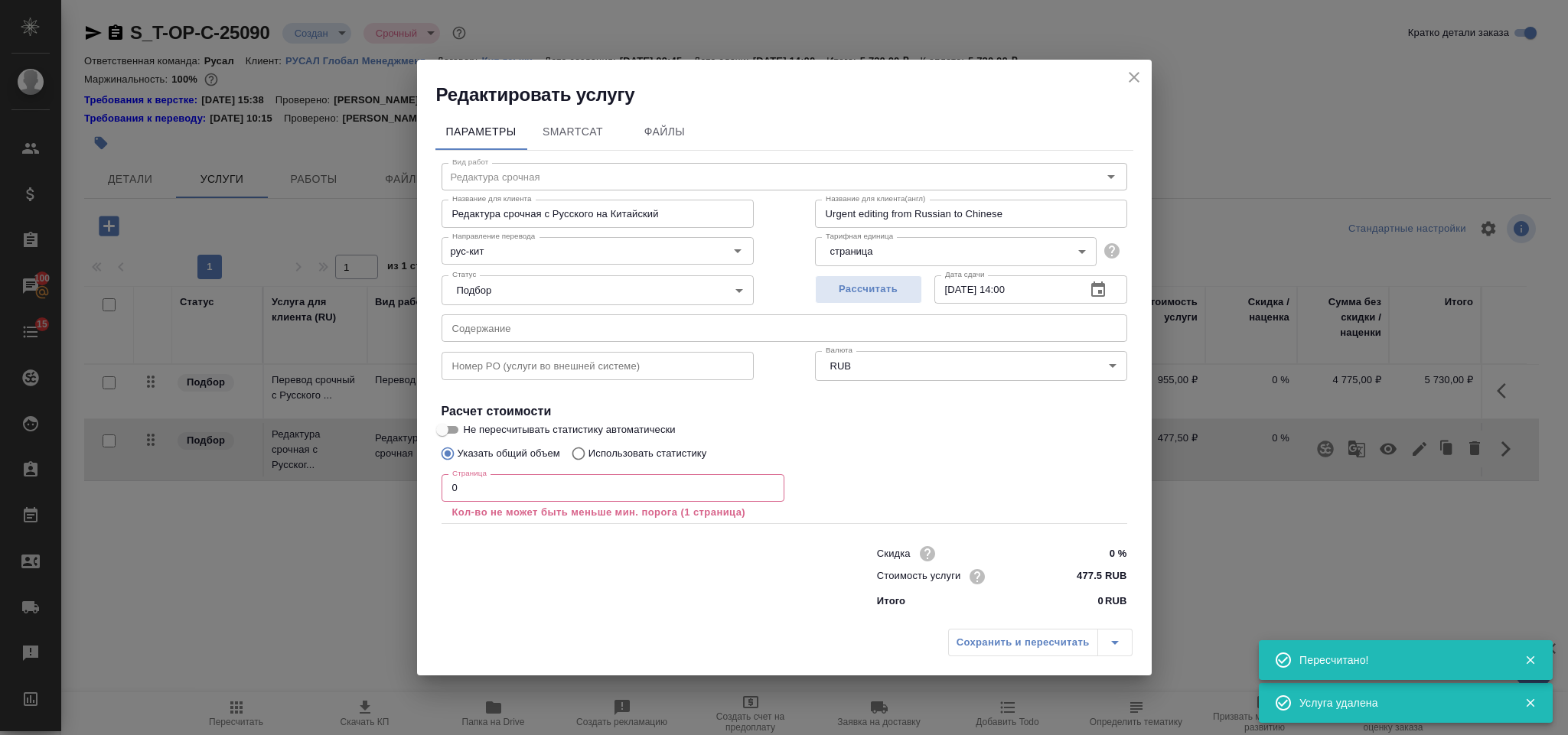
click at [652, 479] on input "0" at bounding box center [612, 488] width 342 height 27
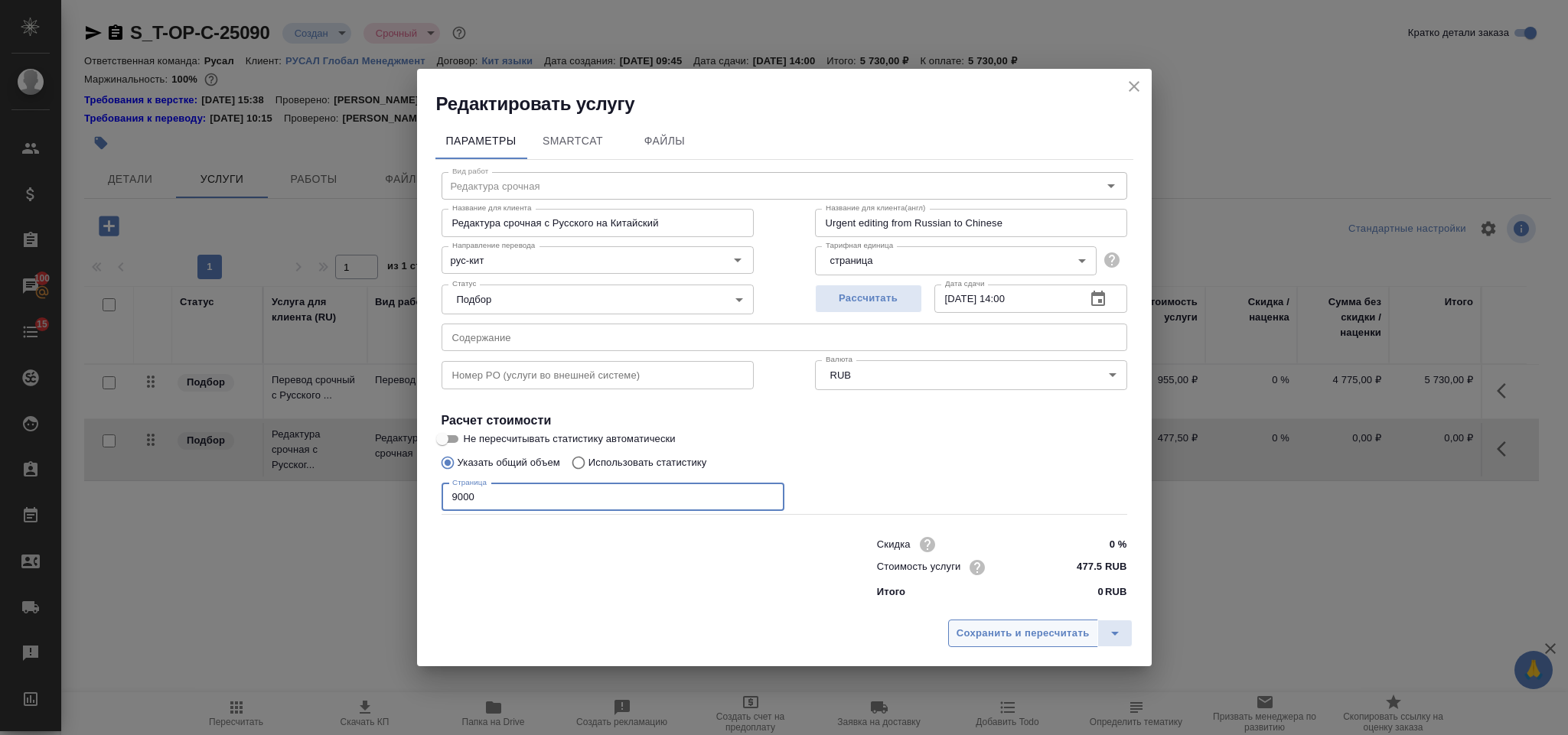
type input "9000"
click at [1064, 640] on span "Сохранить и пересчитать" at bounding box center [1023, 633] width 133 height 18
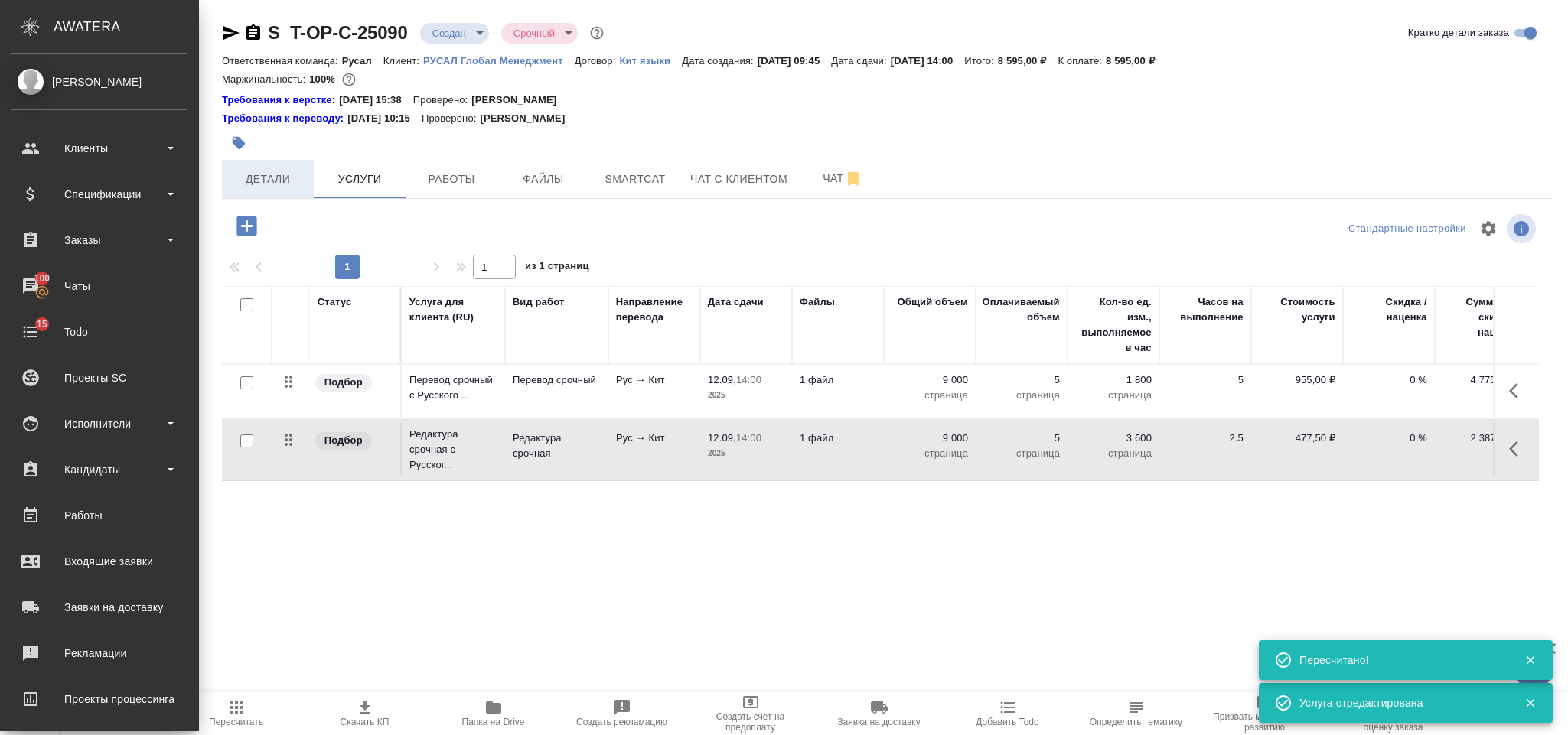
click at [231, 180] on span "Детали" at bounding box center [268, 179] width 73 height 19
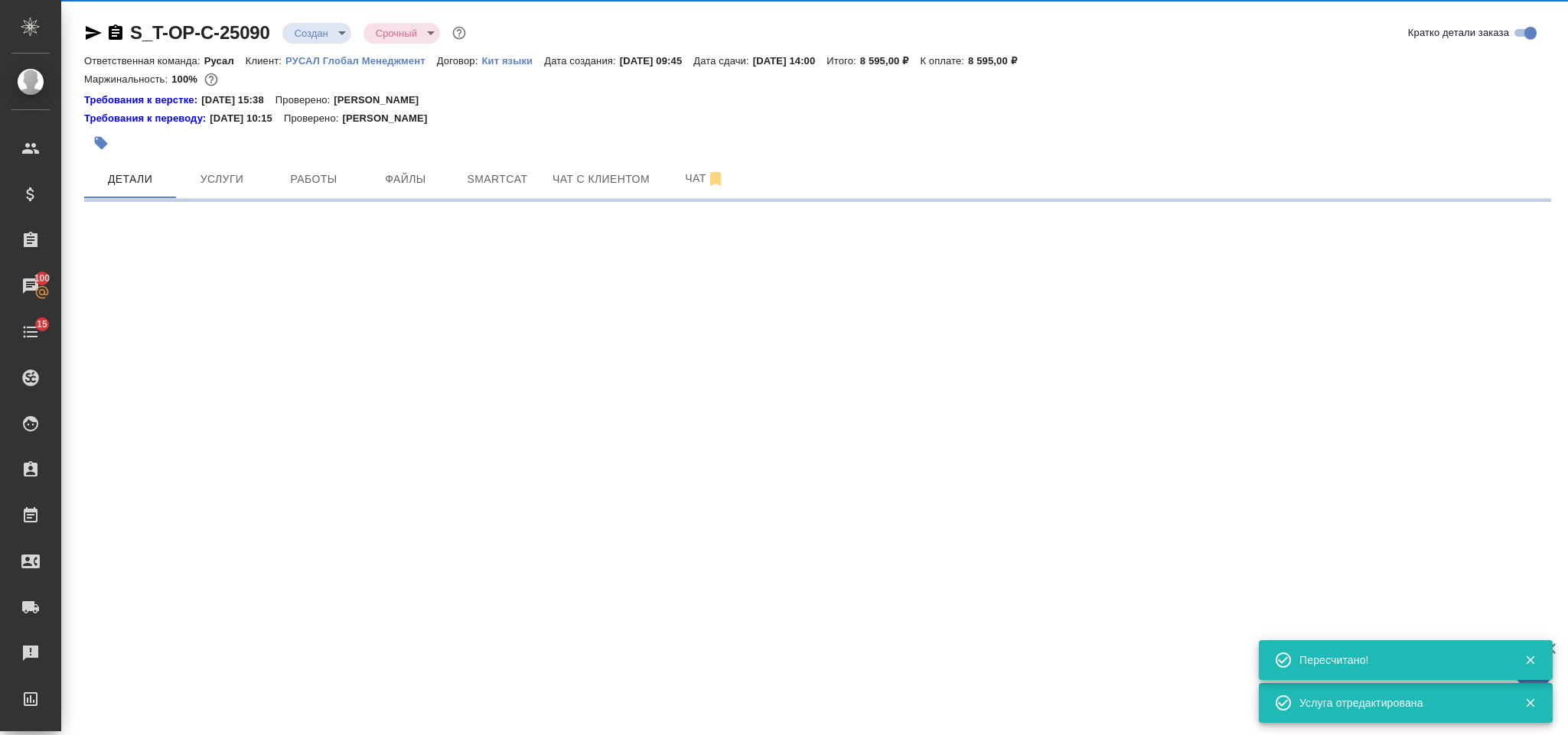
select select "RU"
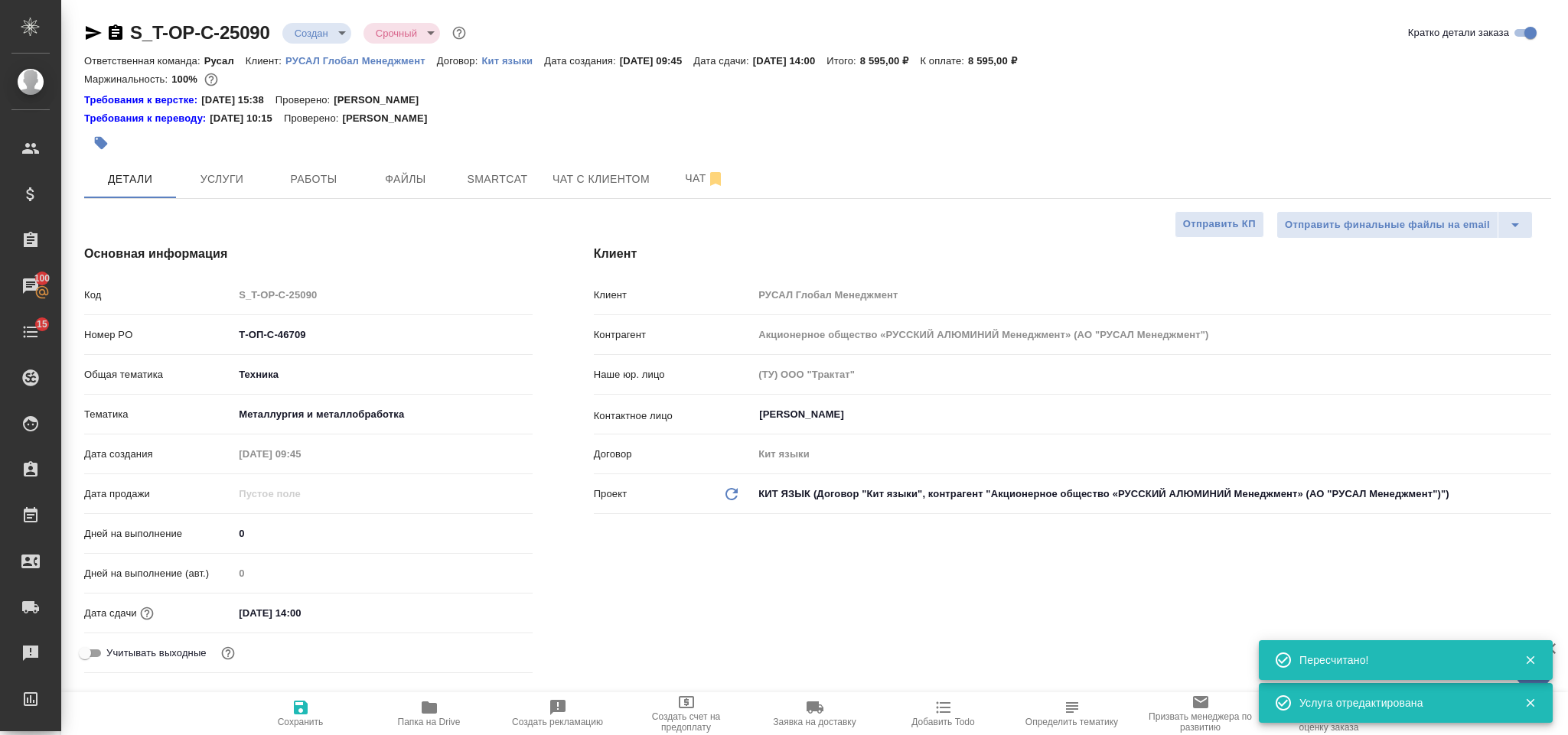
type textarea "x"
click at [119, 28] on icon "button" at bounding box center [116, 32] width 14 height 16
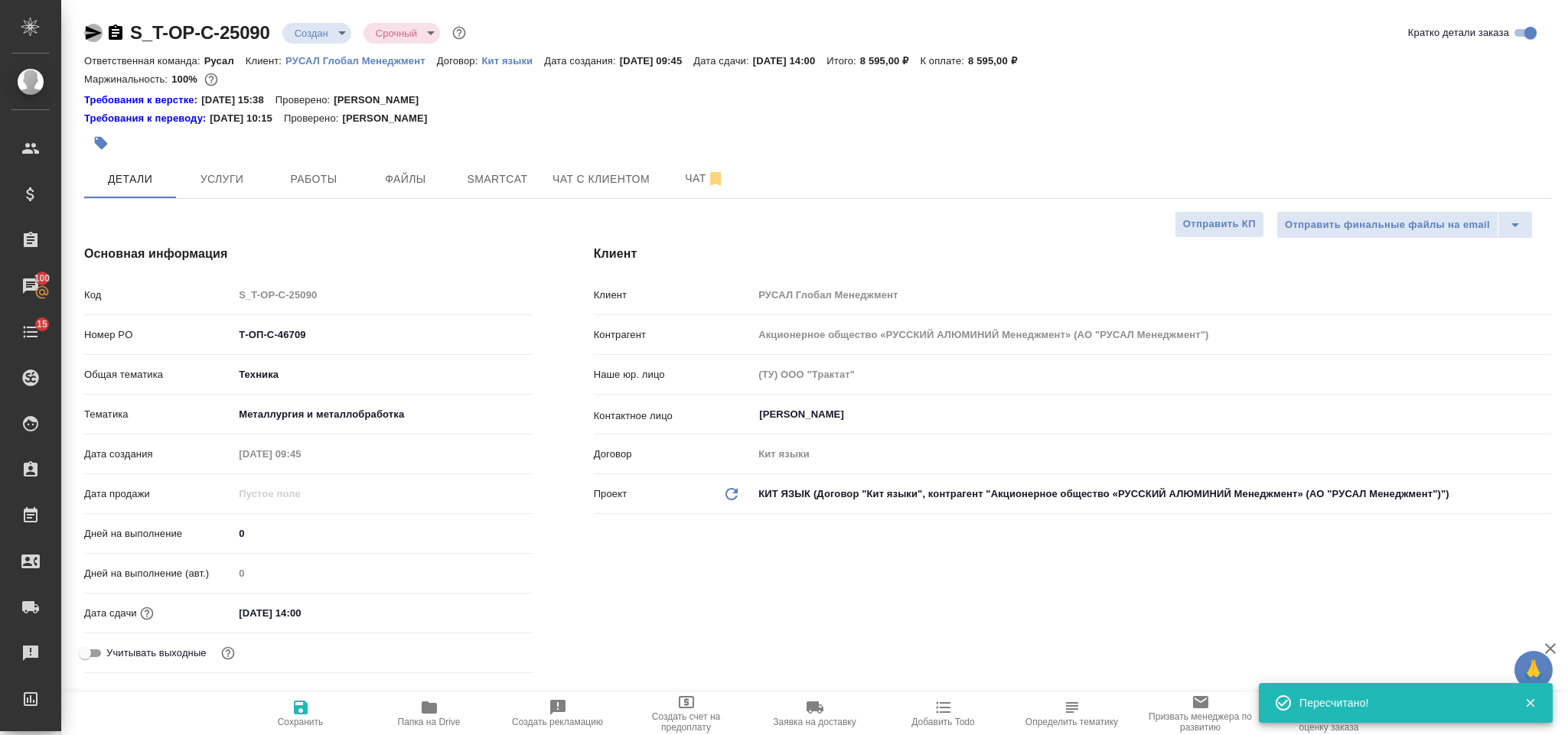
click at [92, 39] on icon "button" at bounding box center [93, 33] width 19 height 19
drag, startPoint x: 351, startPoint y: 338, endPoint x: 234, endPoint y: 324, distance: 117.8
click at [234, 324] on input "Т-ОП-С-46709" at bounding box center [382, 334] width 296 height 23
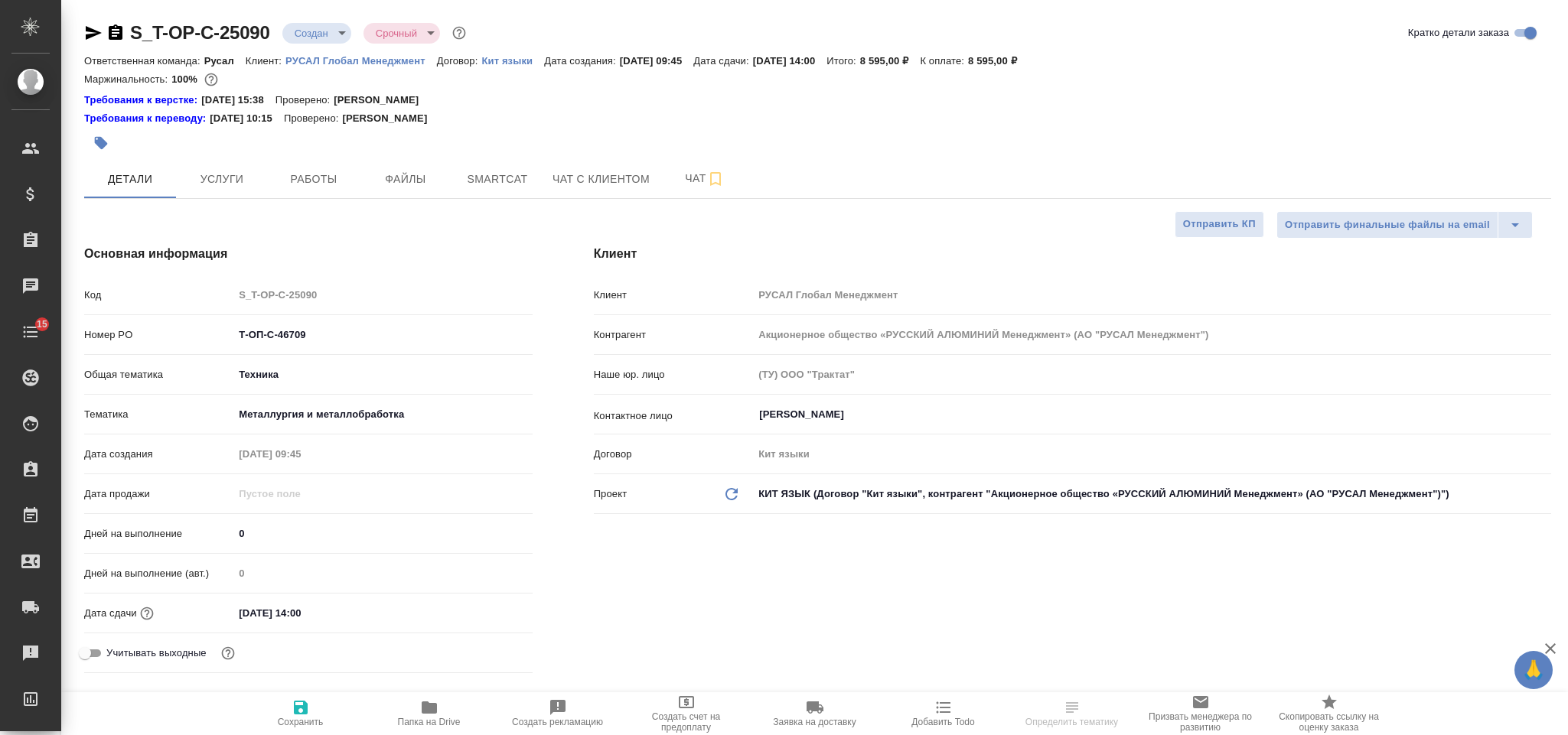
select select "RU"
type textarea "x"
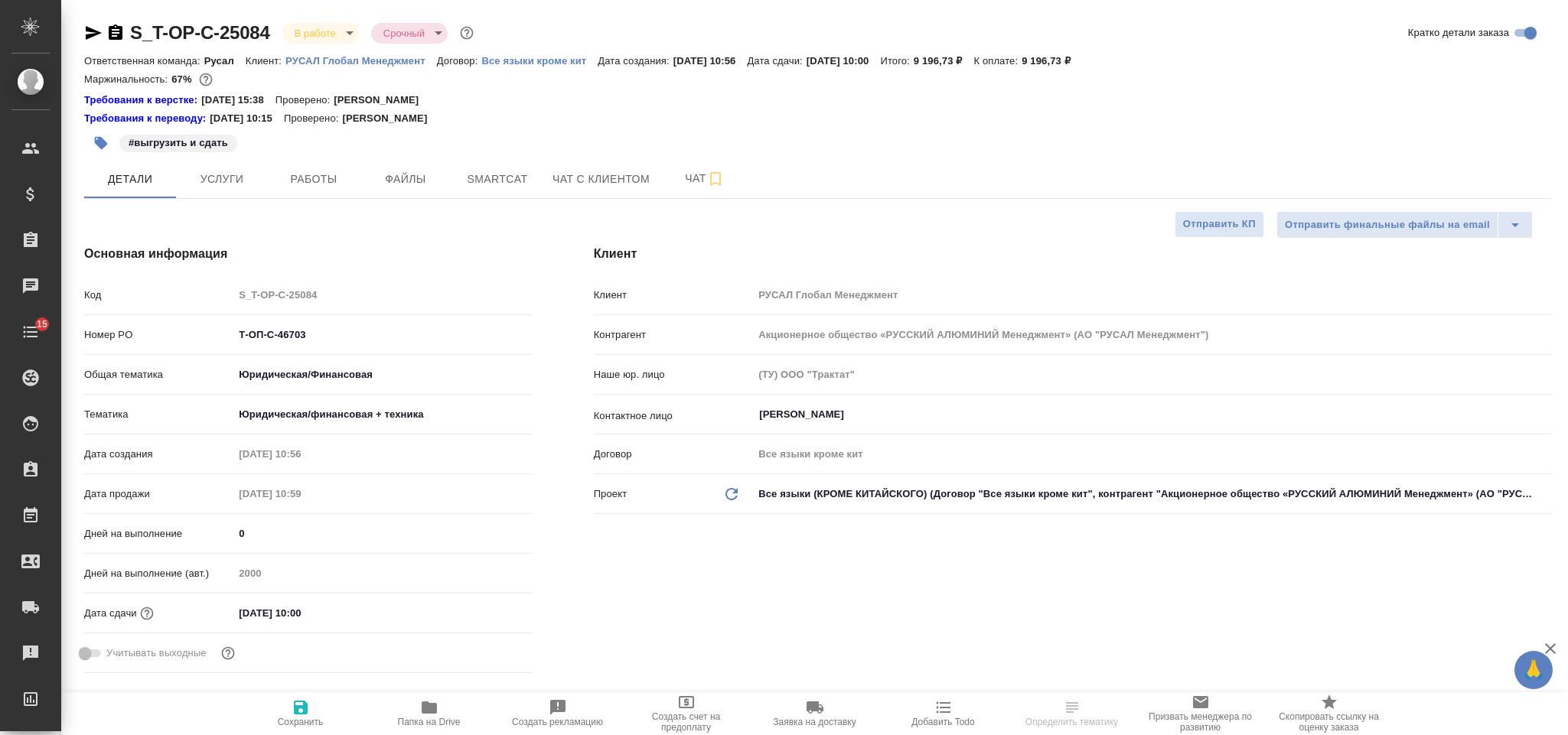
select select "RU"
click at [93, 30] on icon "button" at bounding box center [93, 33] width 16 height 14
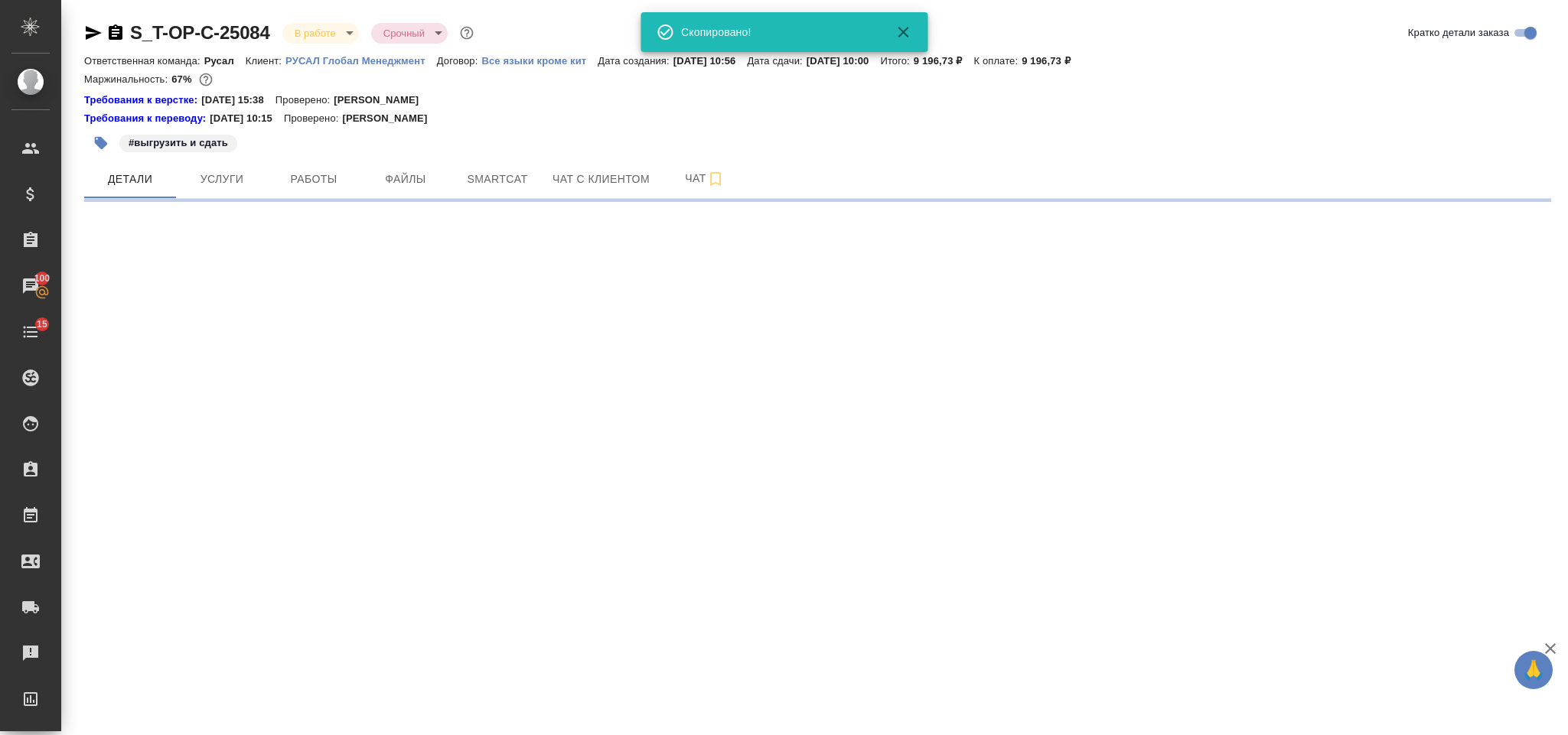
select select "RU"
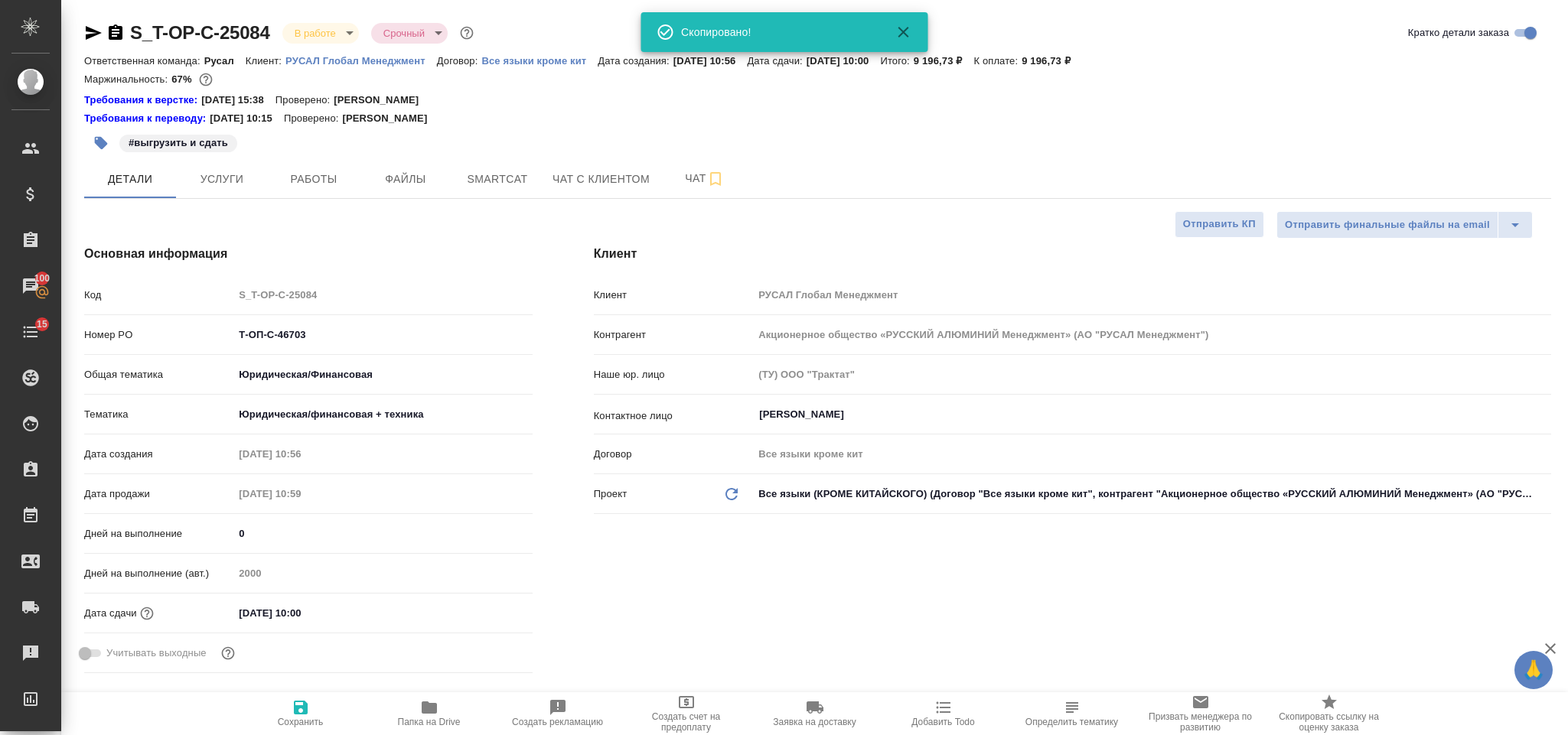
type textarea "x"
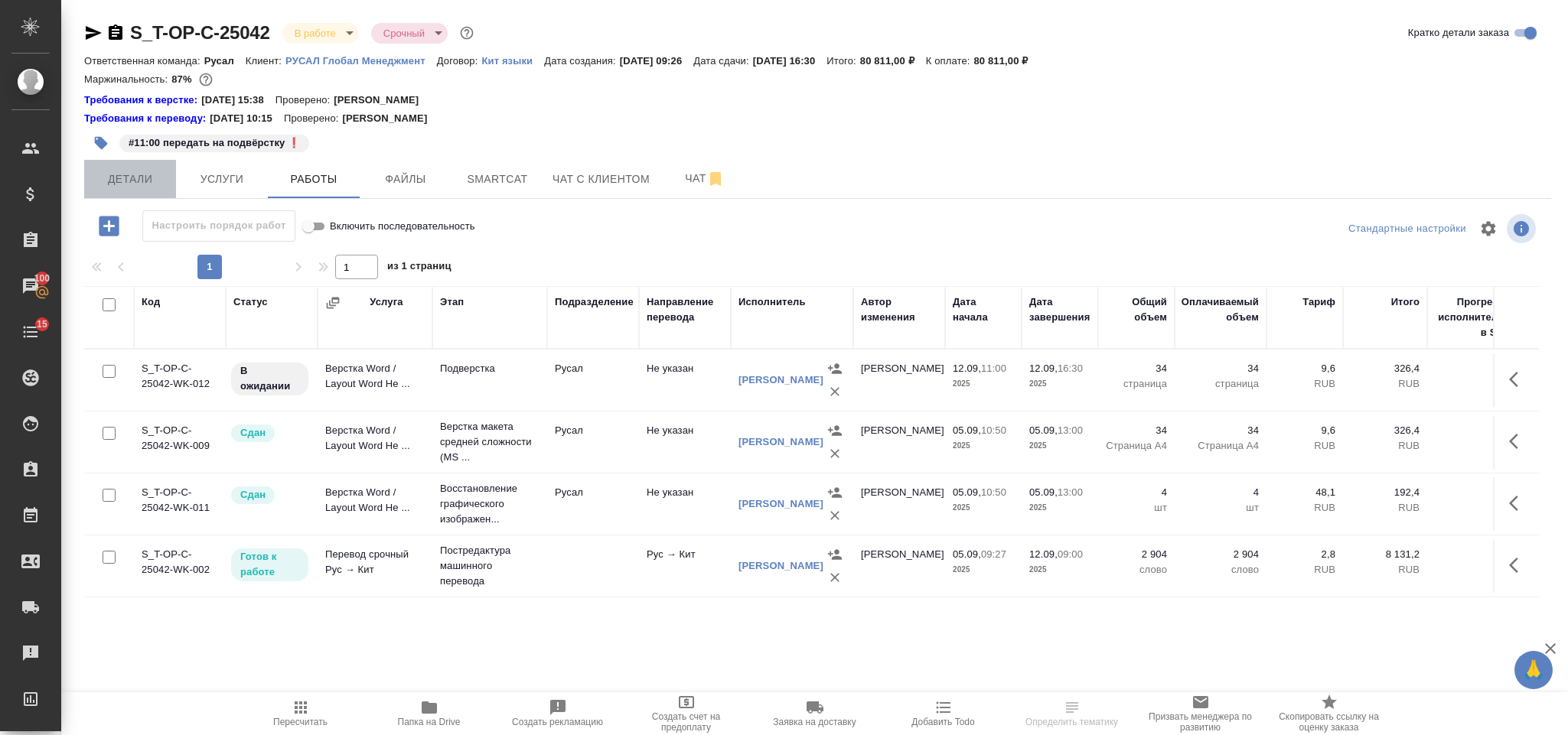
click at [156, 166] on button "Детали" at bounding box center [130, 178] width 92 height 38
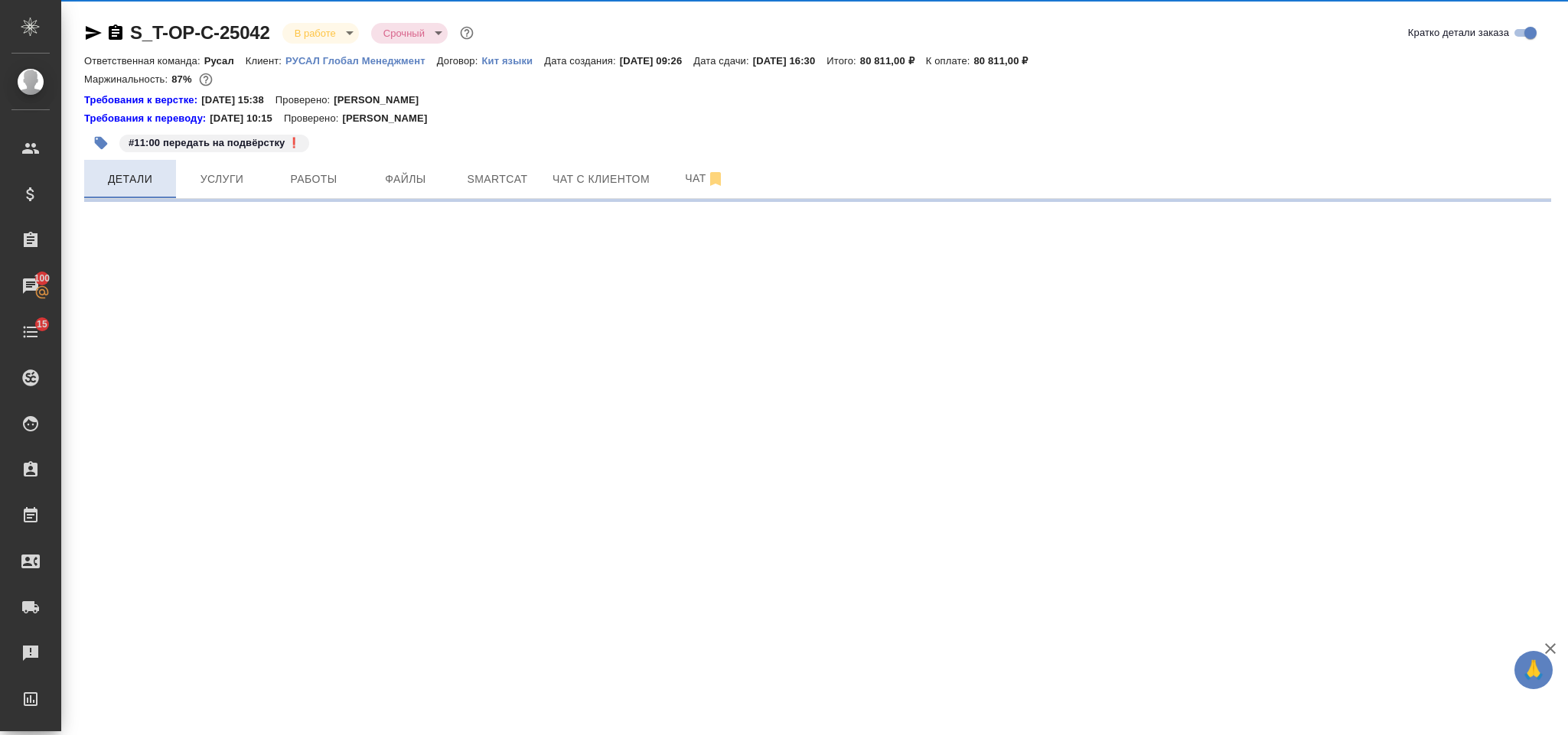
select select "RU"
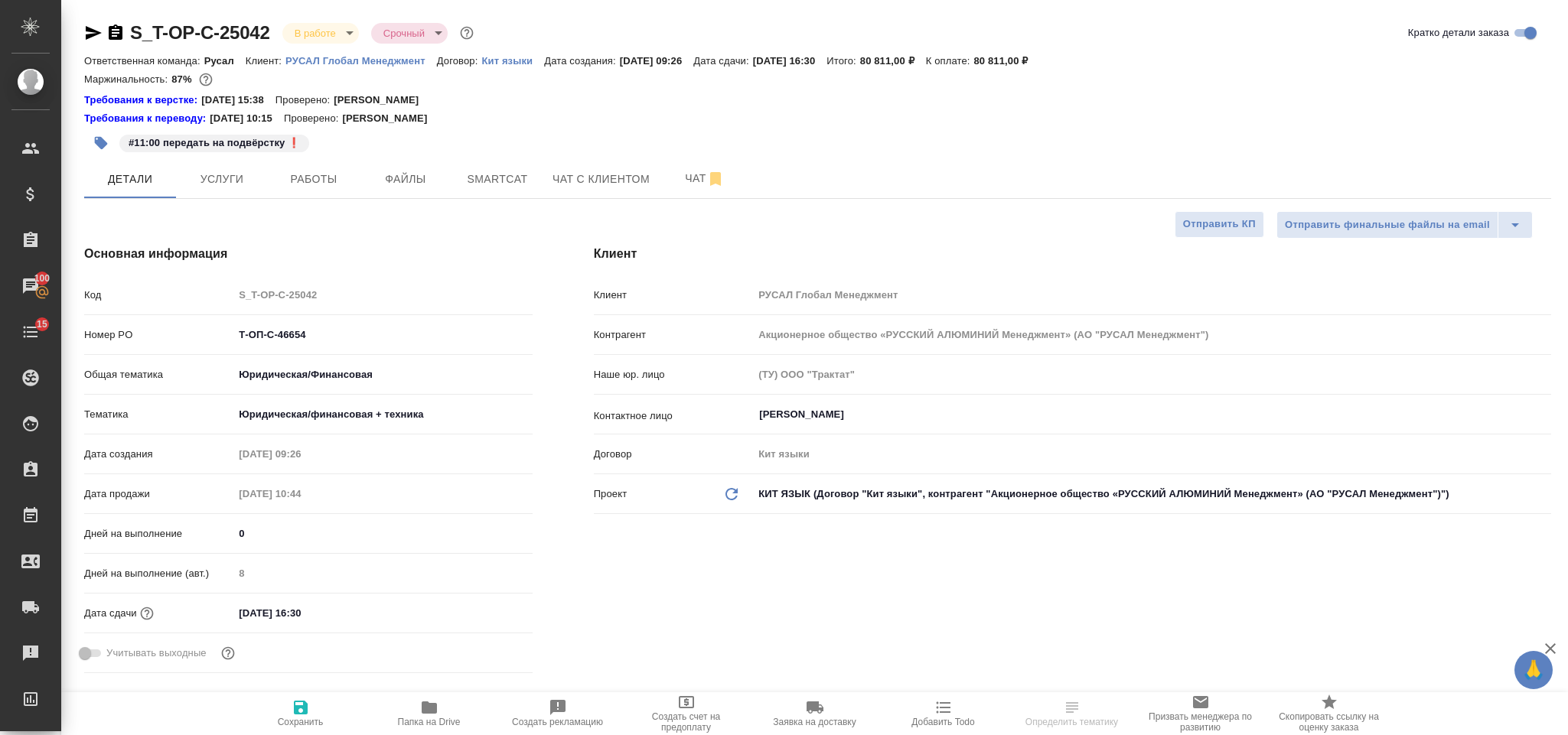
type textarea "x"
drag, startPoint x: 322, startPoint y: 328, endPoint x: 230, endPoint y: 333, distance: 92.1
click at [233, 333] on div "Т-ОП-С-46654" at bounding box center [382, 334] width 298 height 23
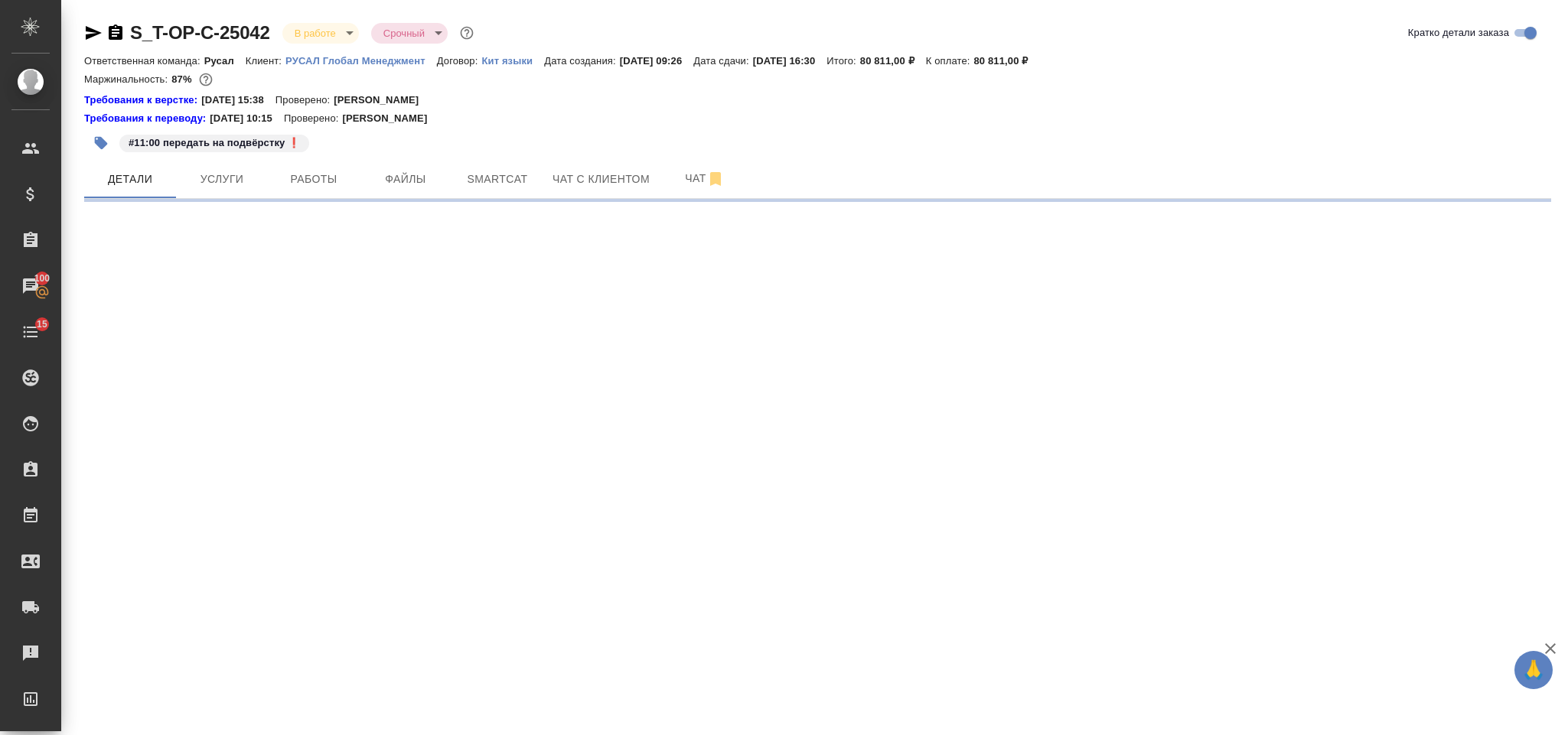
select select "RU"
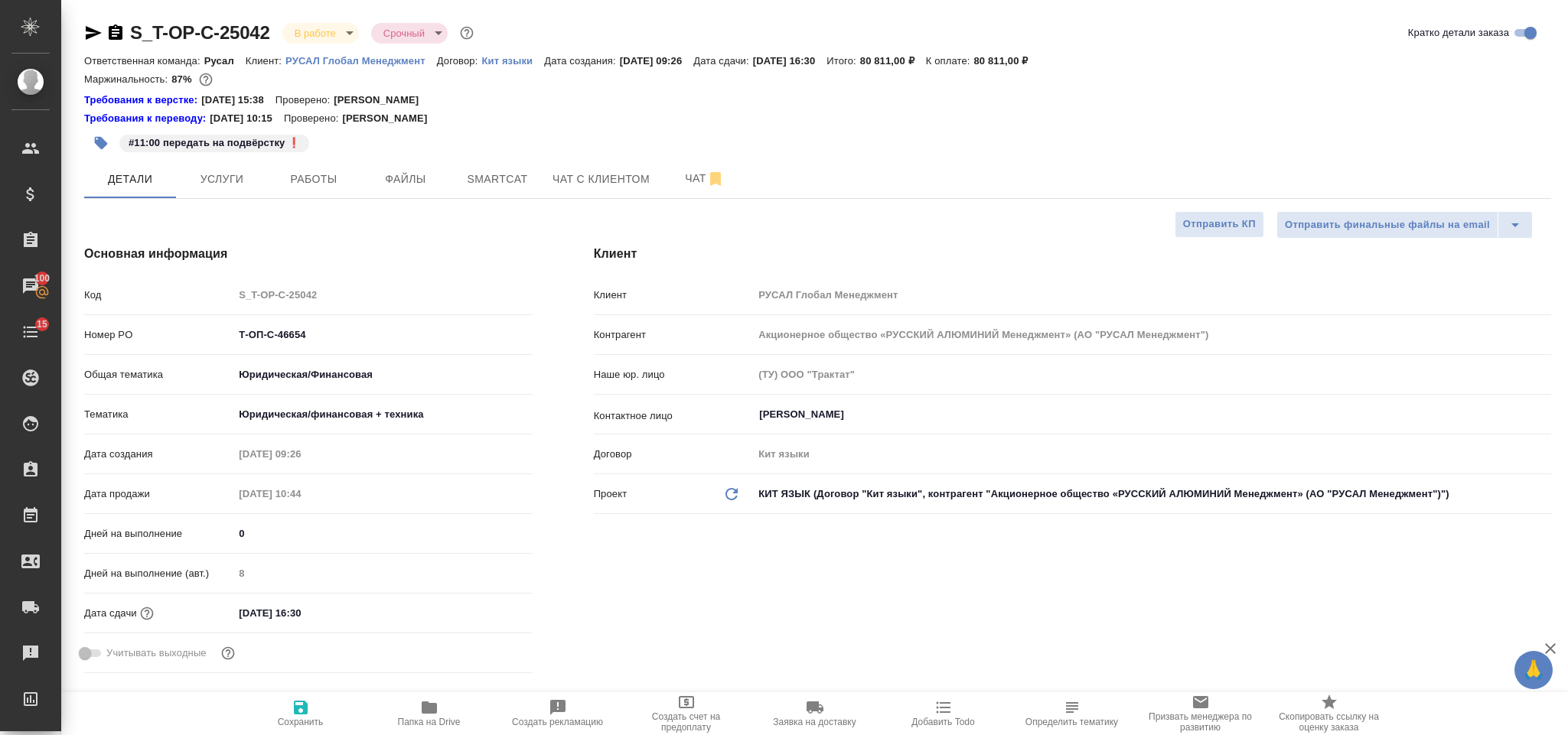
type textarea "x"
drag, startPoint x: 312, startPoint y: 328, endPoint x: 226, endPoint y: 341, distance: 87.0
click at [226, 341] on div "Номер PO Т-ОП-С-46654" at bounding box center [308, 334] width 448 height 26
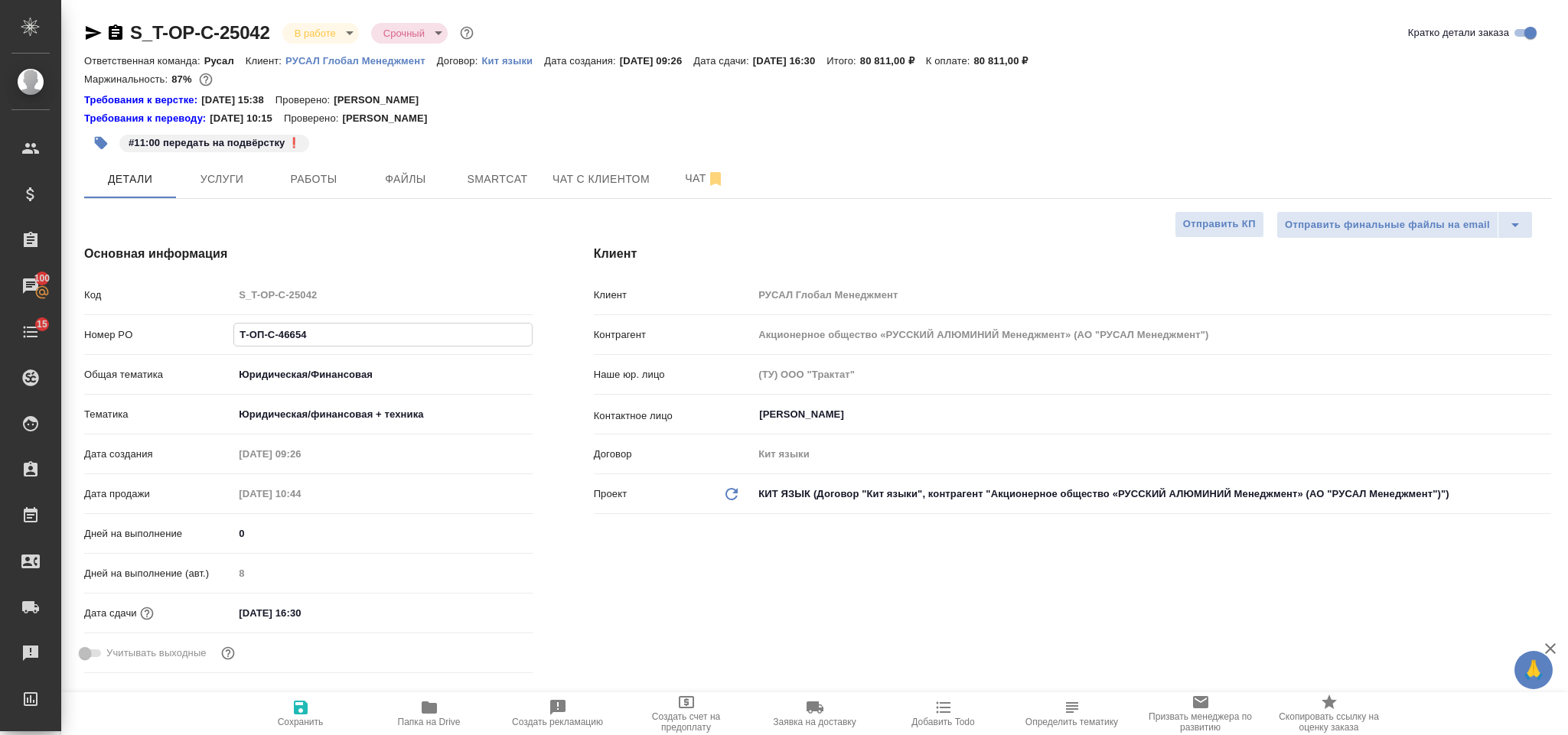
paste input "иКР ОПГФ Специалист ГТРиМ ТО"
type input "МиКР ОПГФ Специалист ГТРиМ ТО"
type textarea "x"
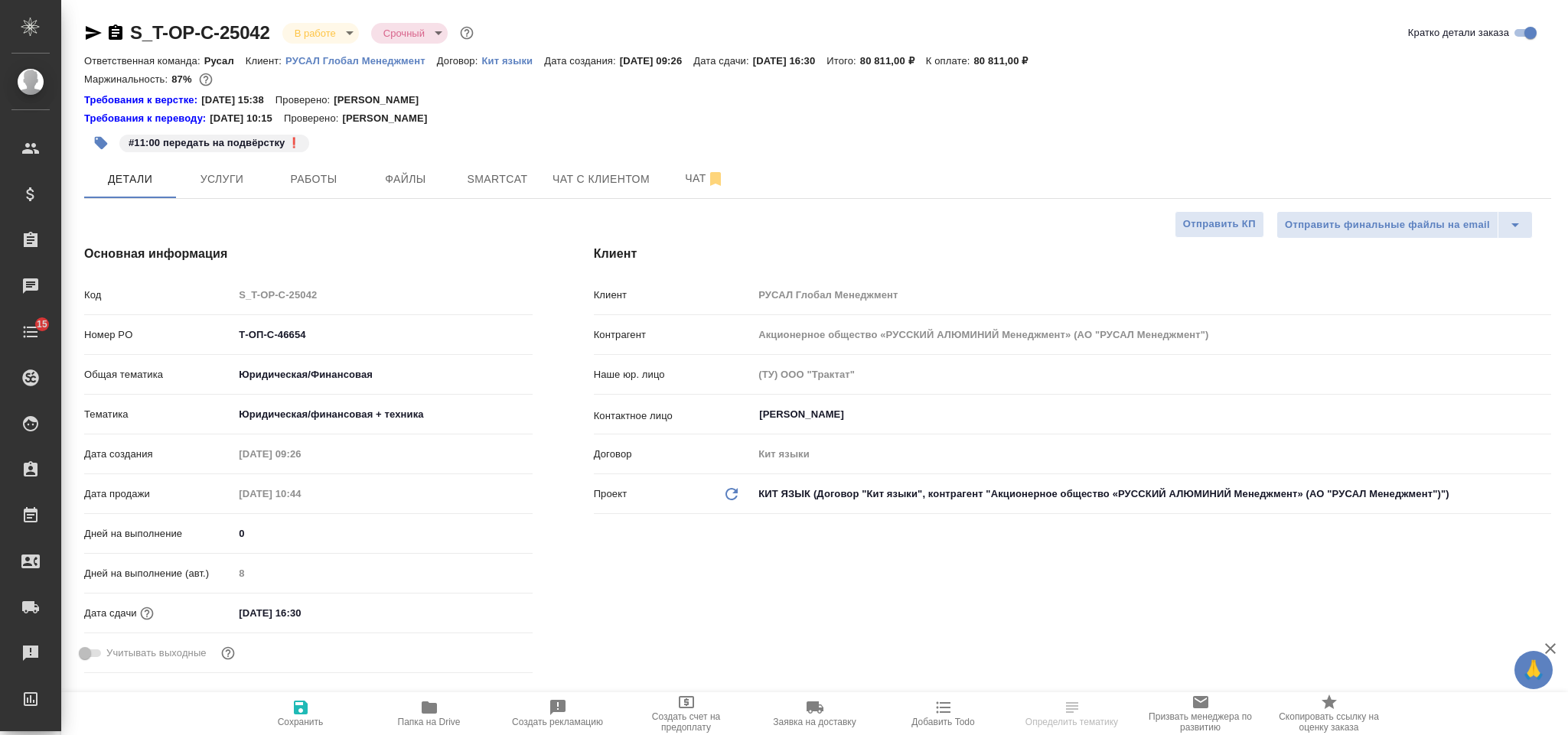
select select "RU"
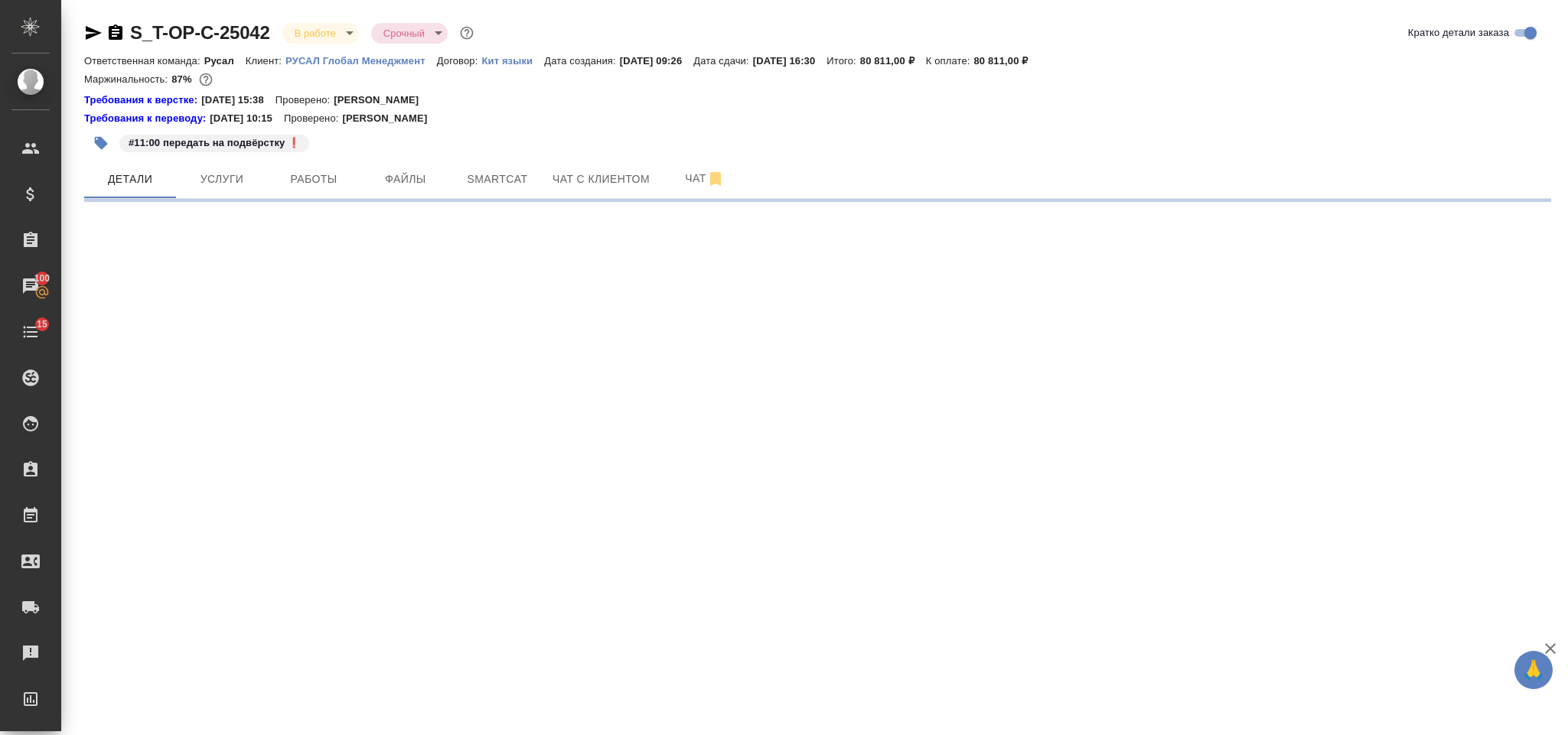
select select "RU"
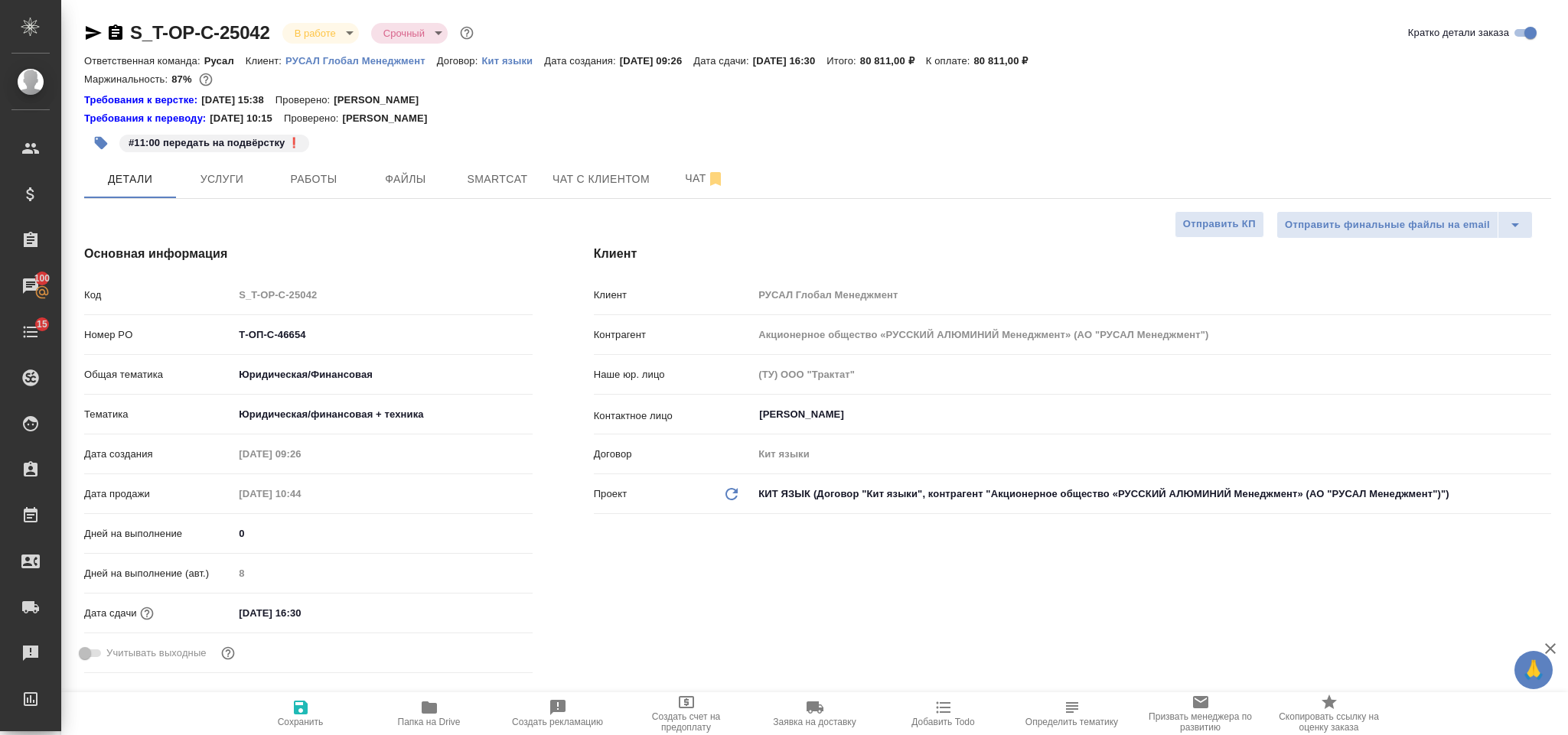
type textarea "x"
drag, startPoint x: 328, startPoint y: 333, endPoint x: 232, endPoint y: 322, distance: 96.6
click at [232, 322] on div "Номер PO Т-ОП-С-46654" at bounding box center [308, 334] width 448 height 26
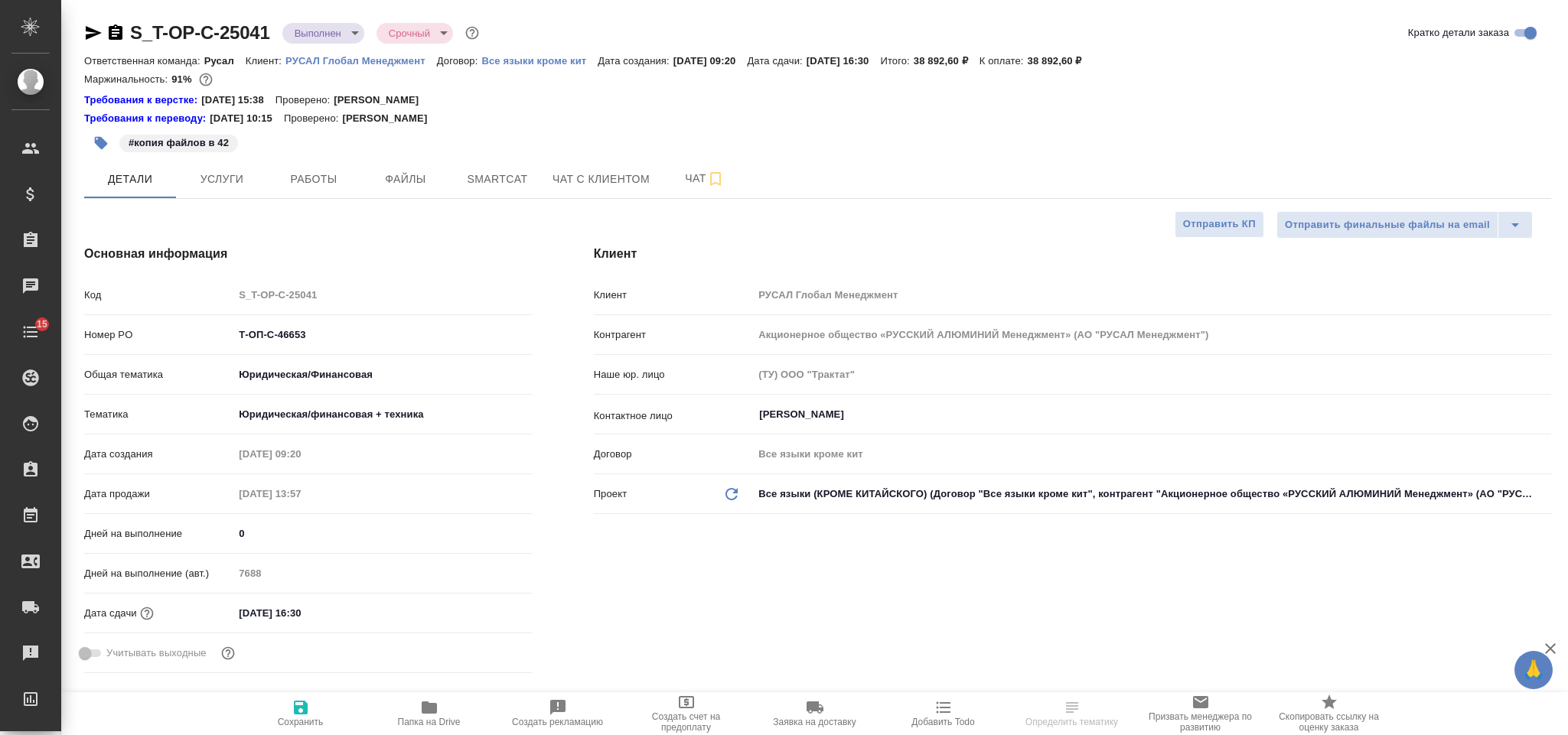
select select "RU"
click at [342, 167] on button "Работы" at bounding box center [314, 178] width 92 height 38
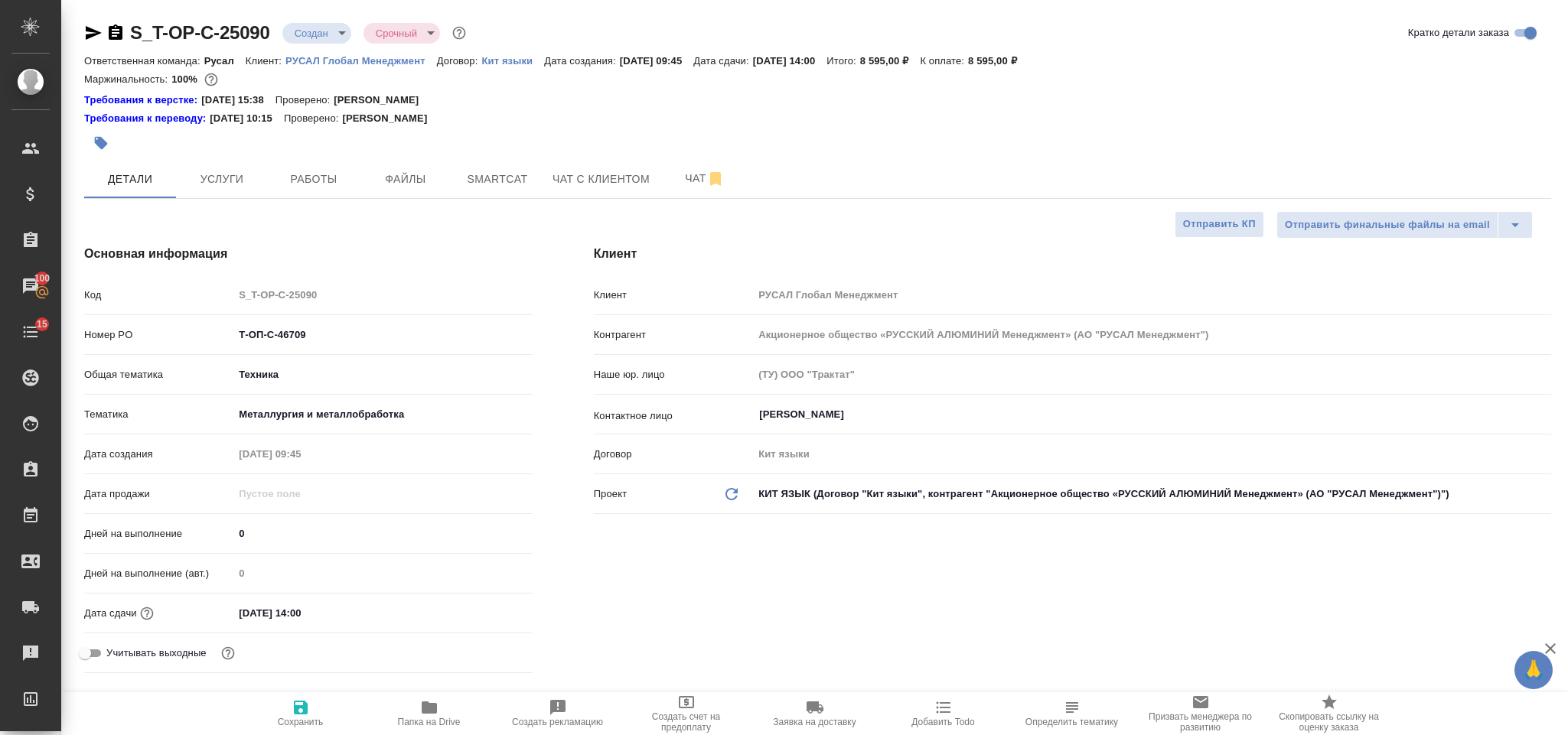
select select "RU"
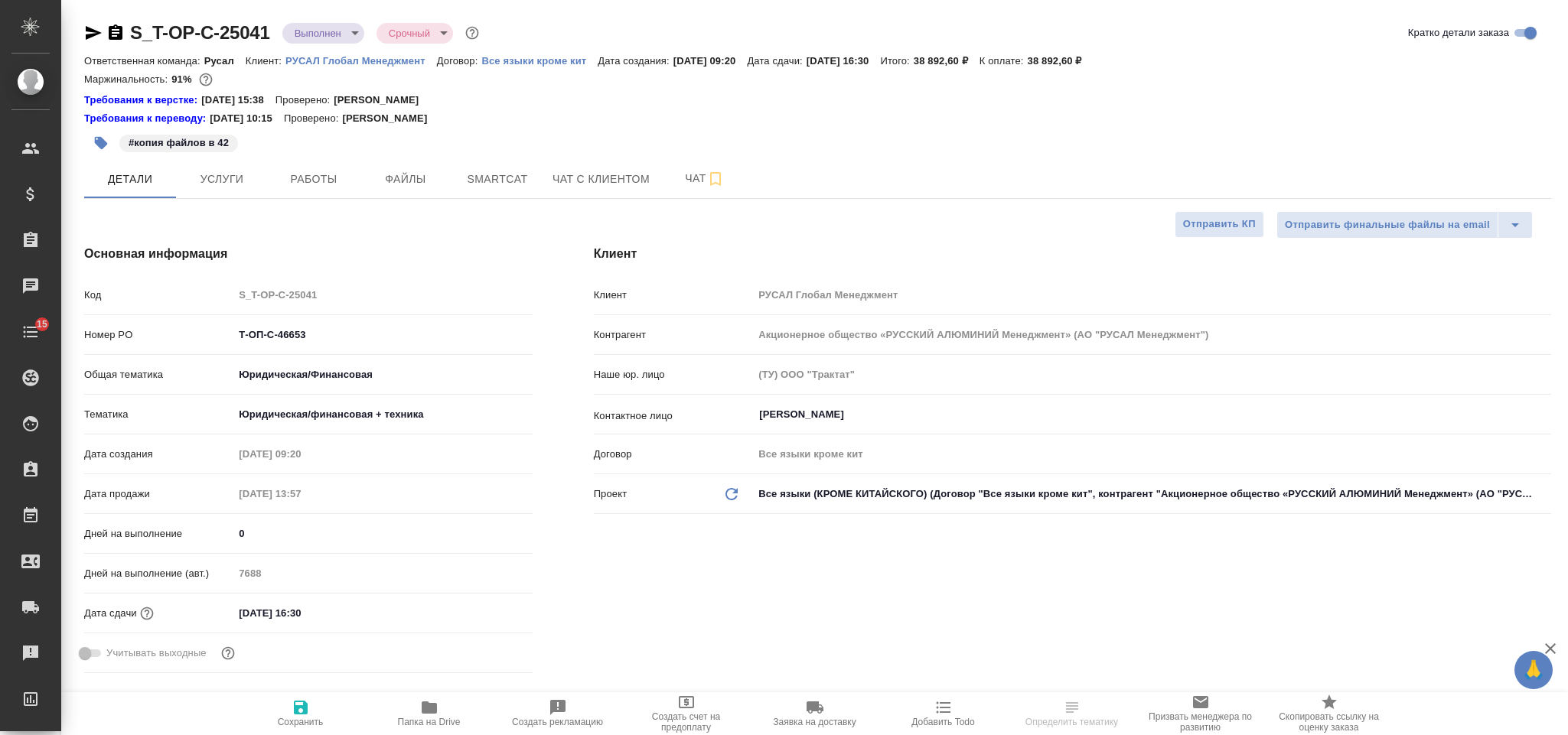
select select "RU"
click at [90, 32] on icon "button" at bounding box center [93, 33] width 19 height 19
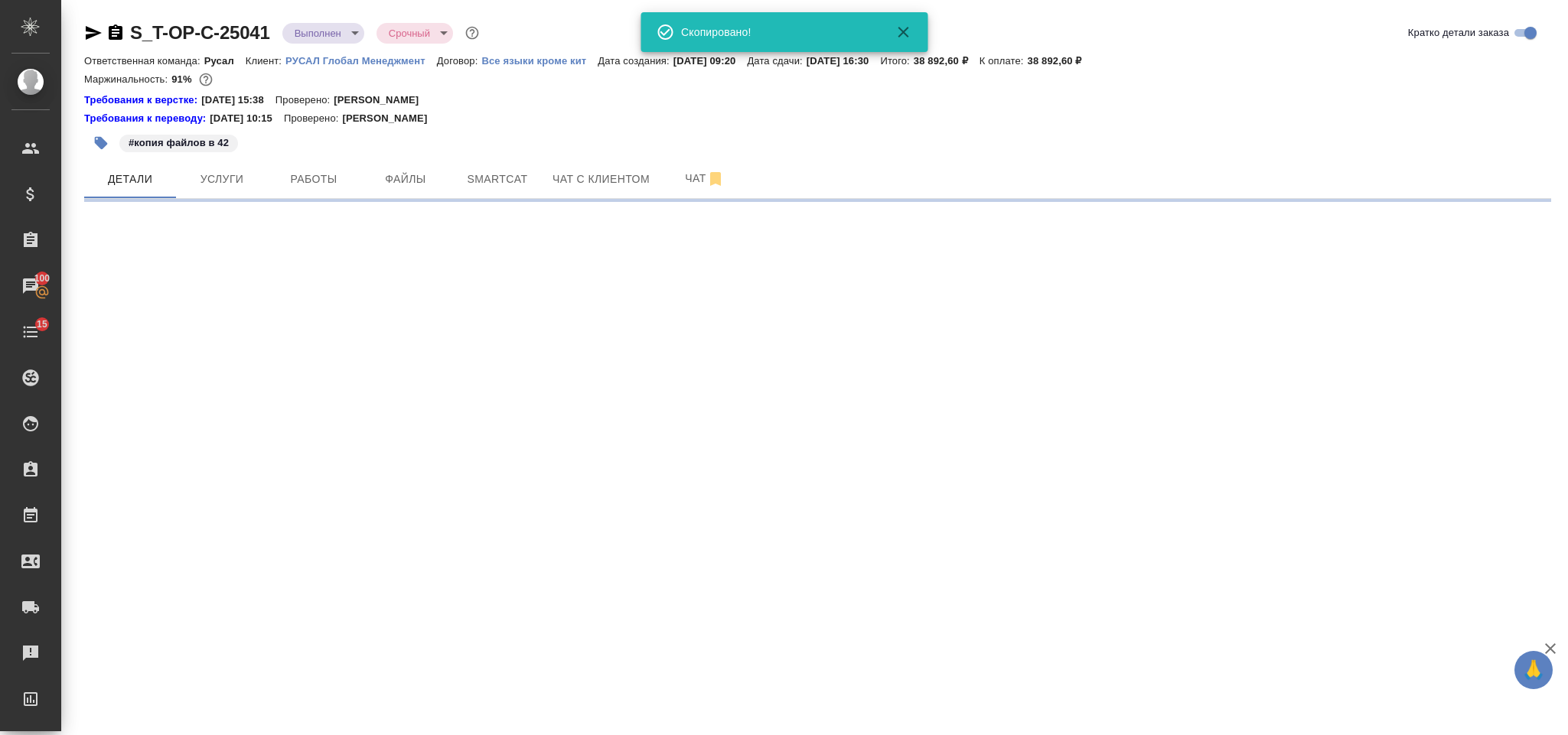
select select "RU"
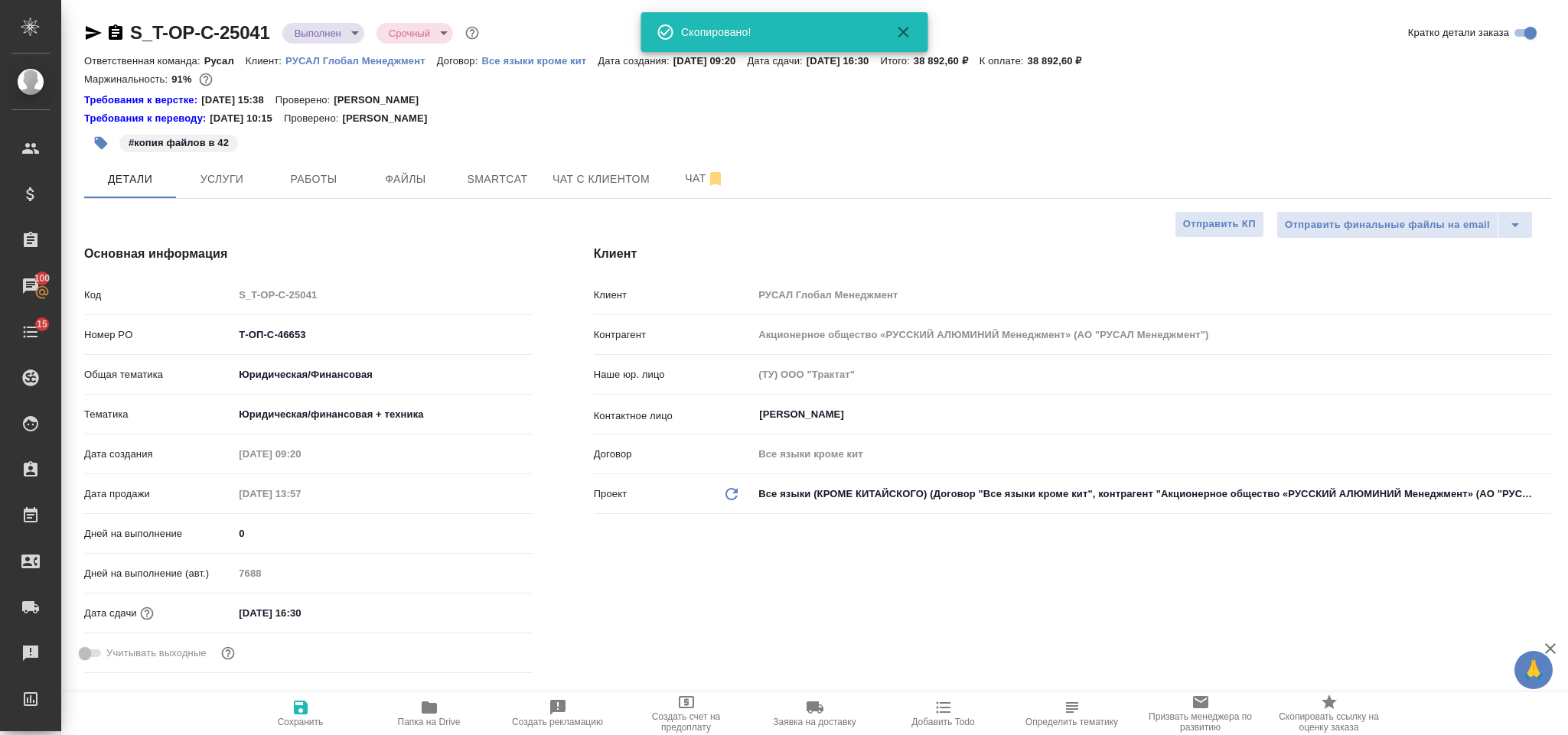
type textarea "x"
